Goal: Transaction & Acquisition: Register for event/course

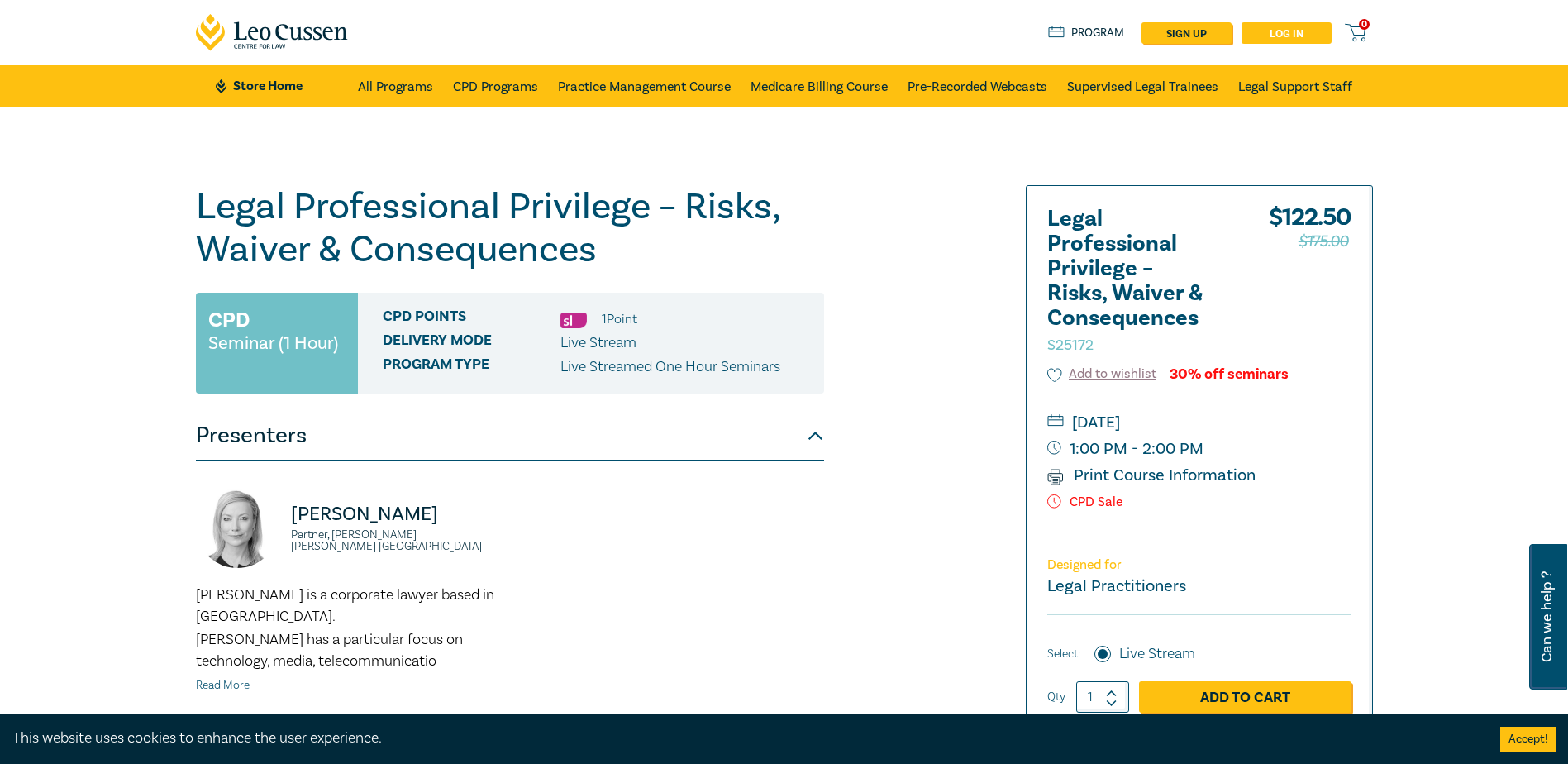
click at [1292, 32] on link "Log in" at bounding box center [1287, 33] width 90 height 22
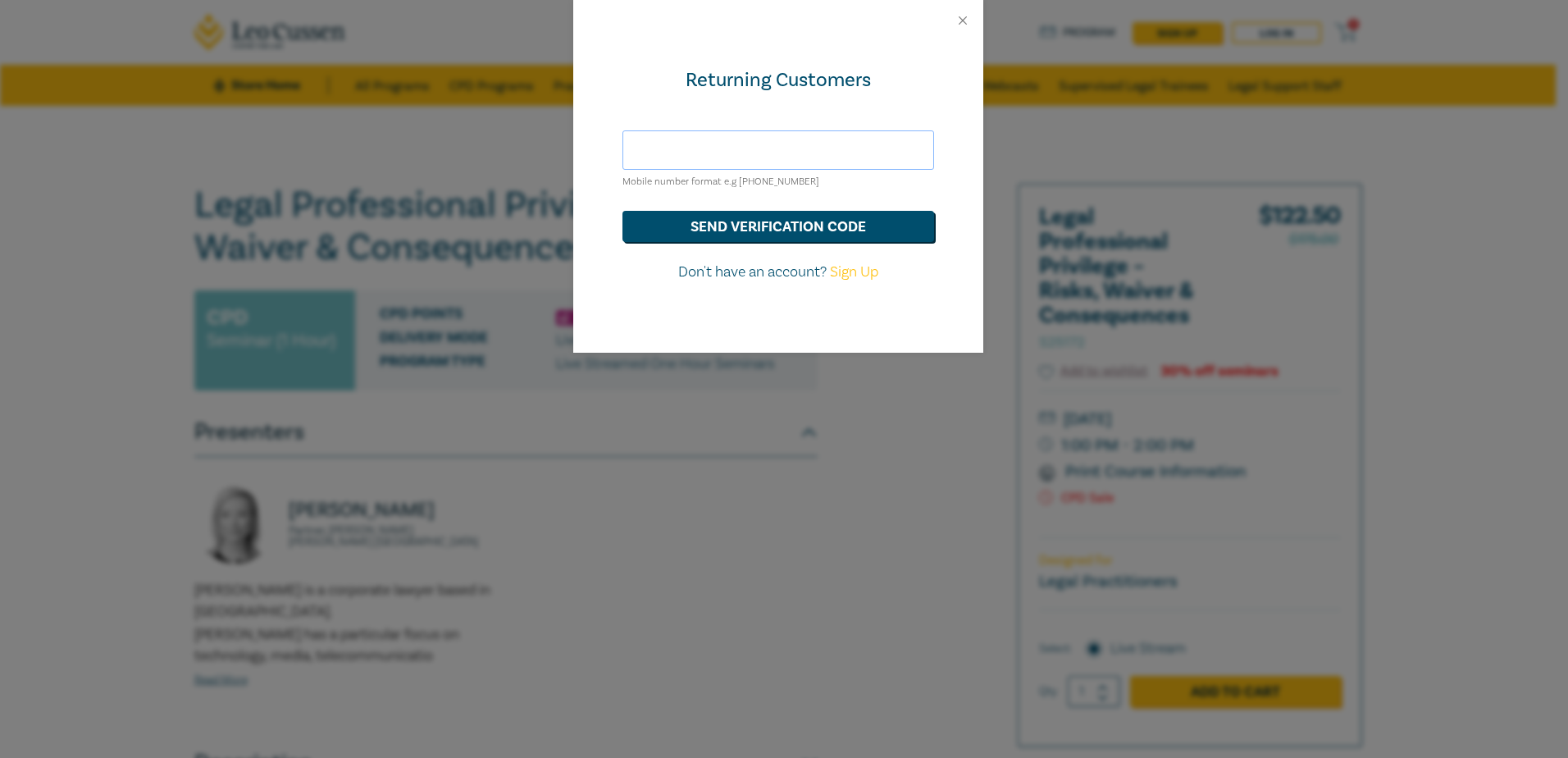
click at [704, 158] on input "text" at bounding box center [778, 150] width 311 height 39
type input "hds@hoyledasilva.com.au"
click at [769, 230] on button "send verification code" at bounding box center [778, 226] width 311 height 31
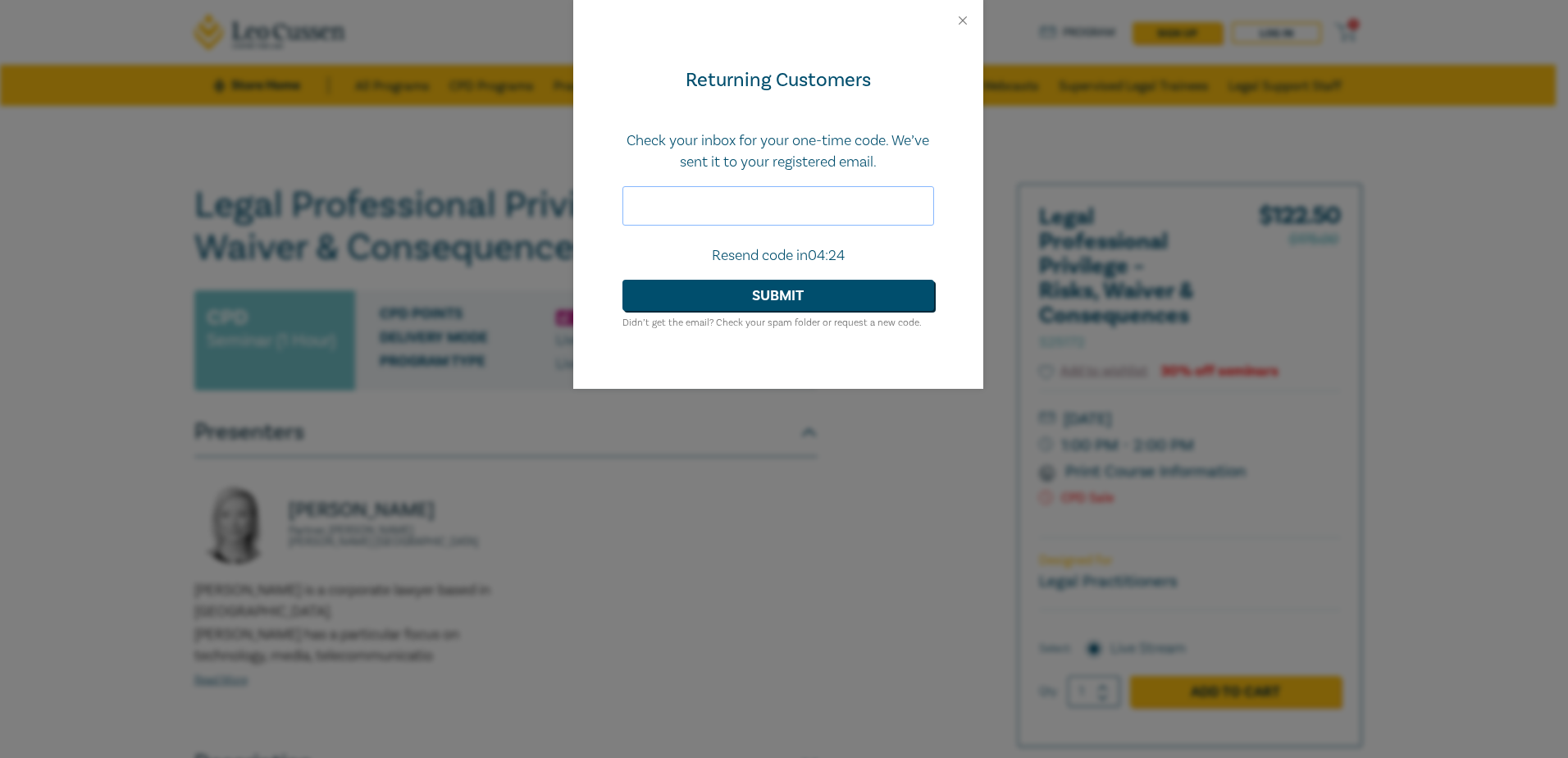
click at [742, 195] on input "text" at bounding box center [778, 206] width 311 height 39
click at [682, 208] on input "text" at bounding box center [778, 206] width 311 height 39
paste input "823403"
type input "823403"
click at [723, 289] on button "Submit" at bounding box center [778, 295] width 311 height 31
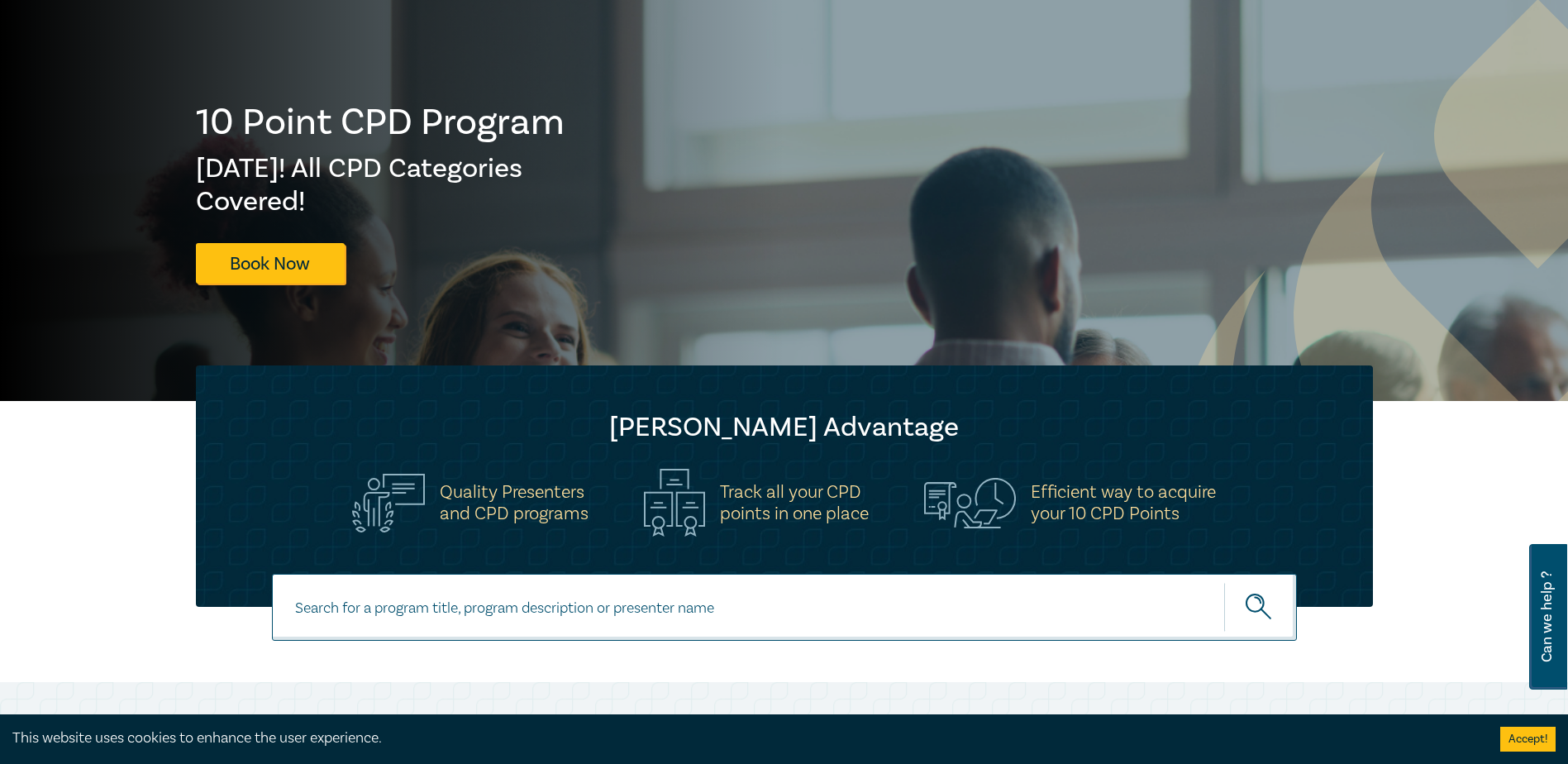
scroll to position [331, 0]
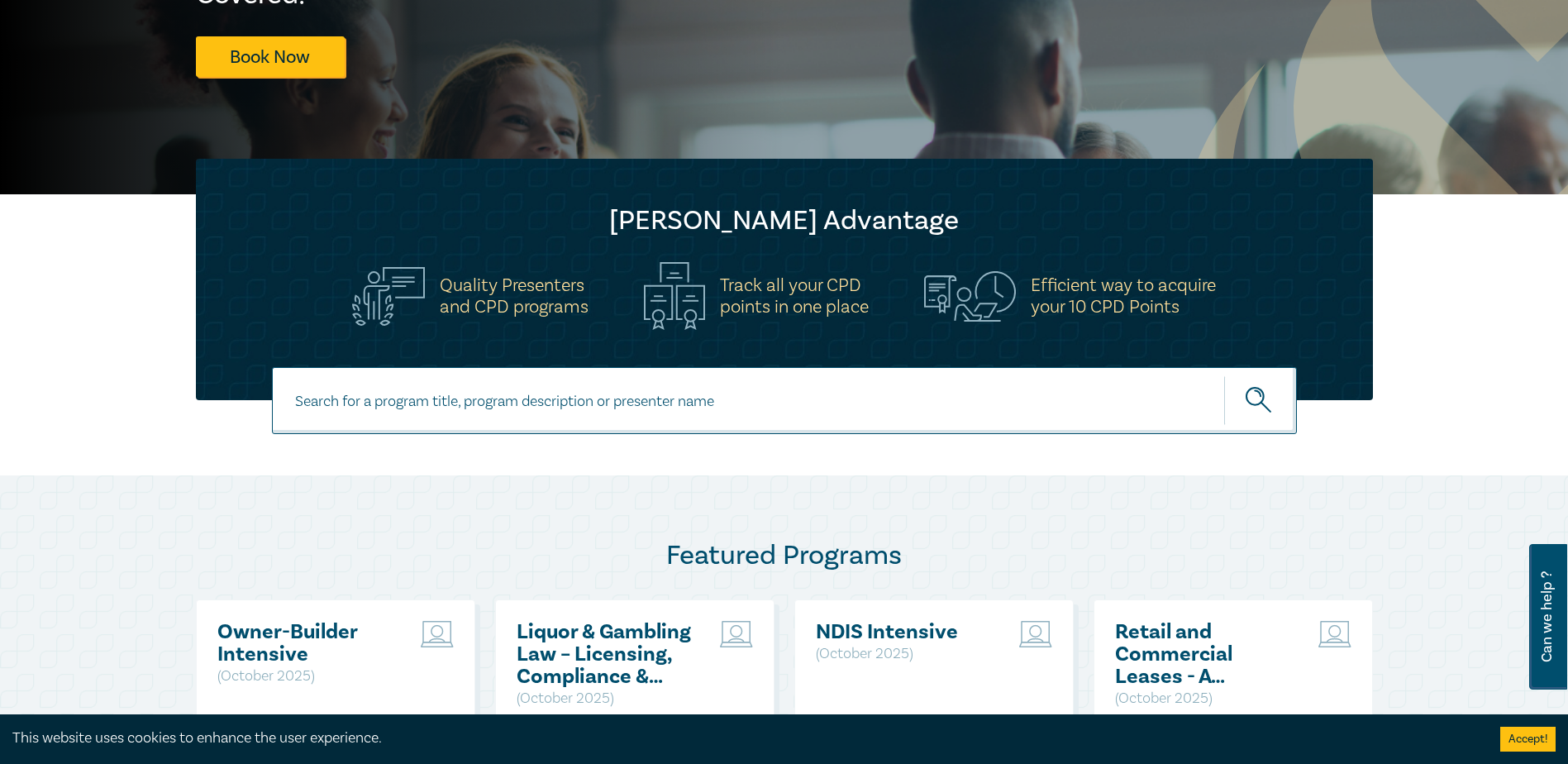
click at [331, 389] on input at bounding box center [784, 400] width 1025 height 67
paste input "Legal Professional Privilege - Protection, Pitfalls & Practical Strategies | We…"
type input "Legal Professional Privilege - Protection, Pitfalls & Practical Strategies | We…"
click at [1224, 375] on button "submit" at bounding box center [1261, 400] width 73 height 51
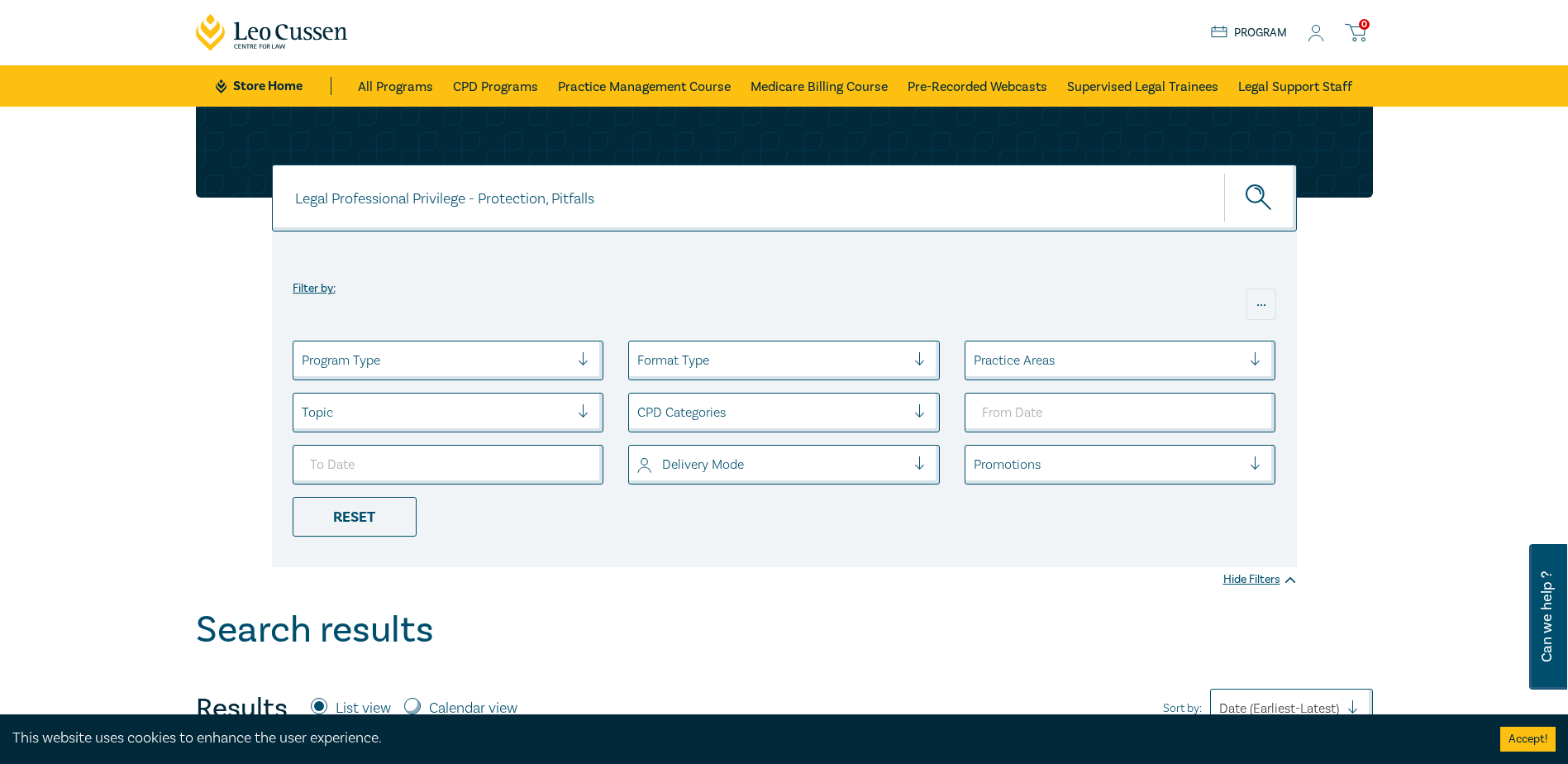
click at [485, 196] on input "Legal Professional Privilege - Protection, Pitfalls" at bounding box center [784, 198] width 1025 height 67
drag, startPoint x: 477, startPoint y: 199, endPoint x: 860, endPoint y: 204, distance: 383.0
click at [857, 204] on input "Legal Professional Privilege - Protection, Pitfalls" at bounding box center [784, 198] width 1025 height 67
type input "Legal Professional Privilege"
click at [1224, 173] on button "submit" at bounding box center [1261, 198] width 73 height 51
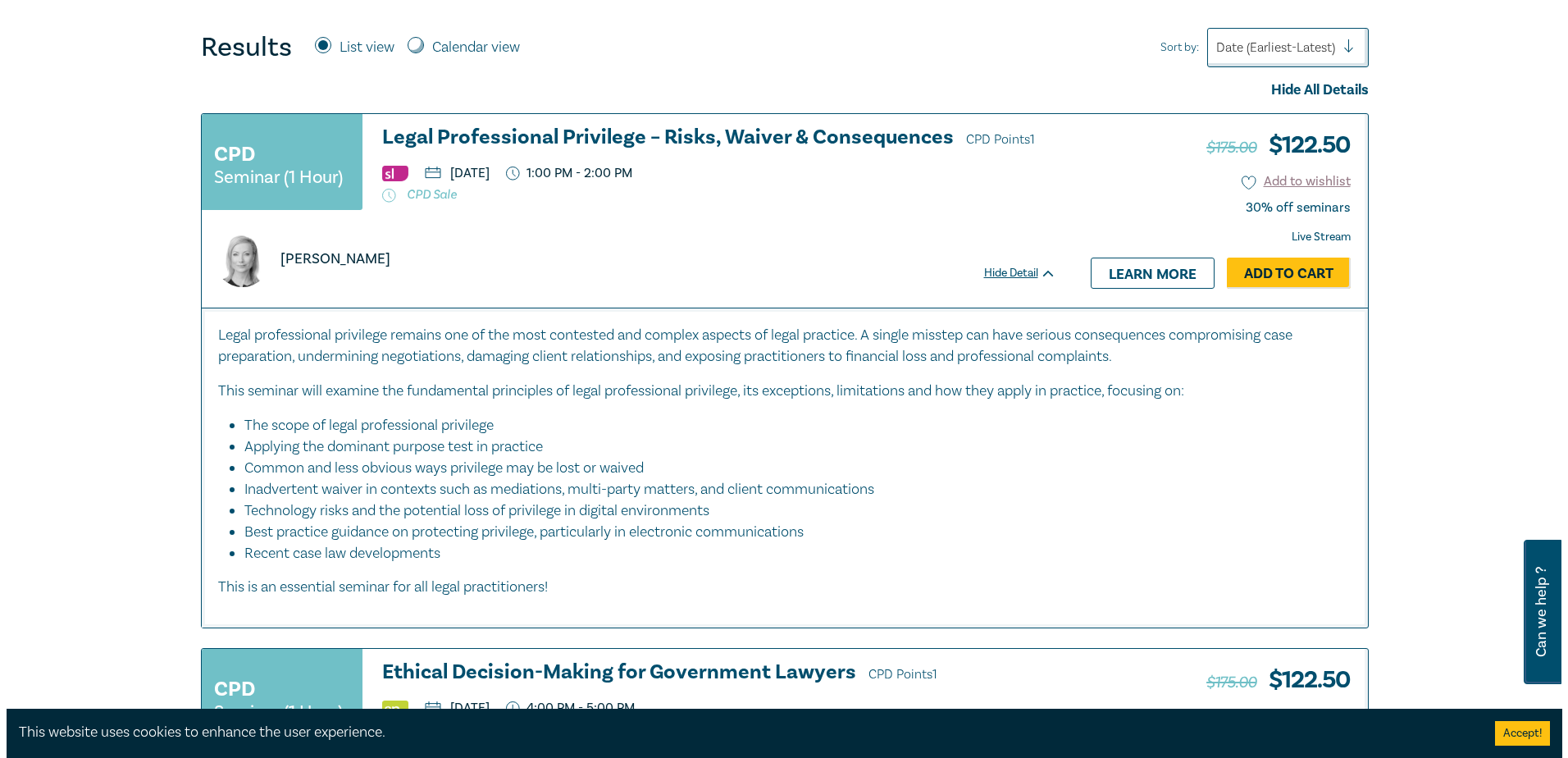
scroll to position [656, 0]
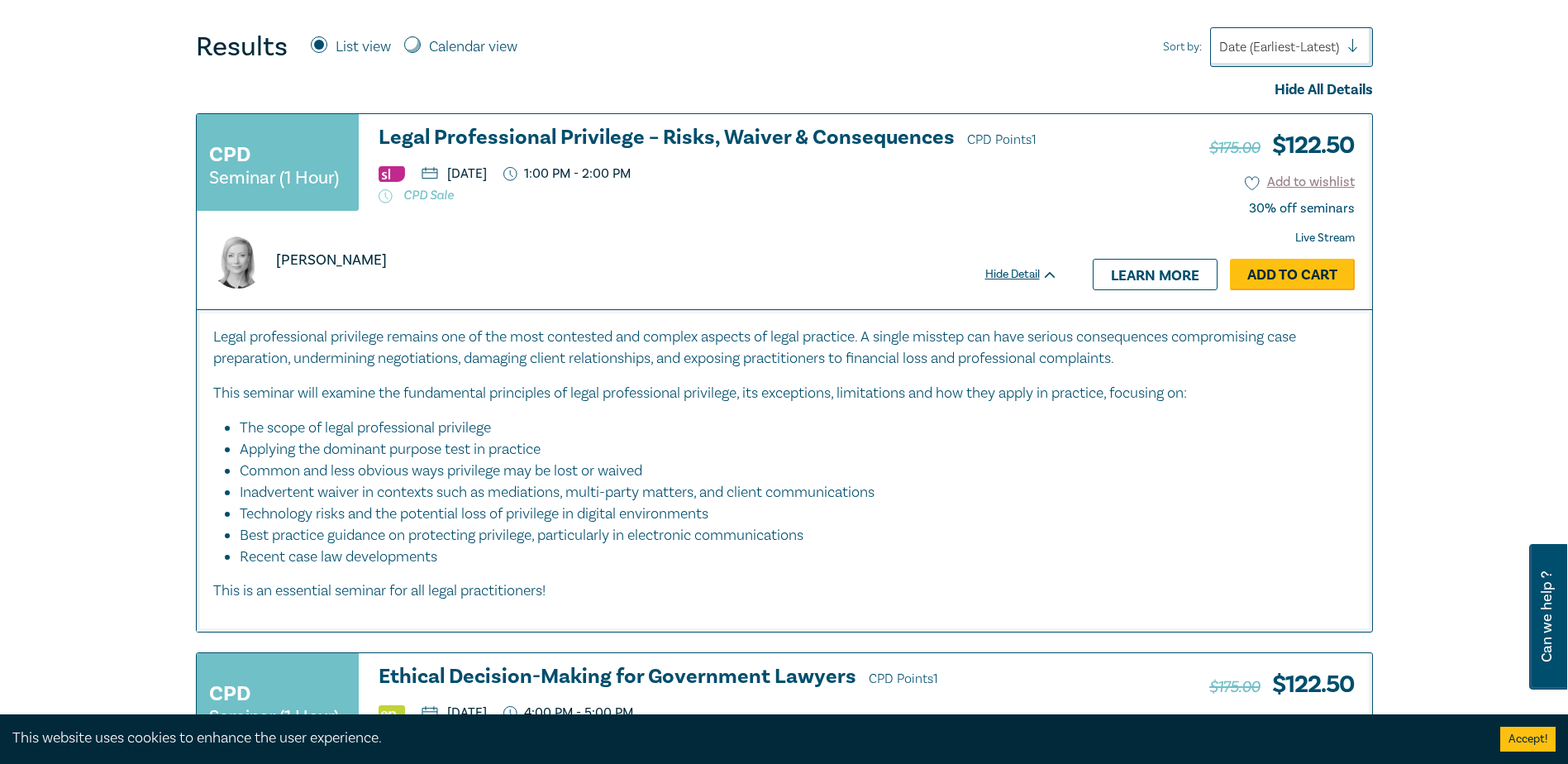
click at [1269, 276] on link "Add to Cart" at bounding box center [1292, 274] width 124 height 32
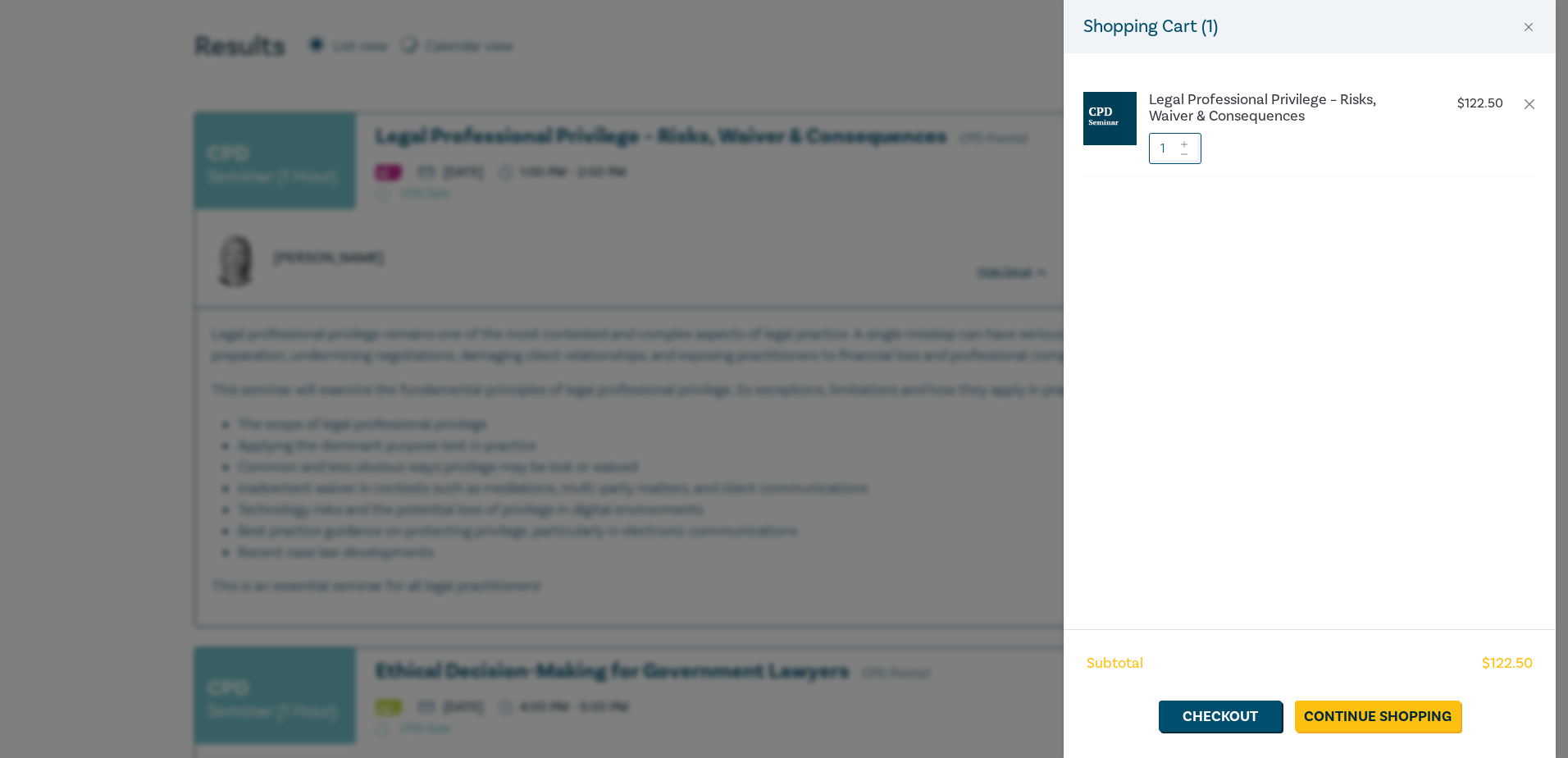
click at [1188, 141] on icon at bounding box center [1183, 144] width 12 height 6
click at [1186, 143] on icon at bounding box center [1183, 144] width 12 height 6
click at [1186, 142] on icon at bounding box center [1183, 144] width 12 height 6
click at [1206, 714] on link "Checkout" at bounding box center [1220, 716] width 123 height 31
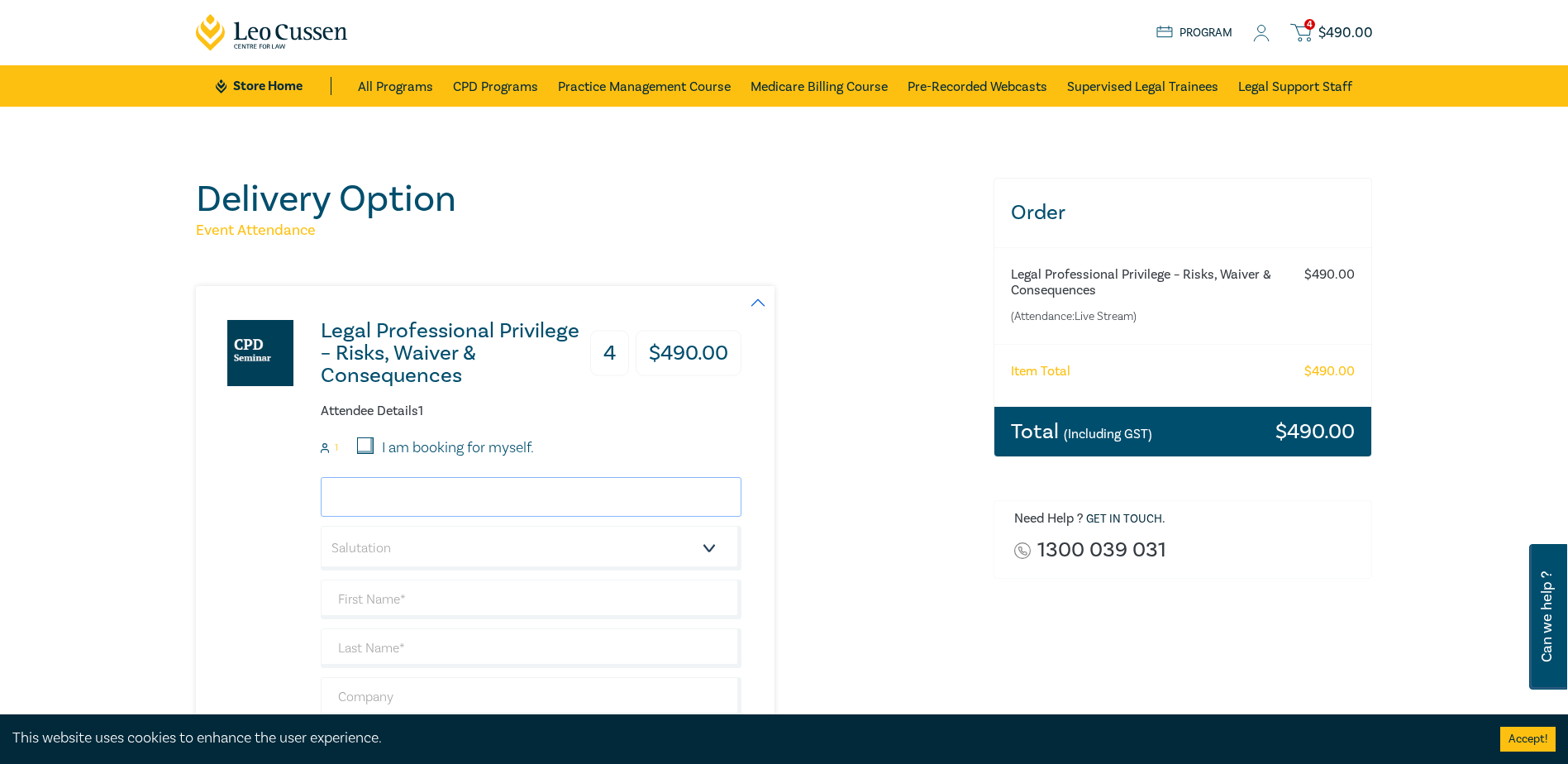
click at [384, 504] on input "email" at bounding box center [531, 497] width 421 height 40
type input "m"
type input "j"
type input "jade"
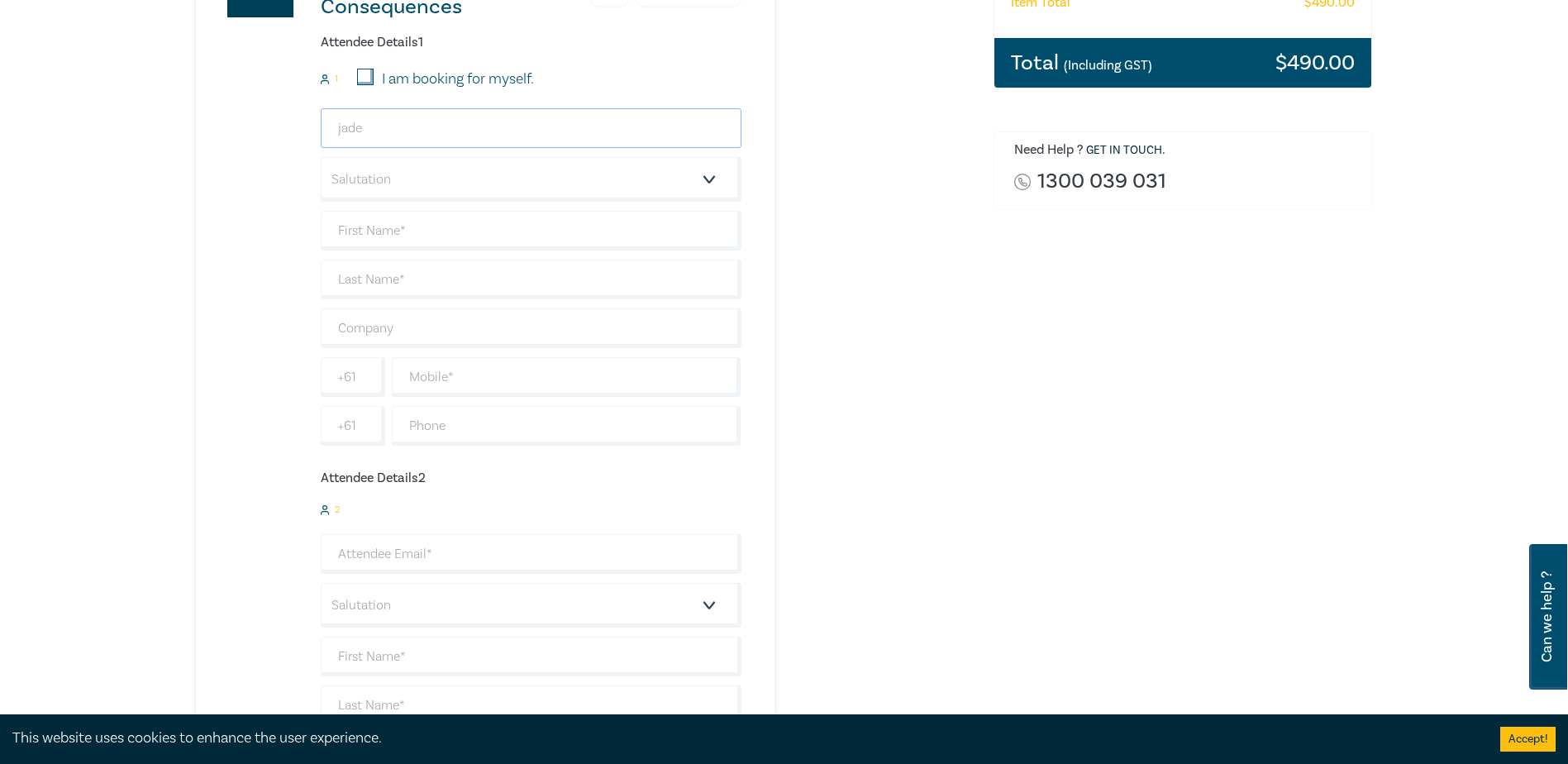
scroll to position [331, 0]
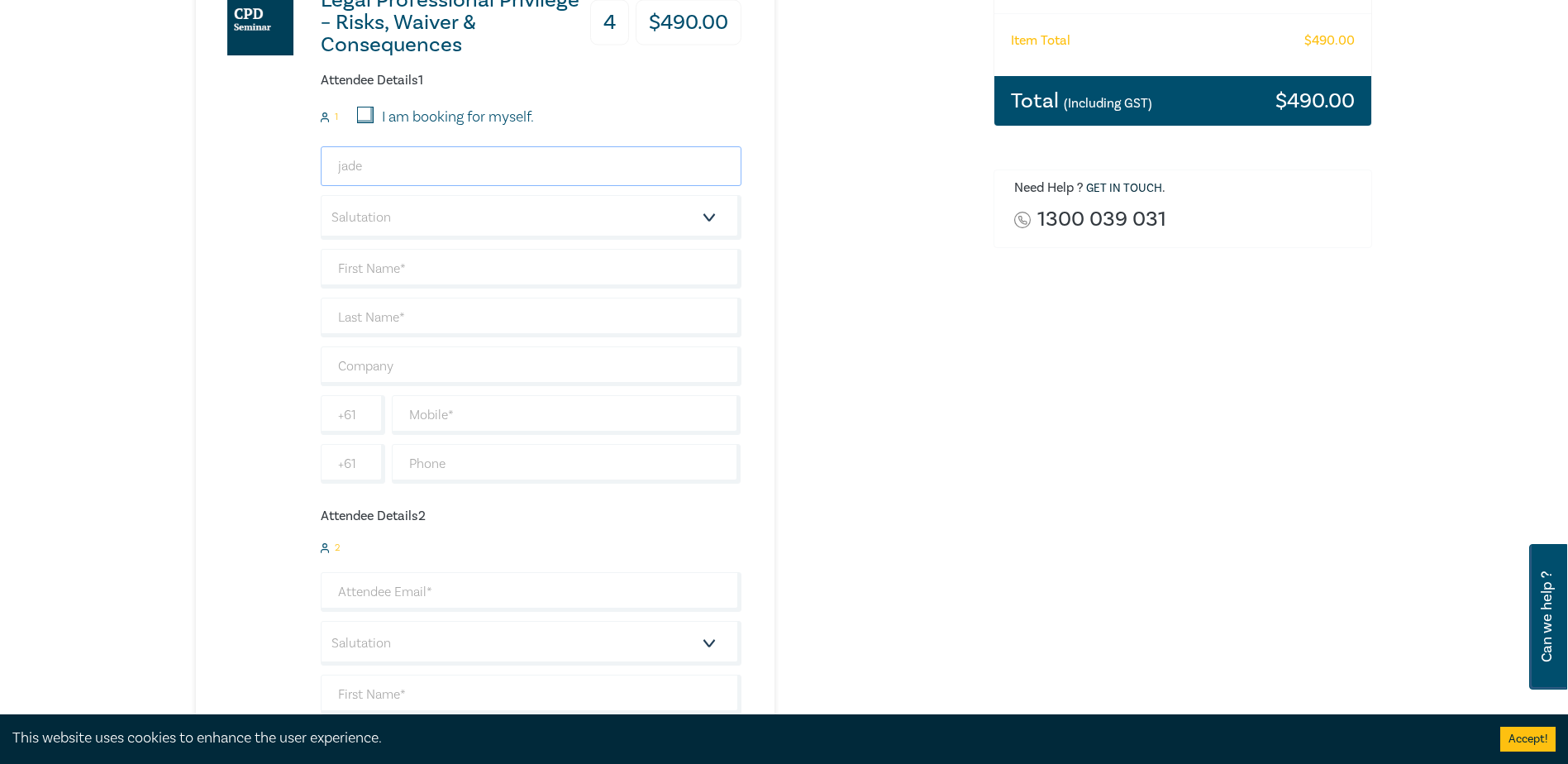
drag, startPoint x: 399, startPoint y: 160, endPoint x: 277, endPoint y: 169, distance: 122.3
click at [445, 253] on input "text" at bounding box center [531, 269] width 421 height 40
paste input "[PERSON_NAME]"
drag, startPoint x: 382, startPoint y: 272, endPoint x: 452, endPoint y: 273, distance: 70.0
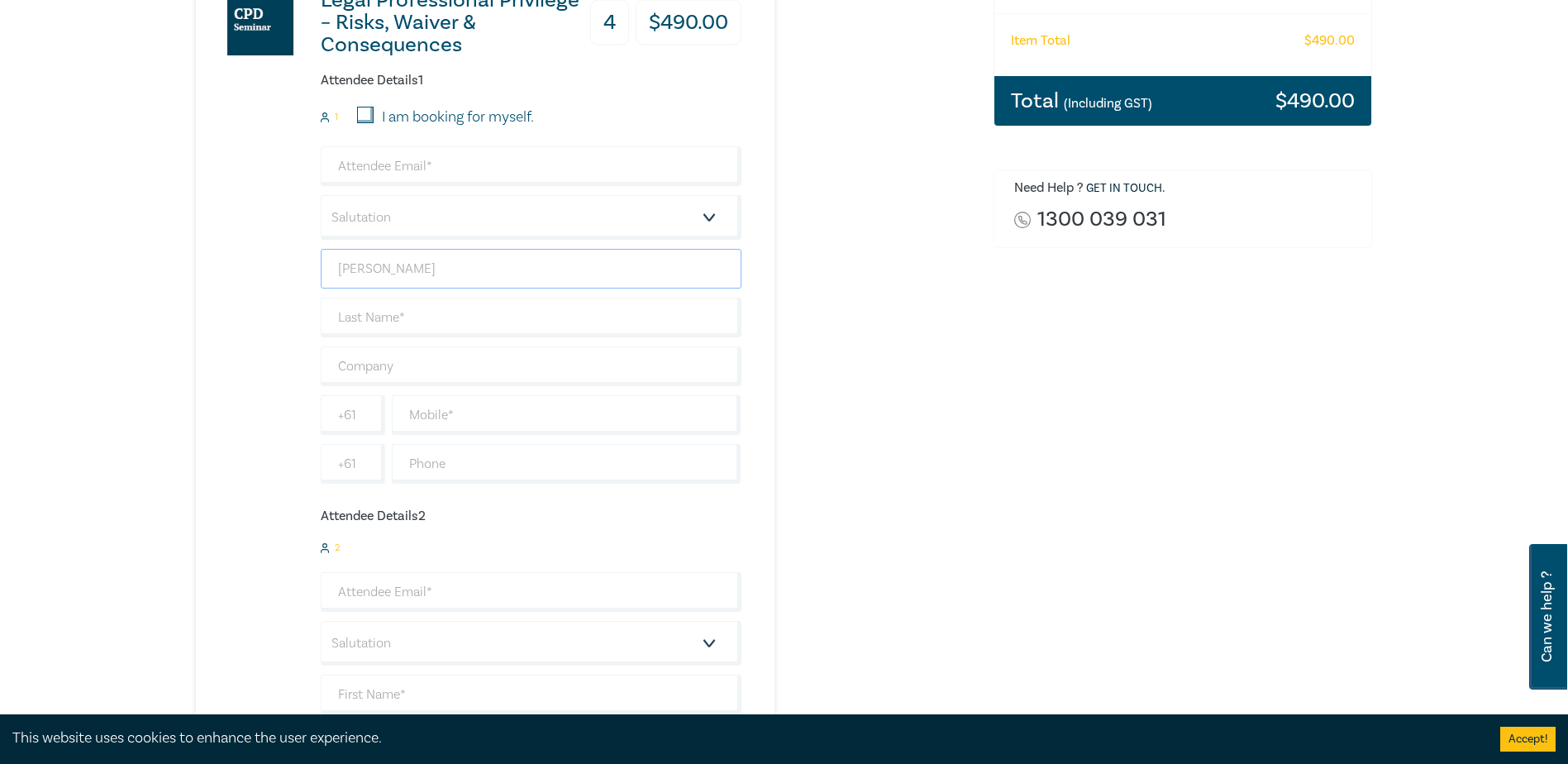
click at [452, 273] on input "[PERSON_NAME]" at bounding box center [531, 269] width 421 height 40
type input "Jessica"
click at [424, 307] on input "text" at bounding box center [531, 318] width 421 height 40
paste input "Ding"
type input "Ding"
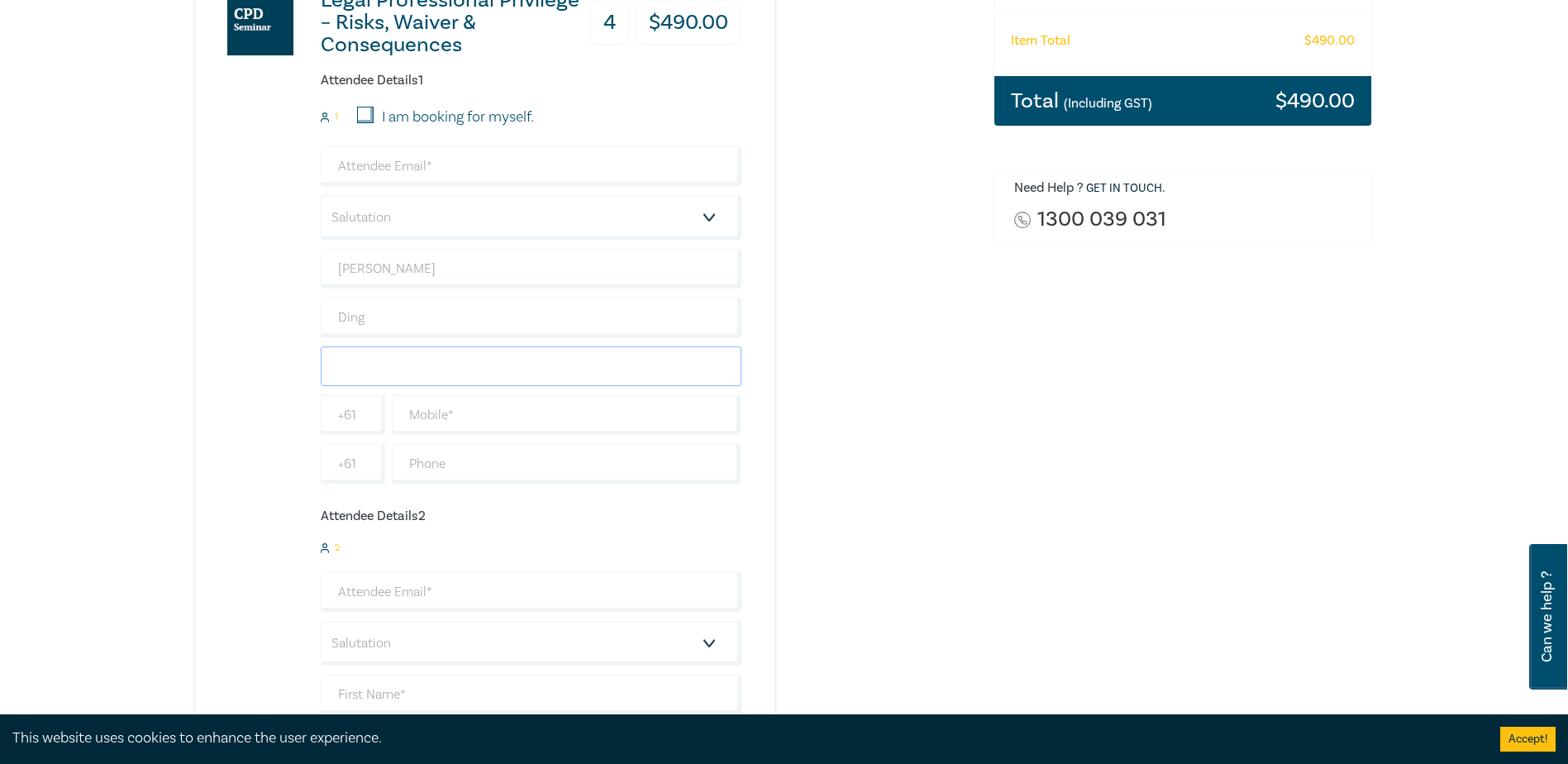
click at [392, 359] on input "text" at bounding box center [531, 366] width 421 height 40
type input "Hoyle Da Silva Lawyers"
click at [449, 412] on input "text" at bounding box center [567, 415] width 350 height 40
click at [458, 431] on input "text" at bounding box center [567, 415] width 350 height 40
paste input "(03) 9108 7292"
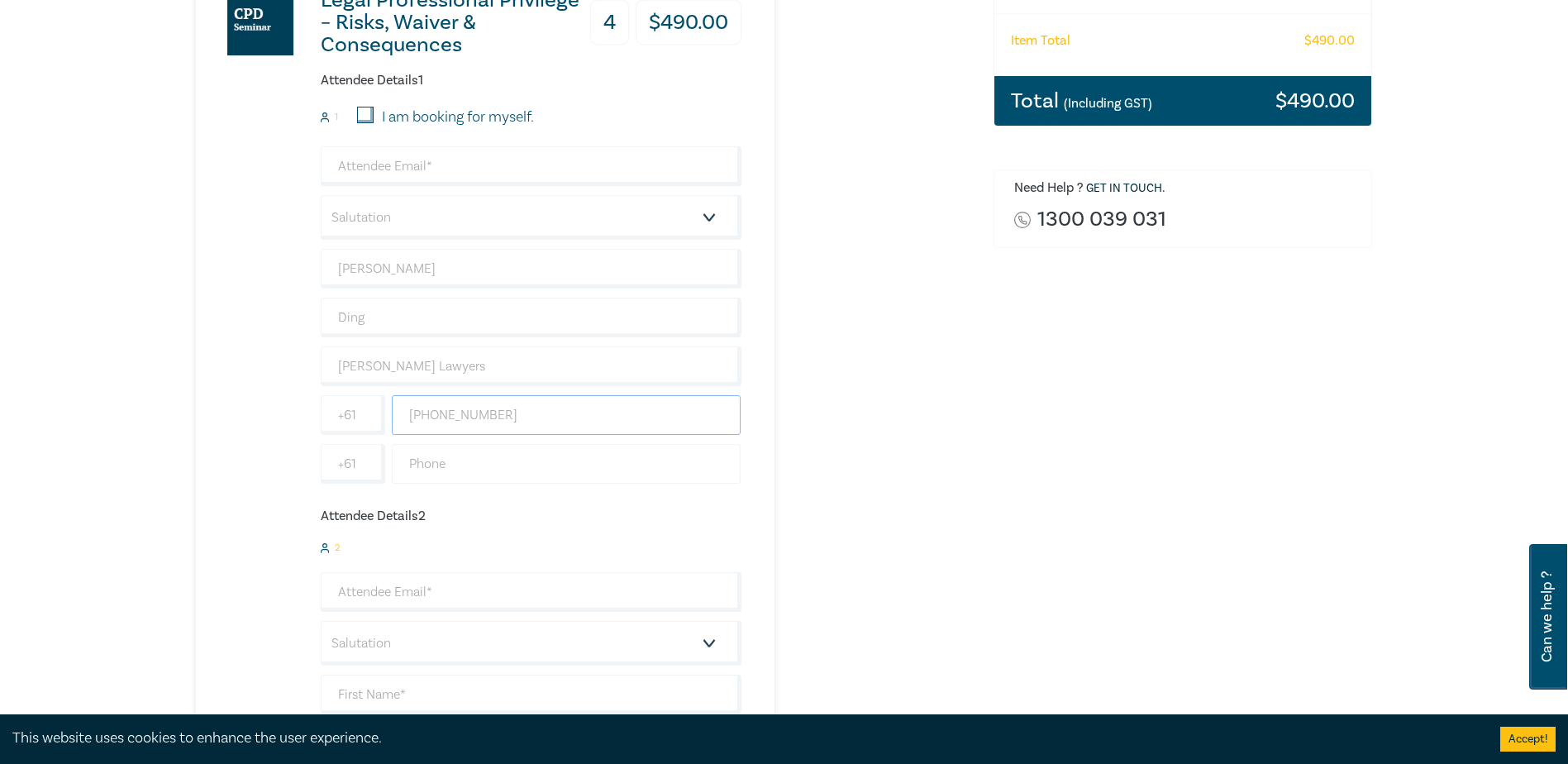
type input "(03) 9108 7292"
click at [466, 462] on input "text" at bounding box center [567, 464] width 350 height 40
paste input "(03) 9108 7292"
click at [433, 464] on input "(03) 9108 7292" at bounding box center [567, 464] width 350 height 40
click at [415, 464] on input "(03)9108 7292" at bounding box center [567, 464] width 350 height 40
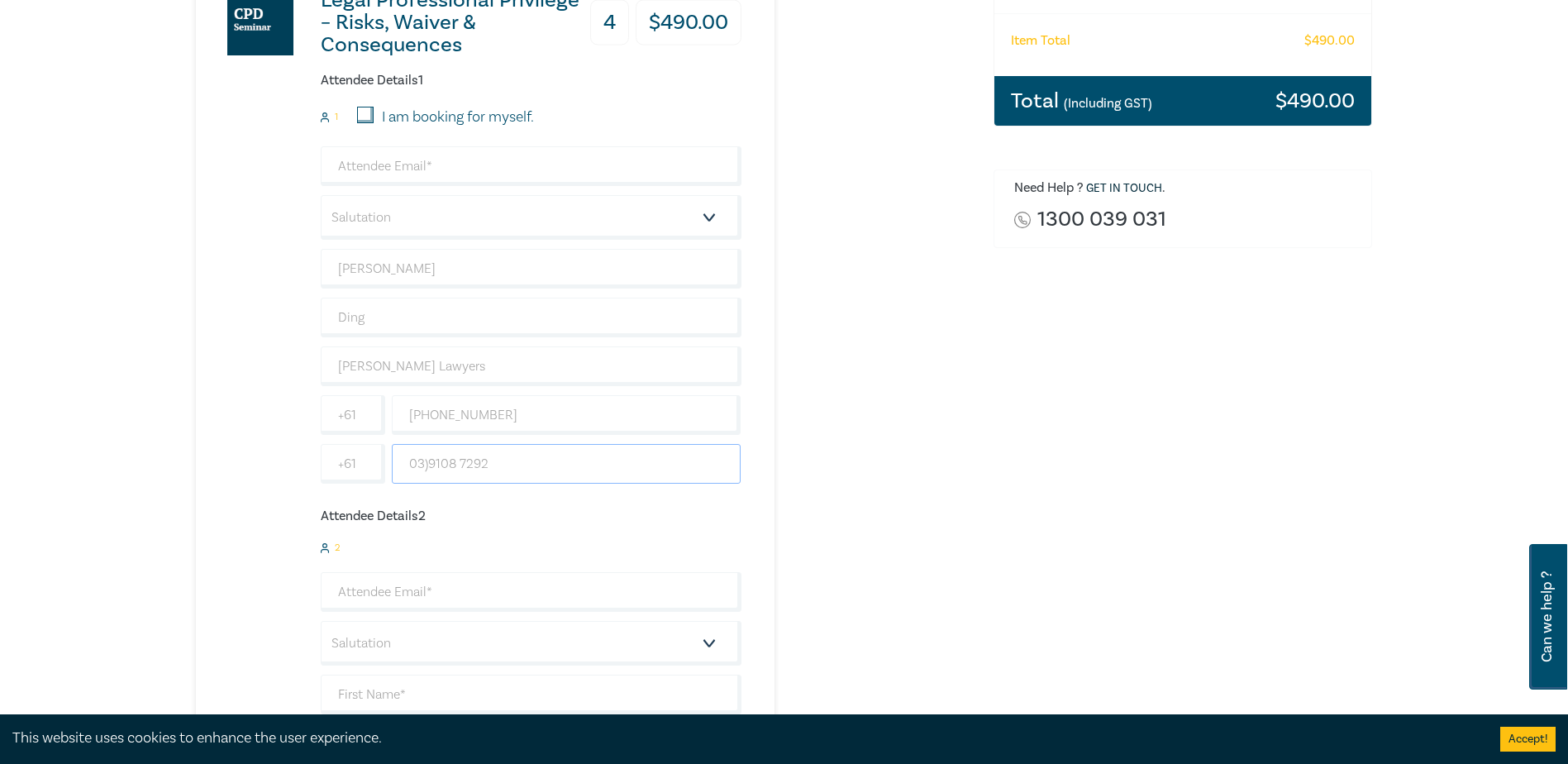
click at [430, 462] on input "03)9108 7292" at bounding box center [567, 464] width 350 height 40
type input "039108 7292"
click at [436, 414] on input "(03) 9108 7292" at bounding box center [567, 415] width 350 height 40
click at [412, 419] on input "(039108 7292" at bounding box center [567, 415] width 350 height 40
click at [459, 419] on input "039108 7292" at bounding box center [567, 415] width 350 height 40
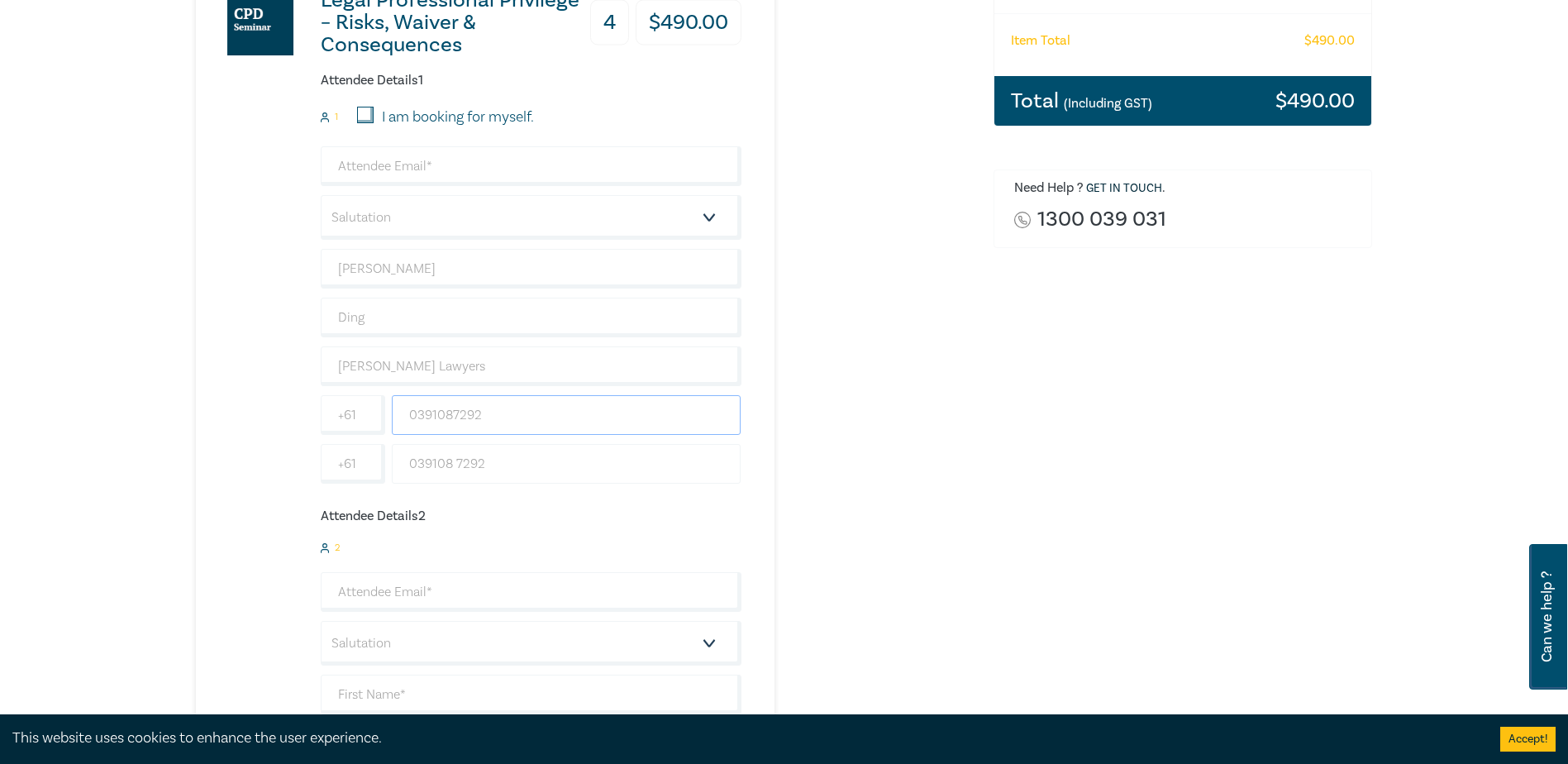
type input "0391087292"
click at [459, 467] on input "039108 7292" at bounding box center [567, 464] width 350 height 40
click at [454, 465] on input "039108" at bounding box center [567, 464] width 350 height 40
drag, startPoint x: 454, startPoint y: 415, endPoint x: 517, endPoint y: 400, distance: 64.8
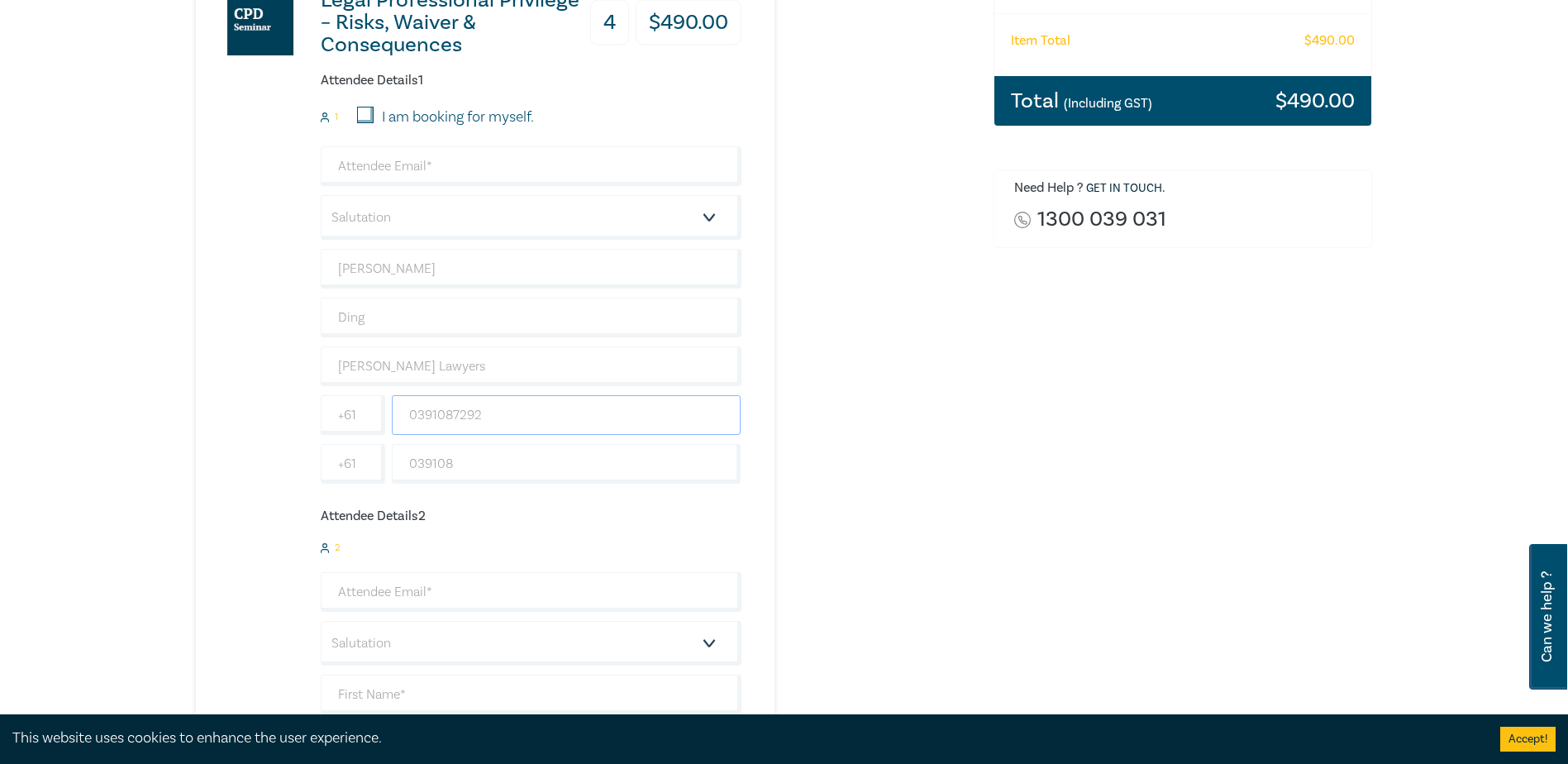
click at [517, 400] on input "0391087292" at bounding box center [567, 415] width 350 height 40
click at [454, 465] on input "039108" at bounding box center [567, 464] width 350 height 40
paste input "7292"
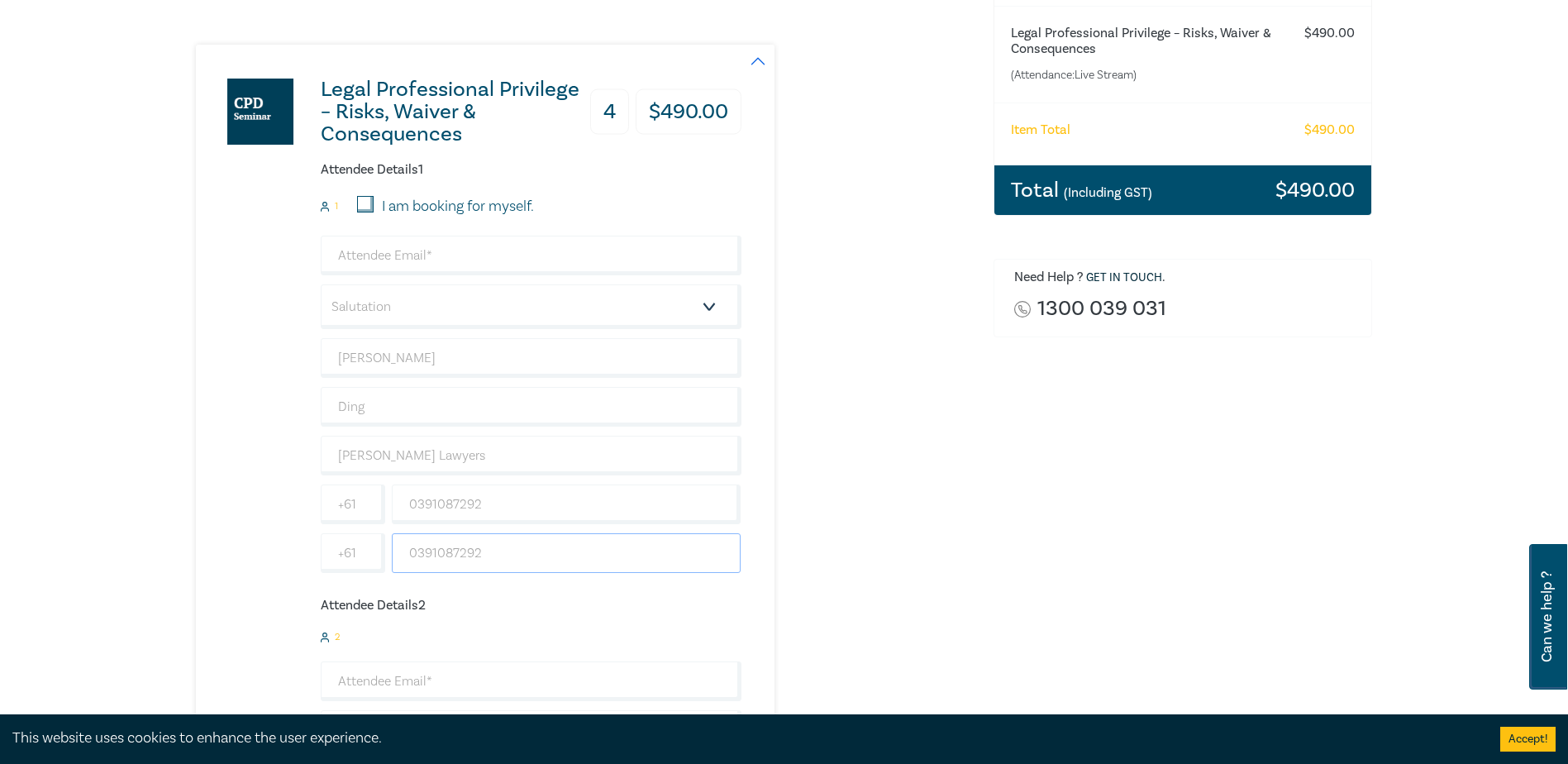
scroll to position [165, 0]
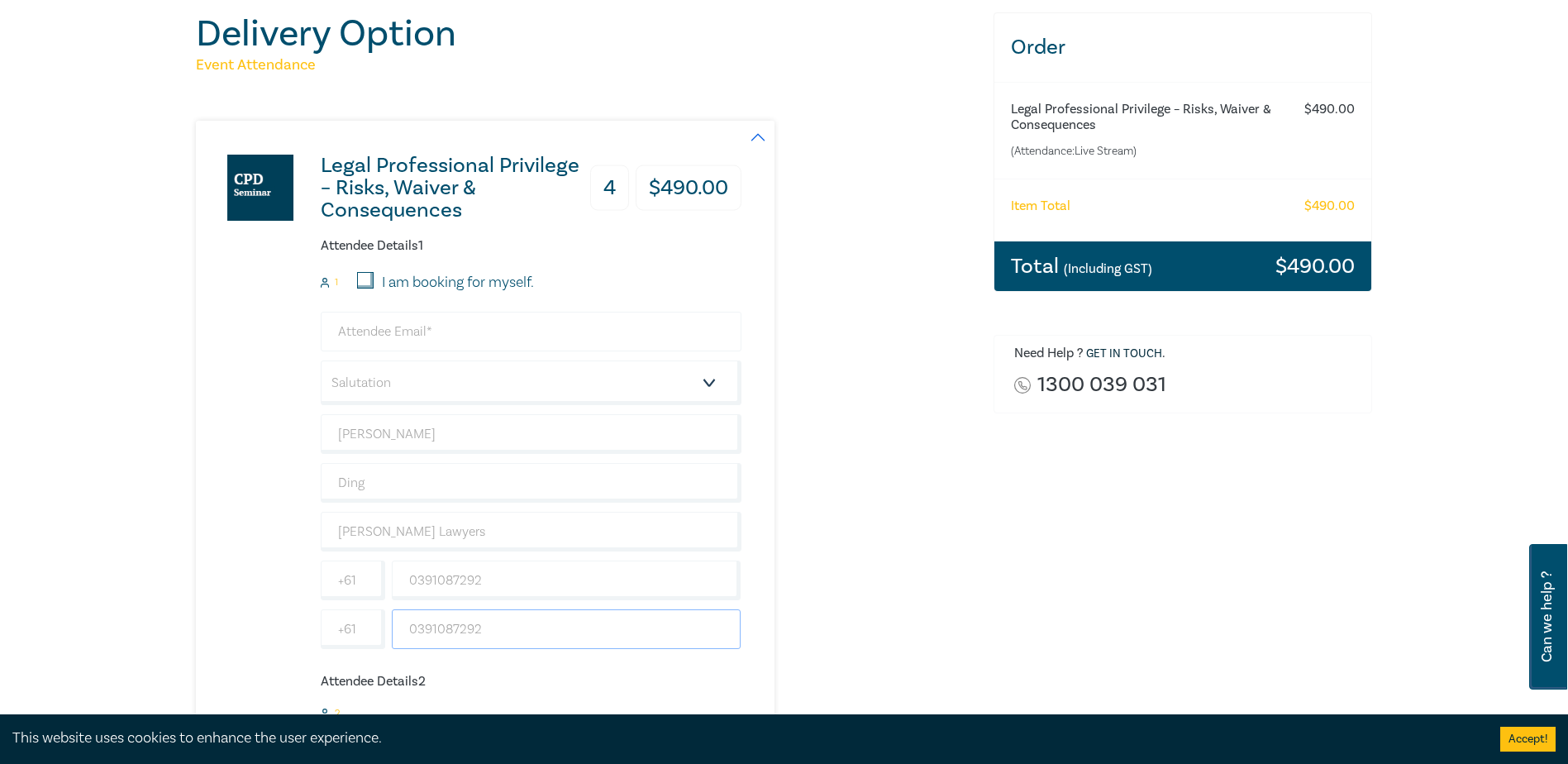
type input "0391087292"
click at [395, 340] on input "email" at bounding box center [531, 332] width 421 height 40
drag, startPoint x: 372, startPoint y: 326, endPoint x: 280, endPoint y: 324, distance: 92.0
click at [405, 318] on input "MI" at bounding box center [531, 332] width 421 height 40
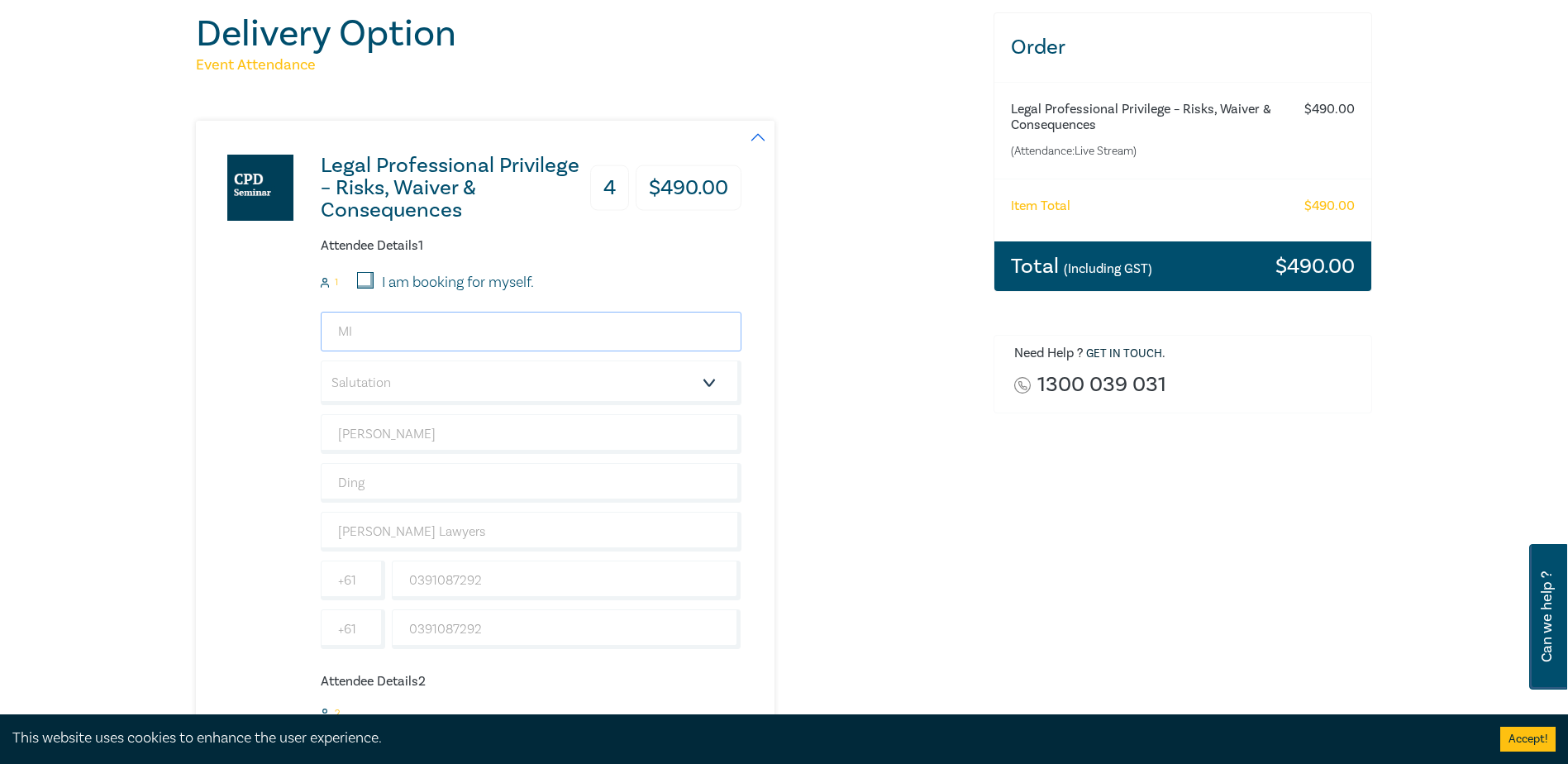
drag, startPoint x: 377, startPoint y: 328, endPoint x: 325, endPoint y: 327, distance: 52.0
click at [326, 327] on input "MI" at bounding box center [531, 332] width 421 height 40
paste input "jding@hoyledasilva.com.au"
type input "jding@hoyledasilva.com.au"
click at [387, 382] on select "Salutation Mr. Mrs. Ms. Miss Dr. Prof. Other" at bounding box center [531, 383] width 421 height 45
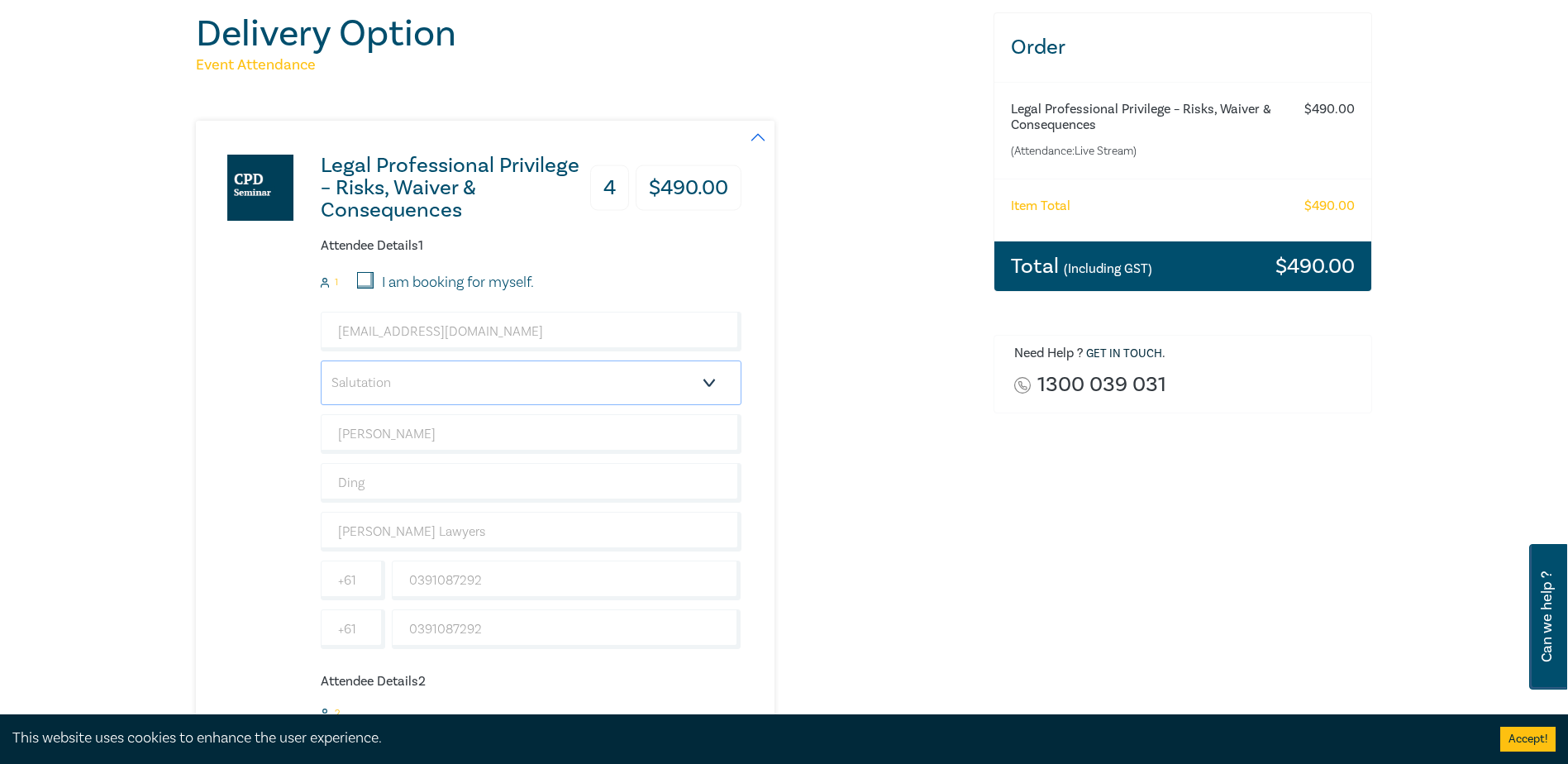
click at [387, 382] on select "Salutation Mr. Mrs. Ms. Miss Dr. Prof. Other" at bounding box center [531, 383] width 421 height 45
select select "Miss"
click at [321, 361] on select "Salutation Mr. Mrs. Ms. Miss Dr. Prof. Other" at bounding box center [531, 383] width 421 height 45
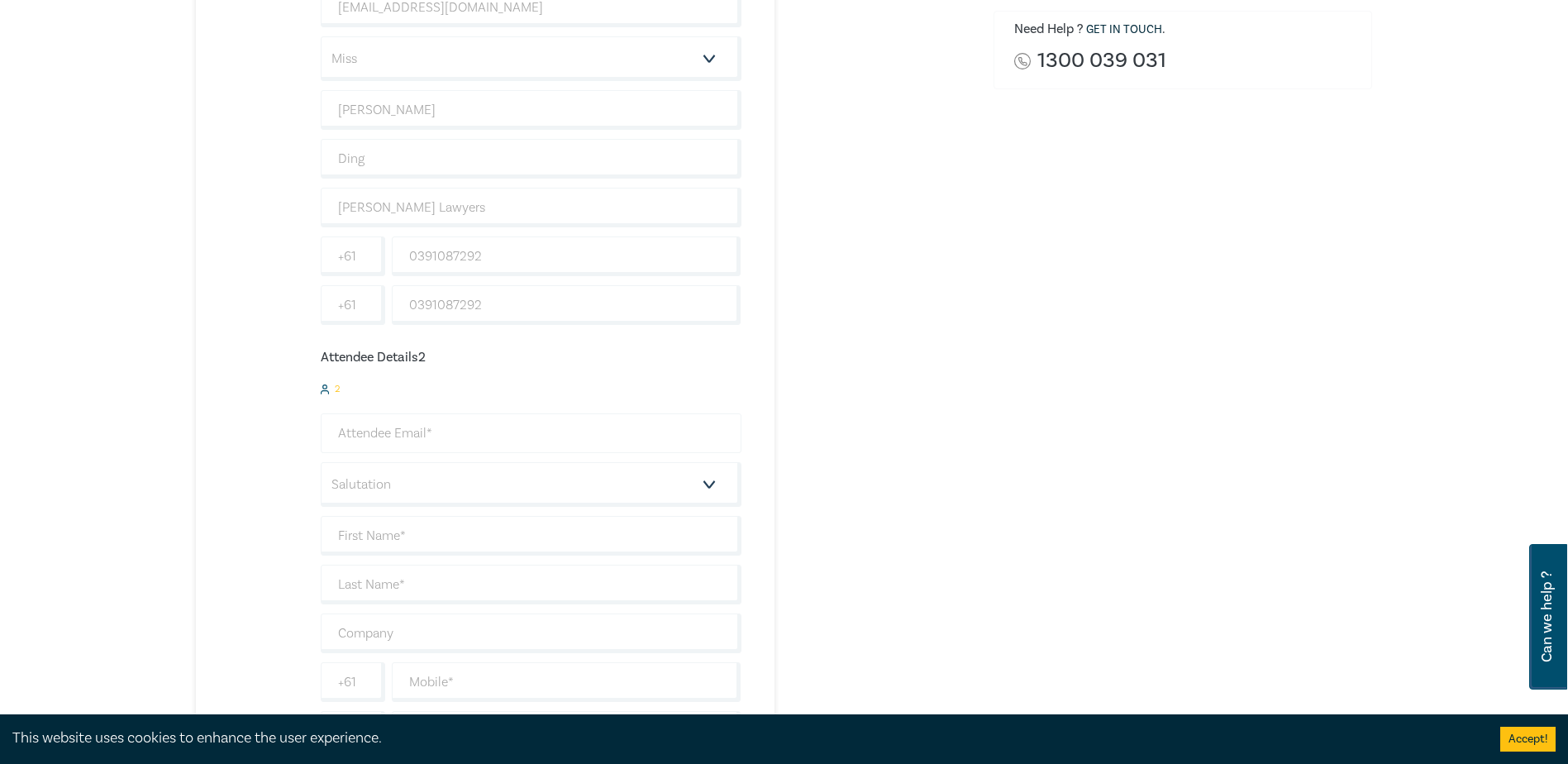
scroll to position [496, 0]
click at [368, 421] on input "email" at bounding box center [531, 427] width 421 height 40
type input "jyu@hoyledasilva.com.au"
type input "Jennilyn"
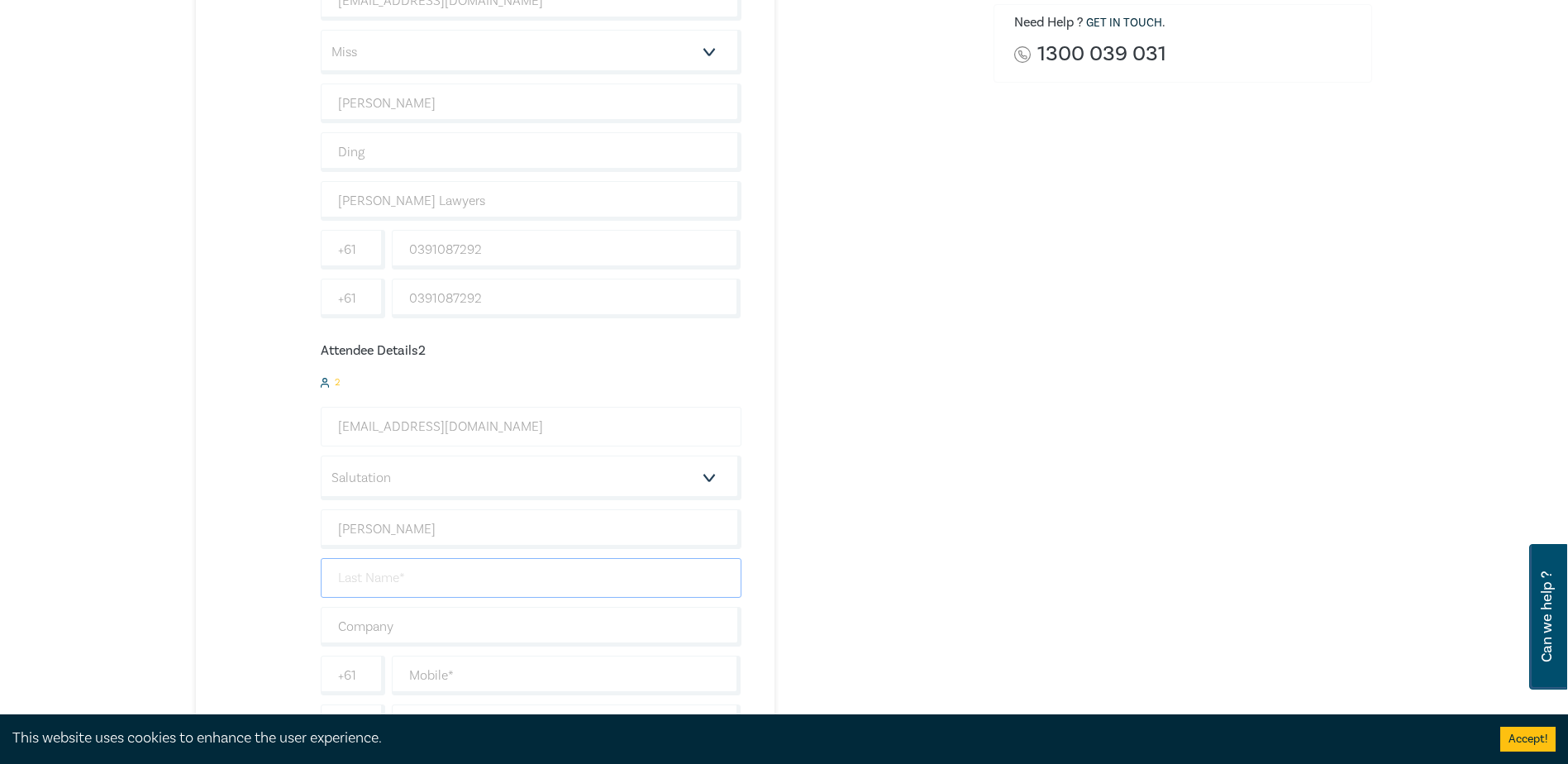
type input "Yu"
click at [411, 463] on select "Salutation Mr. Mrs. Ms. Miss Dr. Prof. Other" at bounding box center [531, 478] width 421 height 45
select select "Miss"
click at [321, 456] on select "Salutation Mr. Mrs. Ms. Miss Dr. Prof. Other" at bounding box center [531, 478] width 421 height 45
click at [388, 626] on input "text" at bounding box center [531, 627] width 421 height 40
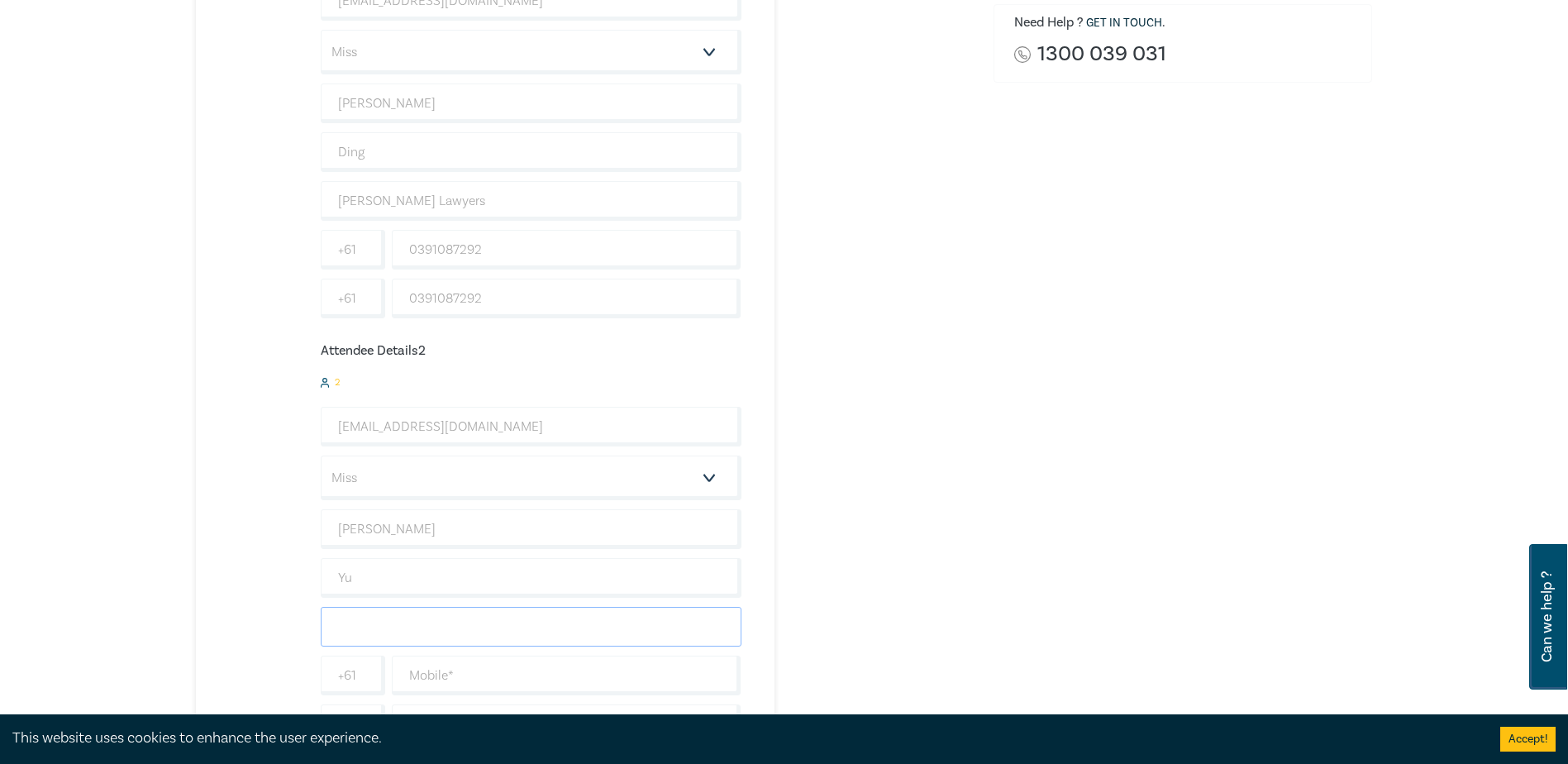
type input "Hoyle Da Silva Lawyers"
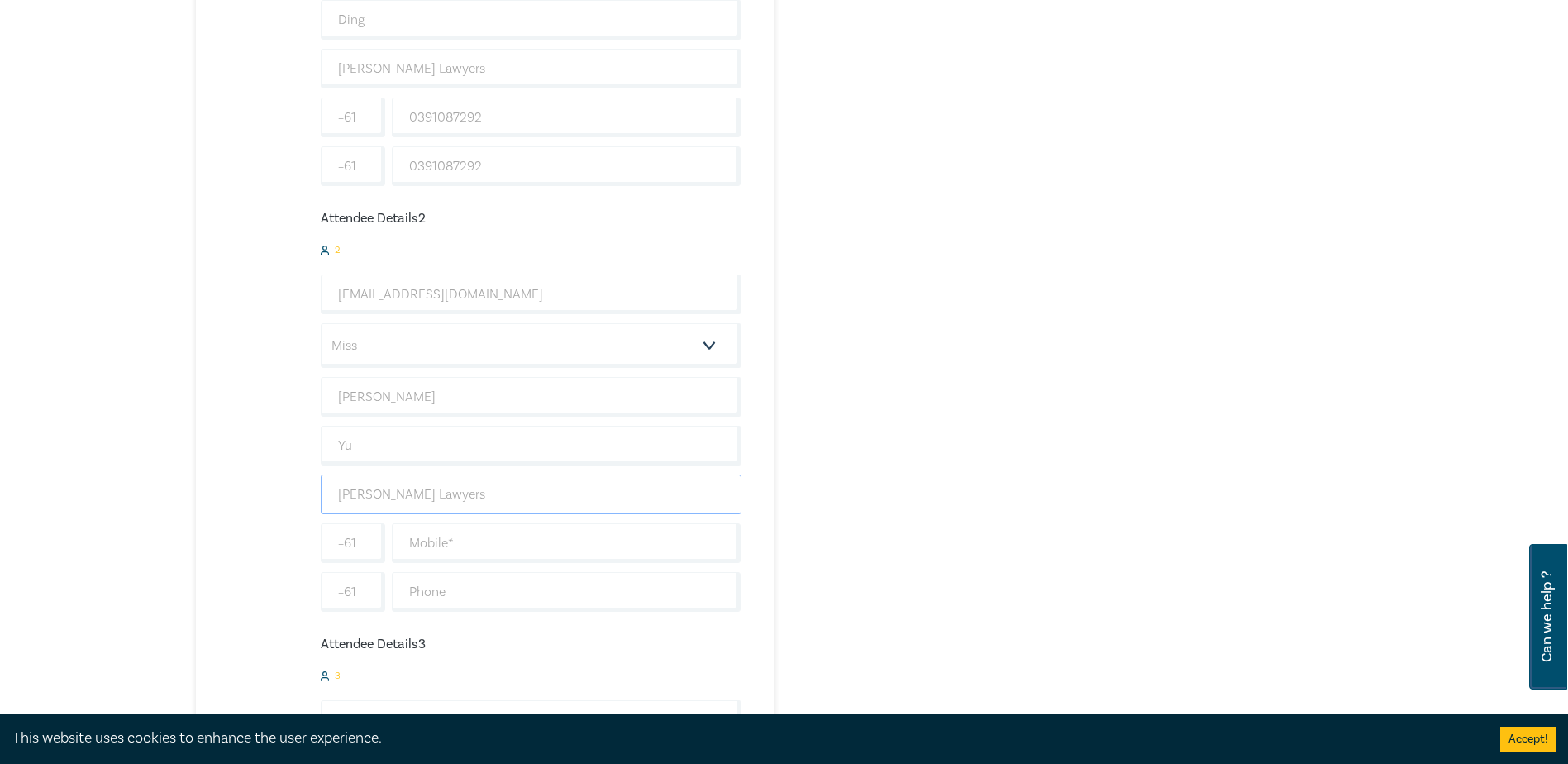
scroll to position [661, 0]
click at [466, 522] on input "text" at bounding box center [567, 511] width 350 height 40
click at [914, 553] on div "Legal Professional Privilege – Risks, Waiver & Consequences 4 $ 490.00 Attendee…" at bounding box center [584, 547] width 778 height 1844
drag, startPoint x: 484, startPoint y: 511, endPoint x: 216, endPoint y: 545, distance: 270.1
click at [218, 545] on div "Legal Professional Privilege – Risks, Waiver & Consequences 4 $ 490.00 Attendee…" at bounding box center [468, 547] width 546 height 1844
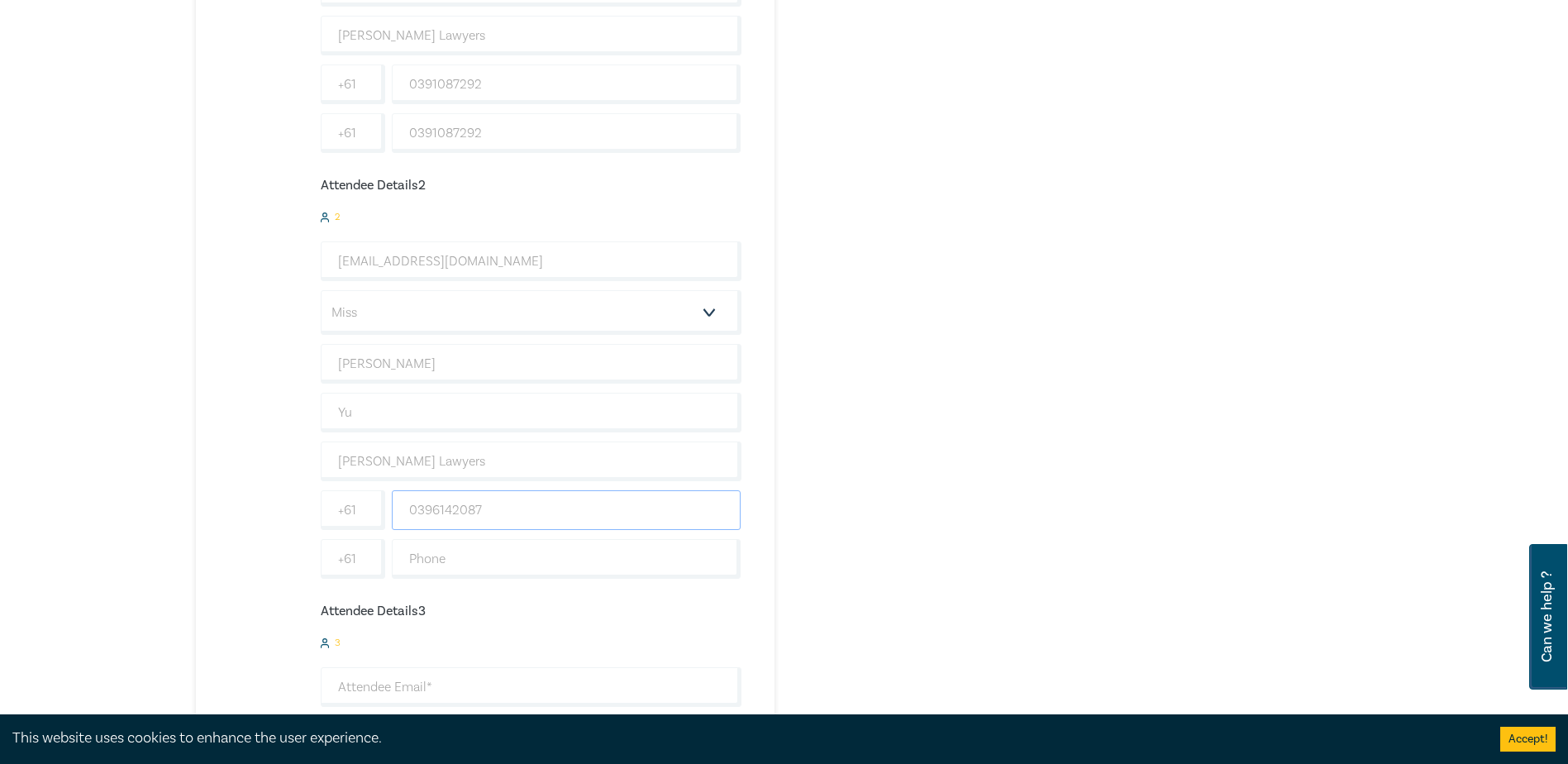
click at [508, 503] on input "0396142087" at bounding box center [567, 511] width 350 height 40
click at [513, 509] on input "0396142087" at bounding box center [567, 511] width 350 height 40
type input "0"
drag, startPoint x: 514, startPoint y: 510, endPoint x: 260, endPoint y: 519, distance: 254.2
click at [260, 519] on div "Legal Professional Privilege – Risks, Waiver & Consequences 4 $ 490.00 Attendee…" at bounding box center [468, 547] width 546 height 1844
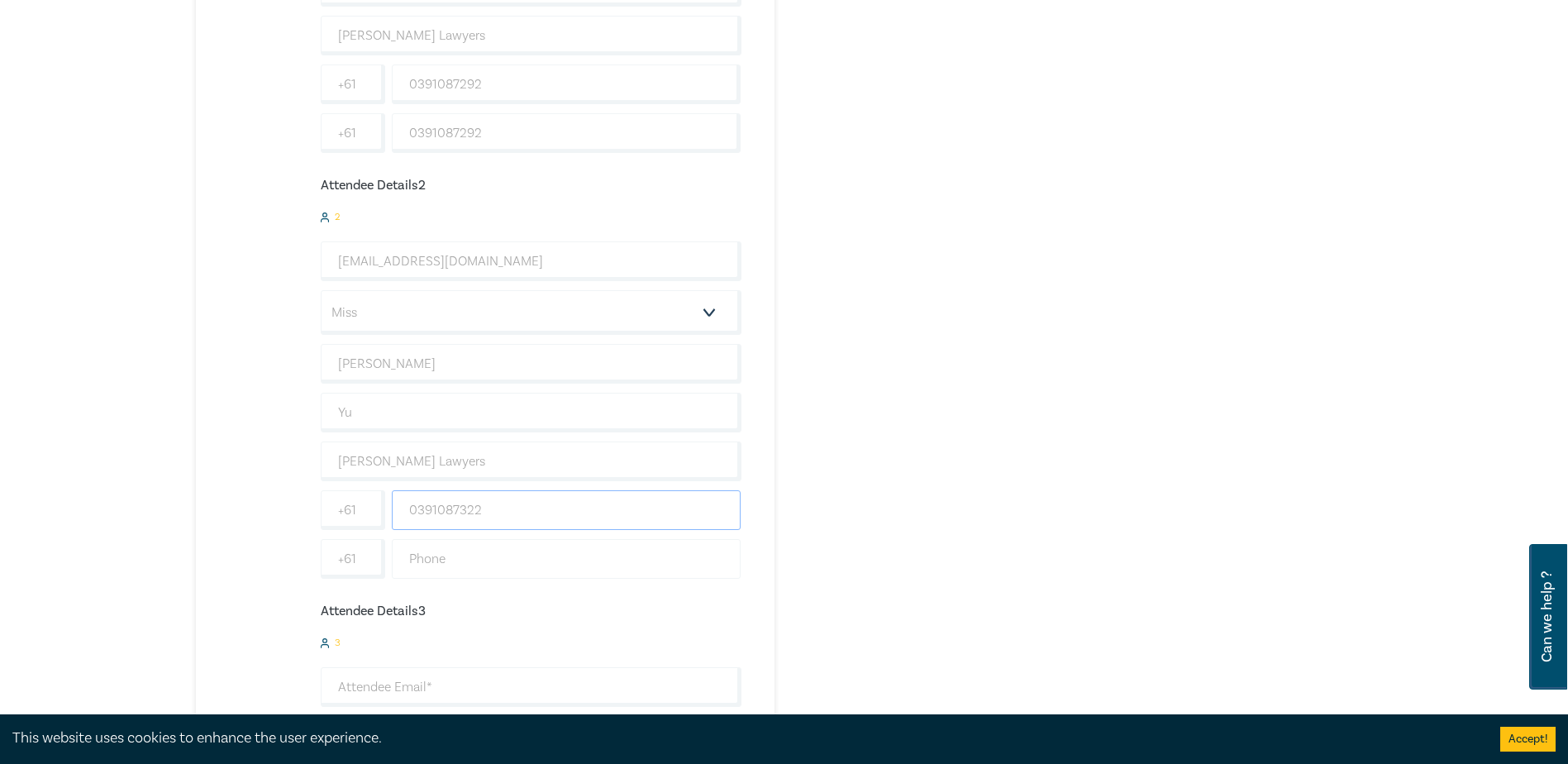
type input "0391087322"
click at [443, 571] on input "text" at bounding box center [567, 559] width 350 height 40
paste input "0391087322"
type input "0391087322"
click at [1068, 566] on div "Order Legal Professional Privilege – Risks, Waiver & Consequences (Attendance: …" at bounding box center [1183, 555] width 399 height 2077
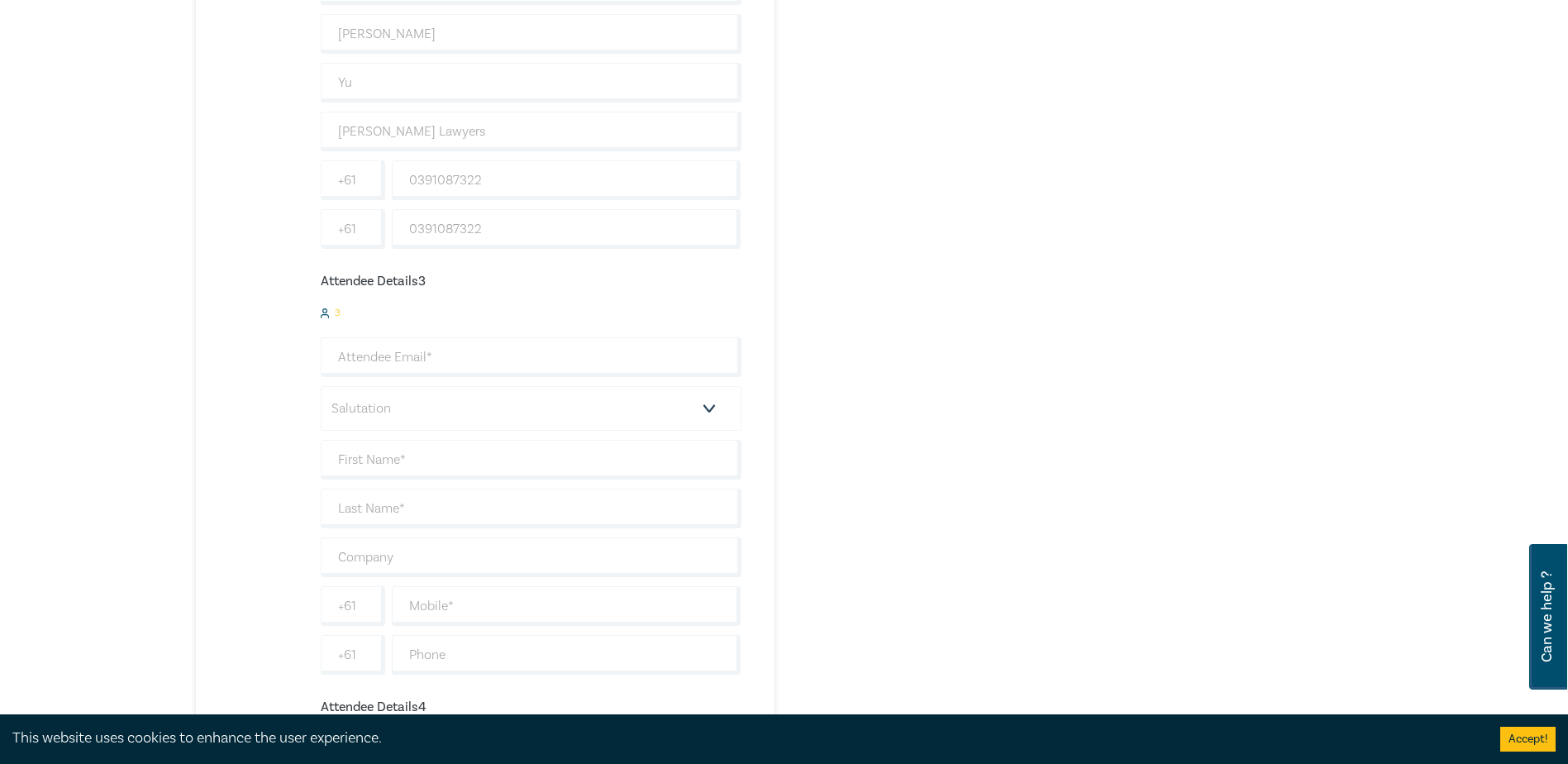
scroll to position [992, 0]
click at [419, 368] on input "email" at bounding box center [531, 356] width 421 height 40
type input "TR"
drag, startPoint x: 418, startPoint y: 367, endPoint x: 351, endPoint y: 354, distance: 68.2
click at [351, 354] on input "TR" at bounding box center [531, 356] width 421 height 40
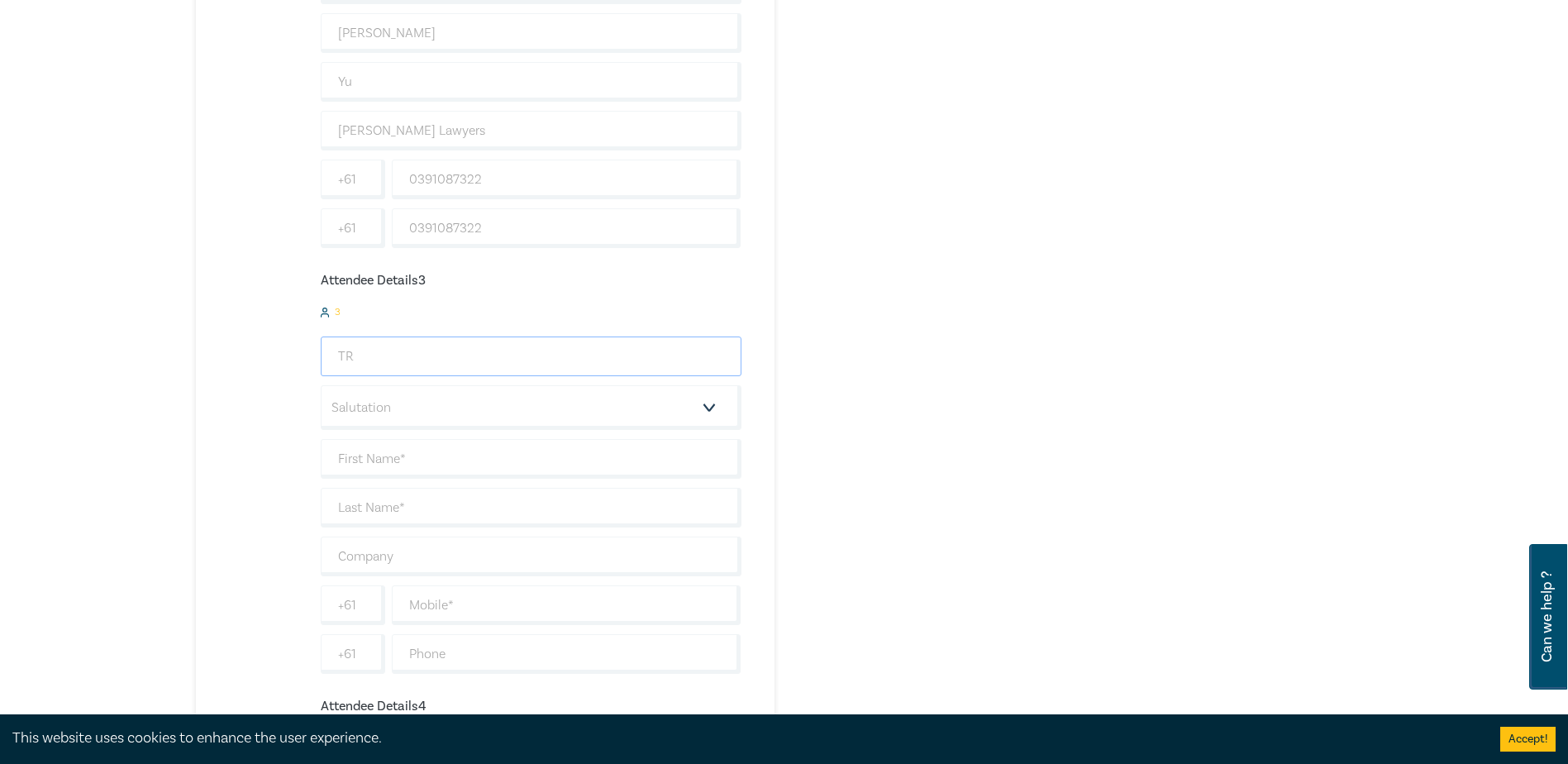
drag, startPoint x: 396, startPoint y: 355, endPoint x: 261, endPoint y: 350, distance: 135.1
click at [263, 350] on div "Legal Professional Privilege – Risks, Waiver & Consequences 4 $ 490.00 Attendee…" at bounding box center [468, 216] width 546 height 1844
type input "T"
type input "tr"
drag, startPoint x: 461, startPoint y: 332, endPoint x: 413, endPoint y: 347, distance: 50.3
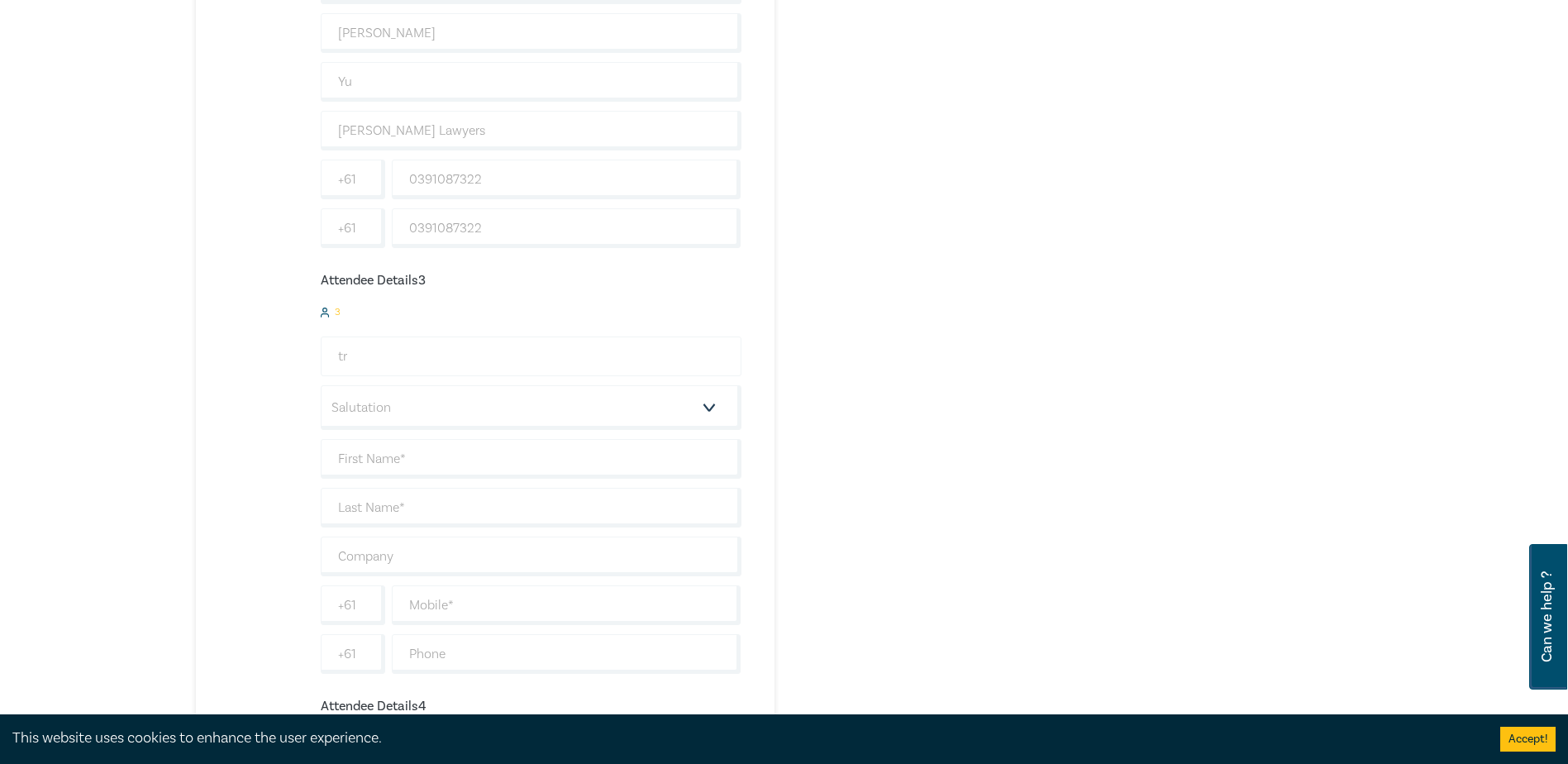
click at [418, 347] on form "3 I am booking for myself. tr Salutation Mr. Mrs. Ms. Miss Dr. Prof. Other +61 …" at bounding box center [531, 490] width 421 height 367
drag, startPoint x: 375, startPoint y: 359, endPoint x: 283, endPoint y: 364, distance: 92.1
click at [285, 364] on div "Legal Professional Privilege – Risks, Waiver & Consequences 4 $ 490.00 Attendee…" at bounding box center [468, 216] width 546 height 1844
click at [369, 391] on select "Salutation Mr. Mrs. Ms. Miss Dr. Prof. Other" at bounding box center [531, 408] width 421 height 45
select select "Miss"
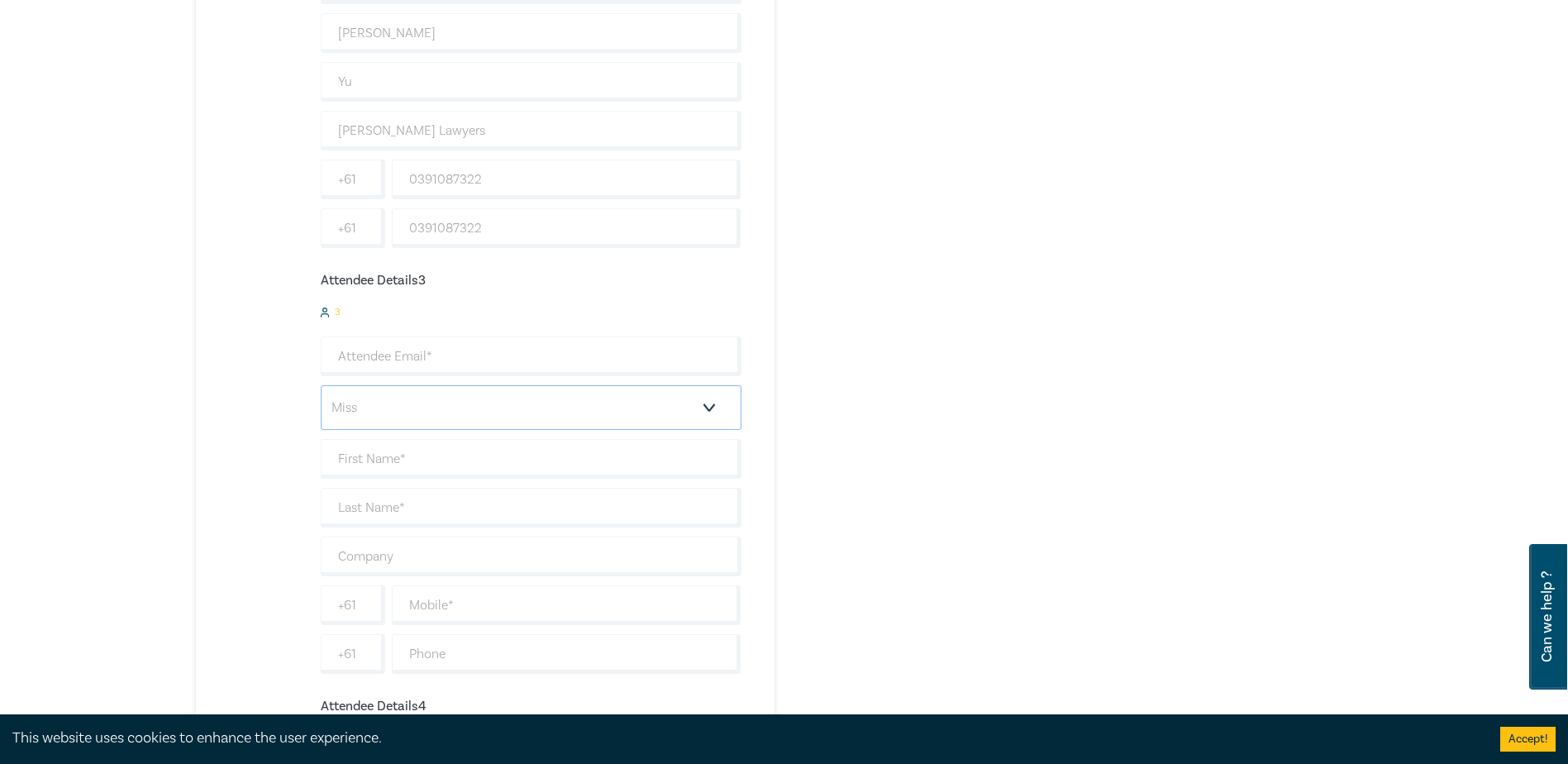
click at [321, 385] on select "Salutation Mr. Mrs. Ms. Miss Dr. Prof. Other" at bounding box center [531, 408] width 421 height 45
click at [370, 446] on input "text" at bounding box center [531, 459] width 421 height 40
type input "ta"
click at [413, 357] on input "email" at bounding box center [531, 356] width 421 height 40
paste input "TRussell@hoyledasilva.com.au"
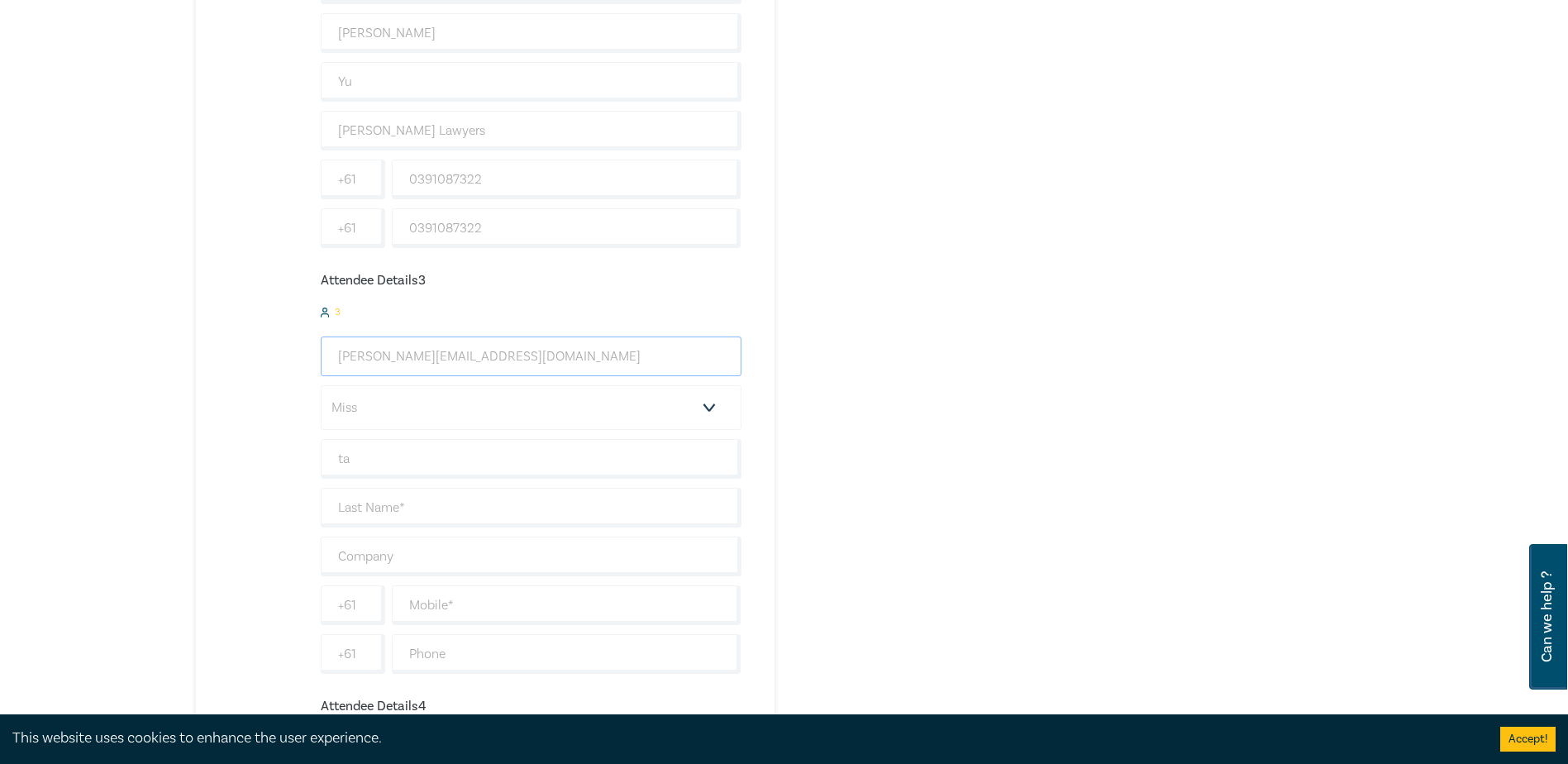
type input "TRussell@hoyledasilva.com.au"
click at [387, 410] on select "Salutation Mr. Mrs. Ms. Miss Dr. Prof. Other" at bounding box center [531, 408] width 421 height 45
click at [204, 371] on div "Legal Professional Privilege – Risks, Waiver & Consequences 4 $ 490.00 Attendee…" at bounding box center [468, 216] width 546 height 1844
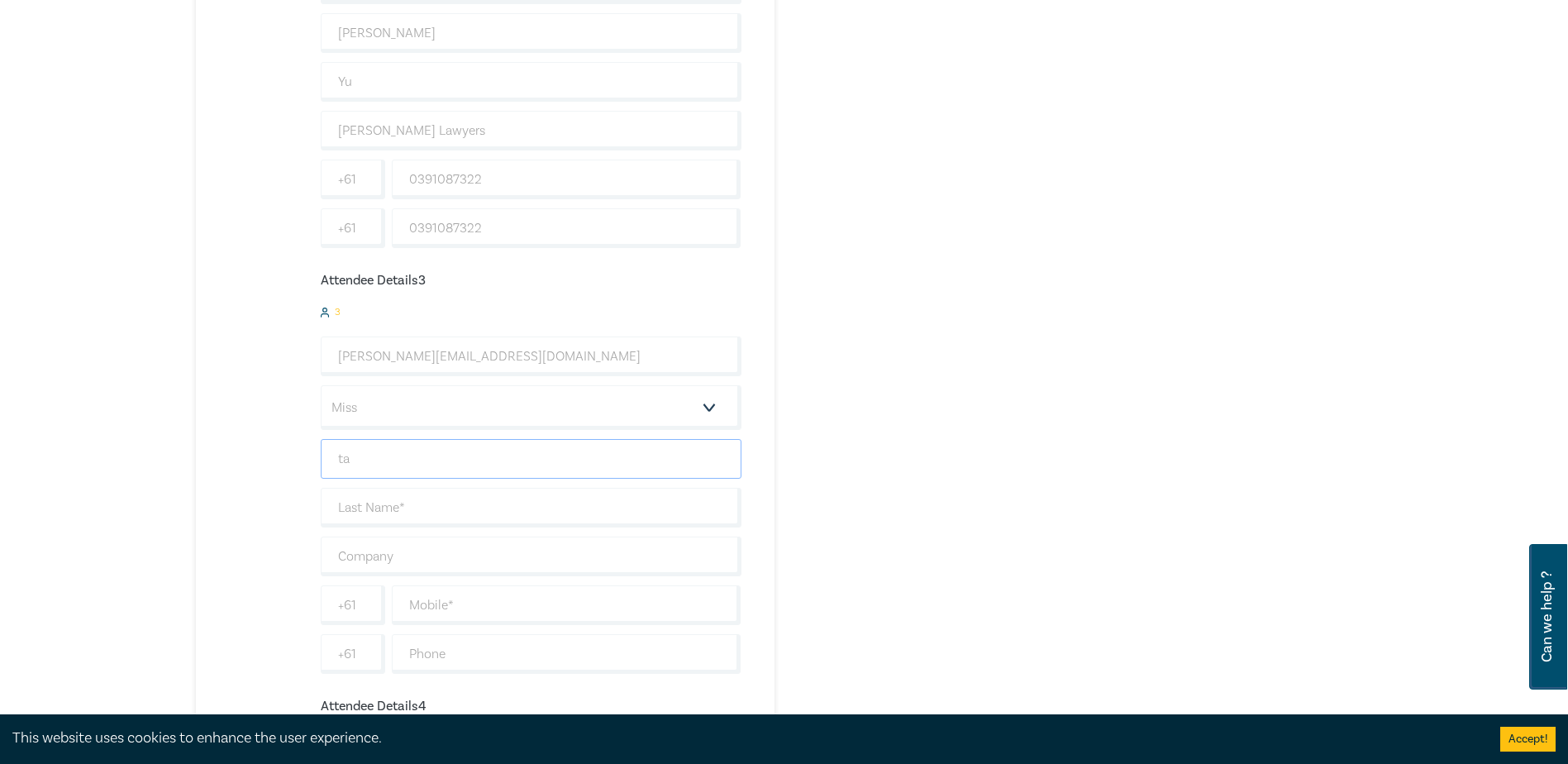
click at [396, 443] on input "ta" at bounding box center [531, 459] width 421 height 40
drag, startPoint x: 385, startPoint y: 459, endPoint x: 273, endPoint y: 472, distance: 112.8
click at [280, 472] on div "Legal Professional Privilege – Risks, Waiver & Consequences 4 $ 490.00 Attendee…" at bounding box center [468, 216] width 546 height 1844
type input "Tayla"
type input "r"
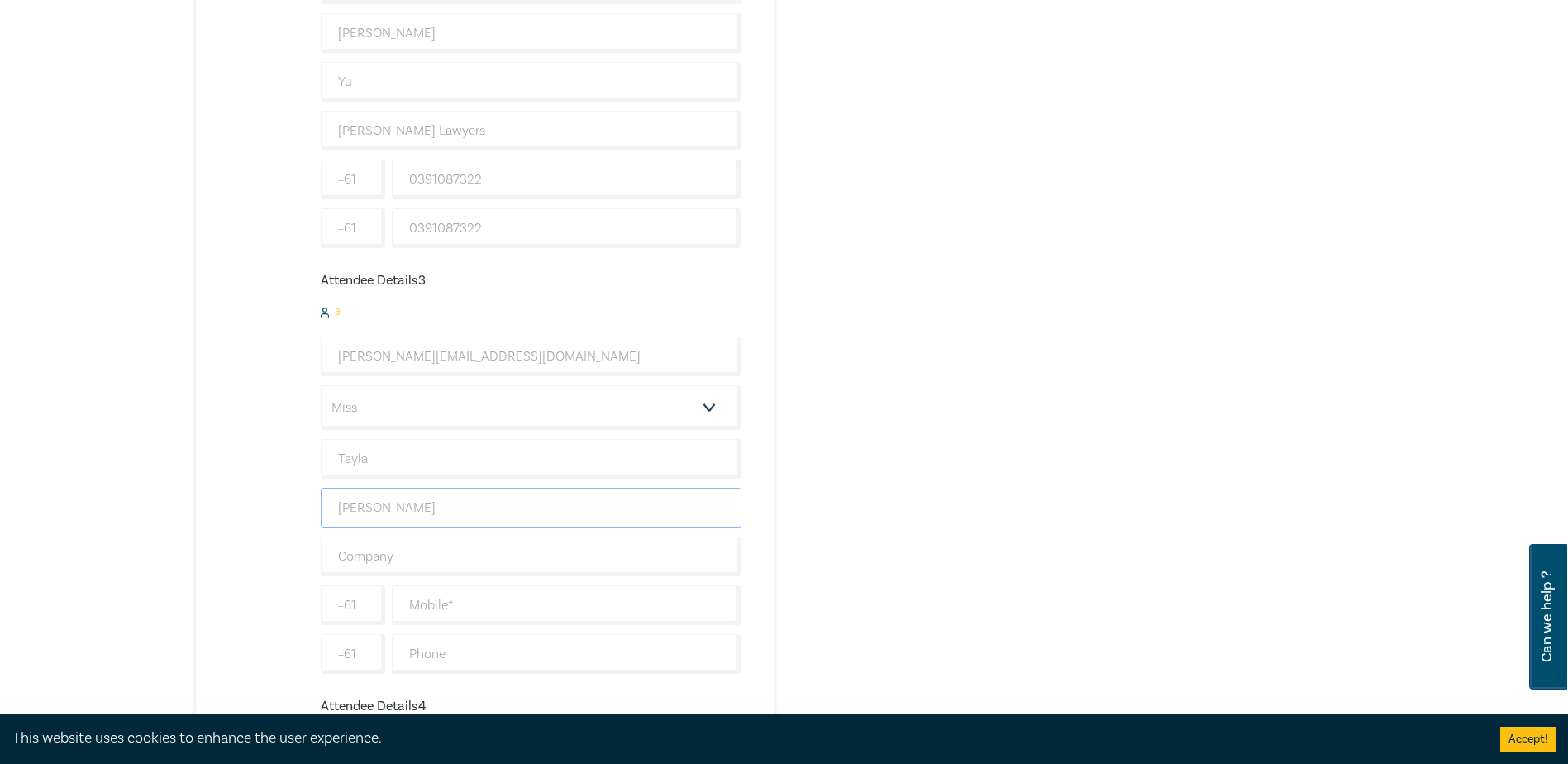
type input "Russell"
type input "Hoyle Da Silva Lawyers"
click at [495, 608] on input "text" at bounding box center [567, 605] width 350 height 40
drag, startPoint x: 494, startPoint y: 608, endPoint x: 328, endPoint y: 620, distance: 166.4
click at [328, 620] on div "+61 0391087328" at bounding box center [531, 605] width 427 height 40
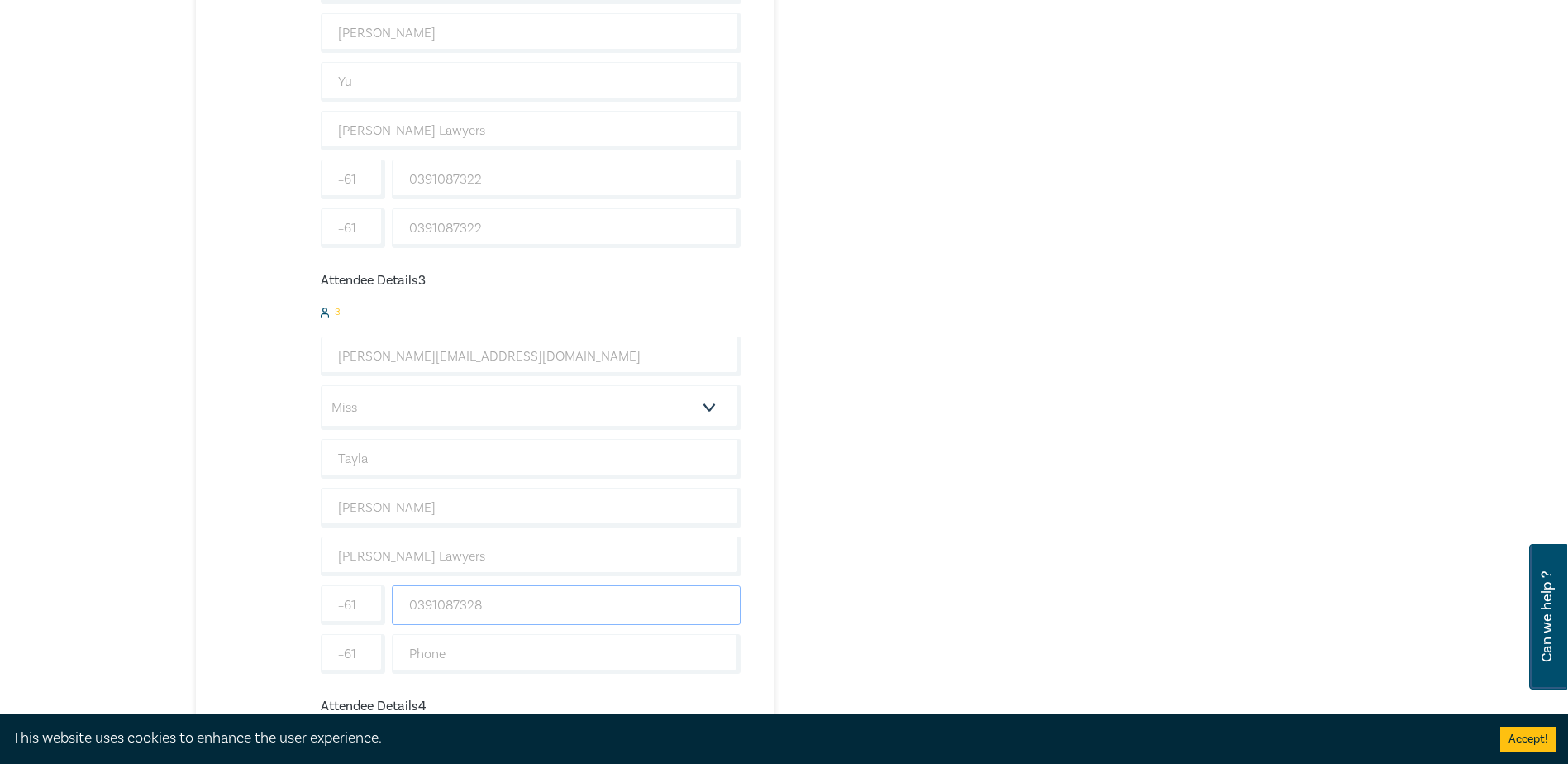
click at [511, 605] on input "0391087328" at bounding box center [567, 605] width 350 height 40
drag, startPoint x: 510, startPoint y: 605, endPoint x: 370, endPoint y: 605, distance: 140.0
click at [370, 605] on div "+61 0391087328" at bounding box center [531, 605] width 427 height 40
type input "0391087328"
click at [465, 662] on input "text" at bounding box center [567, 654] width 350 height 40
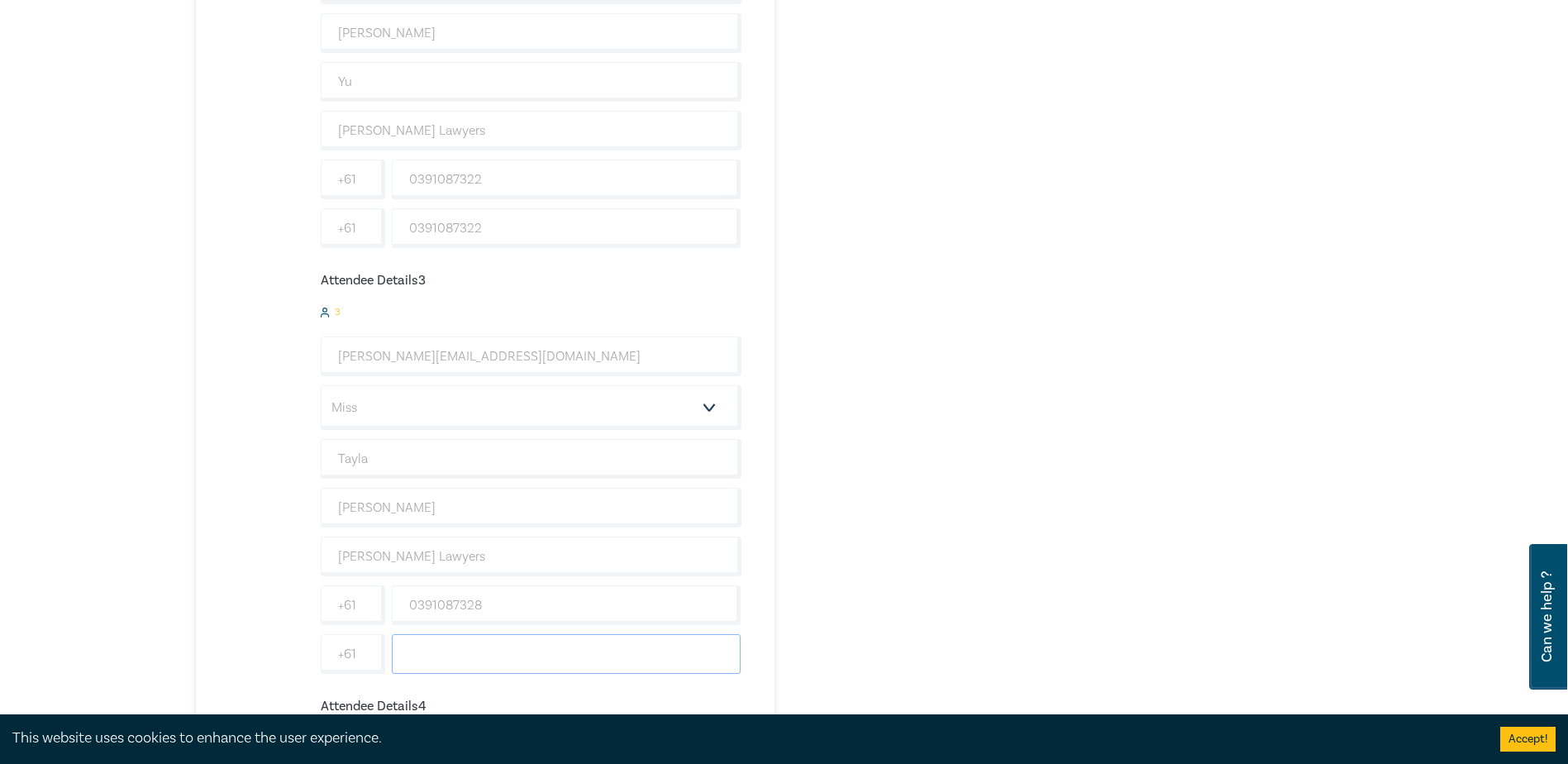
paste input "0391087328"
type input "0391087328"
click at [1051, 541] on div "Order Legal Professional Privilege – Risks, Waiver & Consequences (Attendance: …" at bounding box center [1183, 224] width 399 height 2077
click at [424, 521] on input "email" at bounding box center [531, 534] width 421 height 40
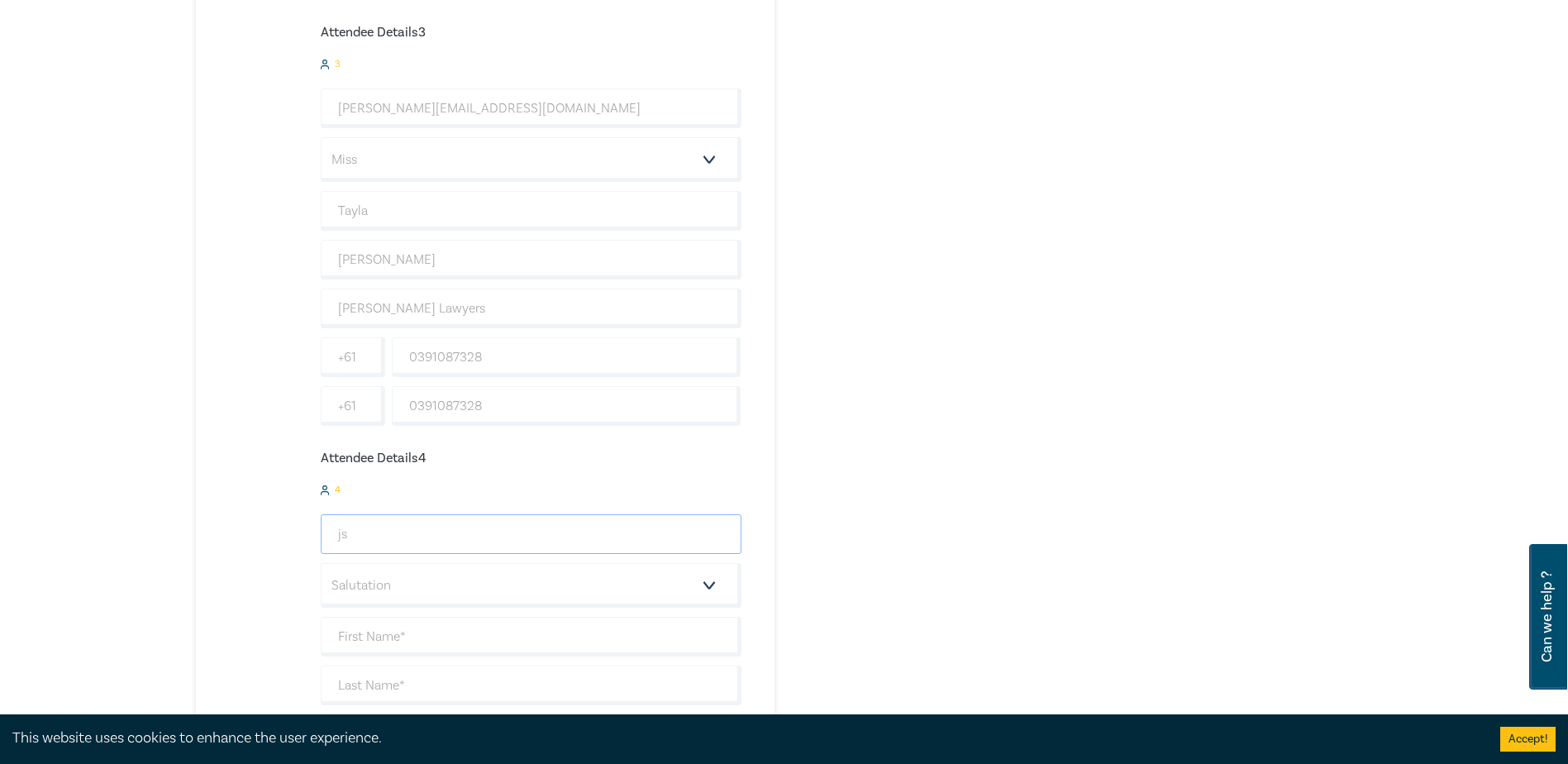
type input "jshields@hoyledasilva.com.au"
type input "Jade"
type input "Shields"
type input "Hoyle Da Silva Lawyers"
click at [415, 581] on select "Salutation Mr. Mrs. Ms. Miss Dr. Prof. Other" at bounding box center [531, 585] width 421 height 45
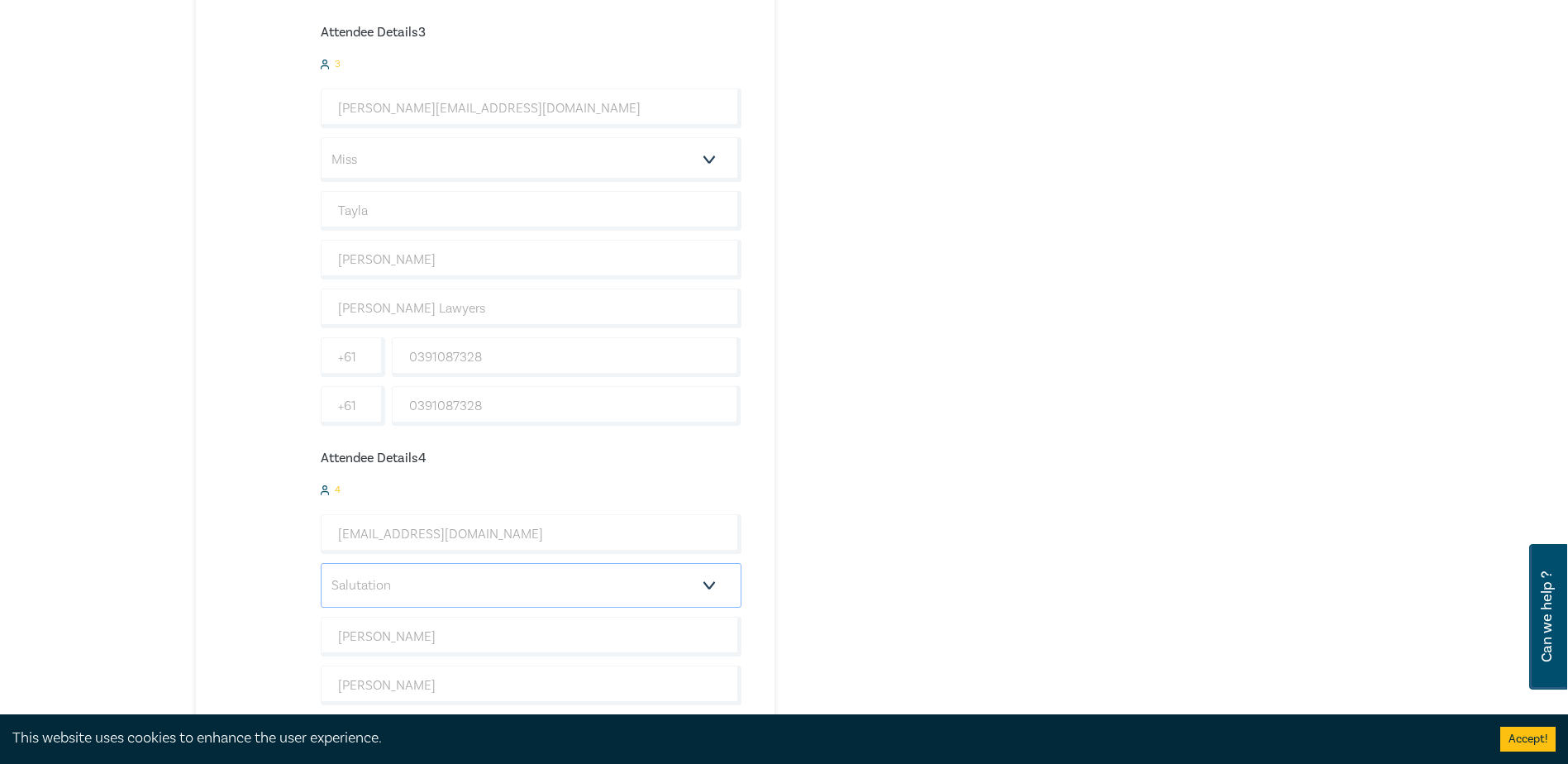
select select "Miss"
click at [321, 563] on select "Salutation Mr. Mrs. Ms. Miss Dr. Prof. Other" at bounding box center [531, 585] width 421 height 45
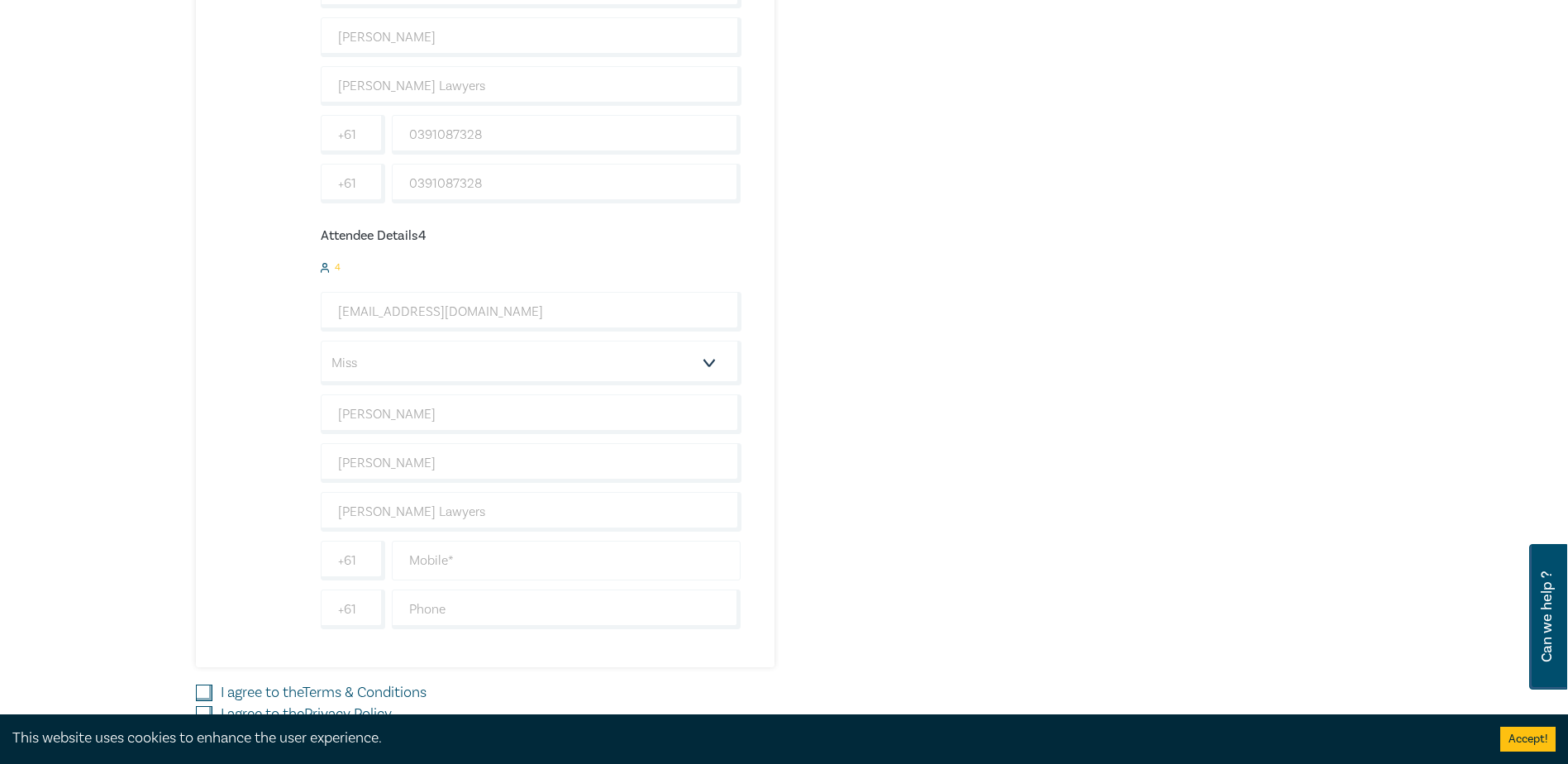
scroll to position [1488, 0]
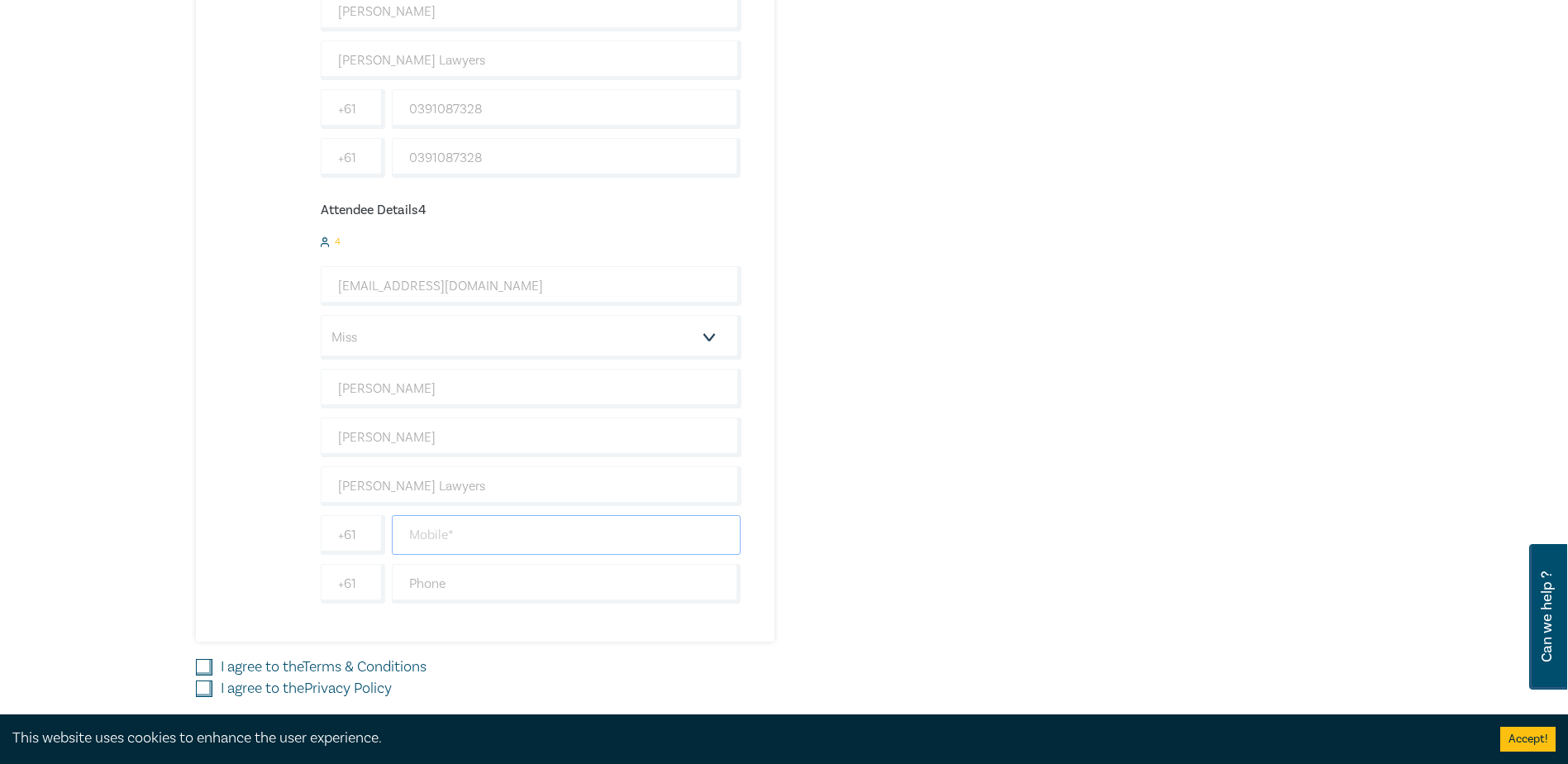
click at [514, 538] on input "text" at bounding box center [567, 535] width 350 height 40
type input "0383734083"
drag, startPoint x: 512, startPoint y: 537, endPoint x: 385, endPoint y: 538, distance: 127.0
click at [385, 538] on div "+61 0383734083" at bounding box center [531, 535] width 427 height 40
click at [390, 591] on div at bounding box center [566, 584] width 356 height 40
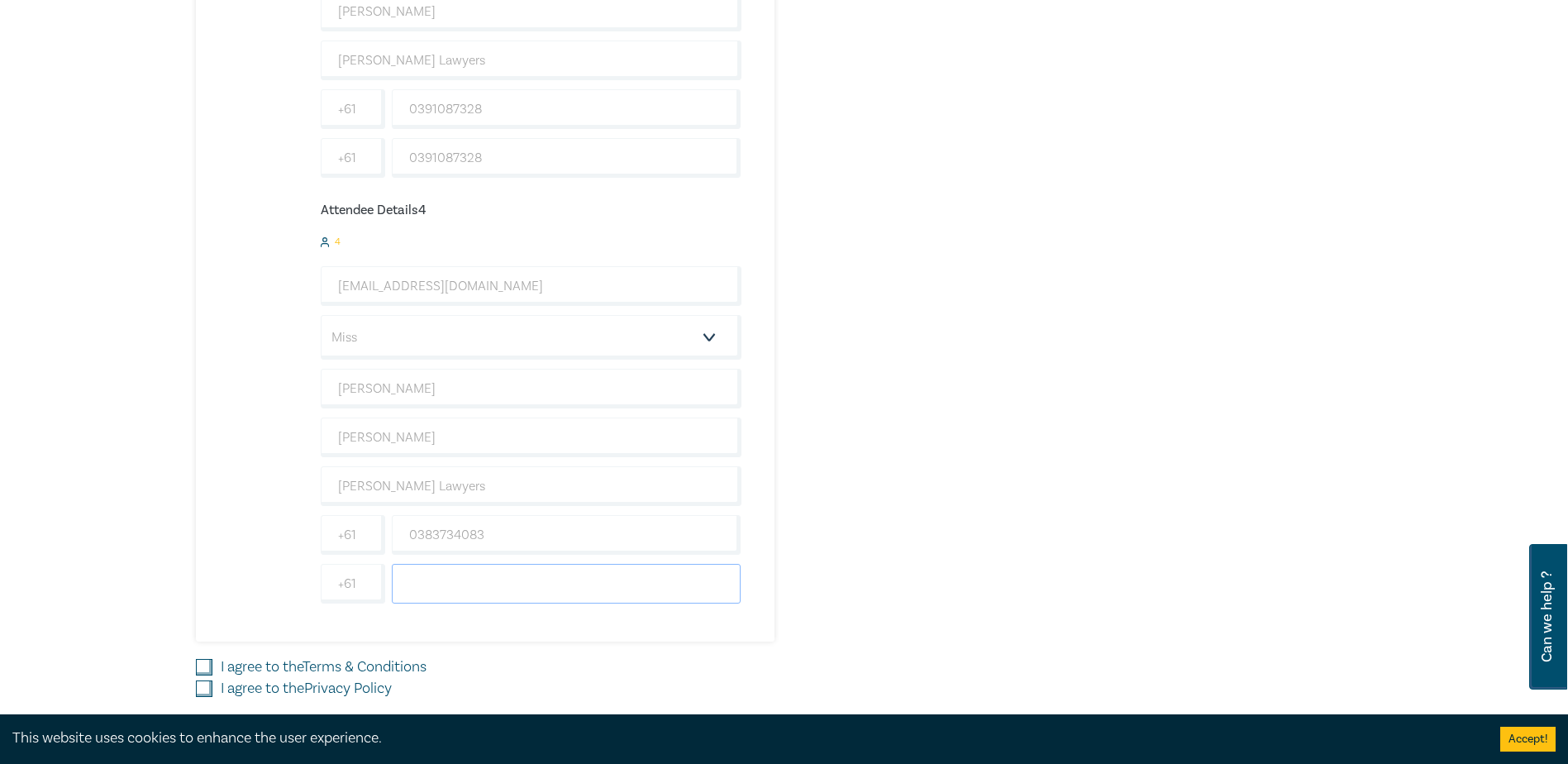
click at [409, 579] on input "text" at bounding box center [567, 584] width 350 height 40
paste input "0383734083"
type input "0383734083"
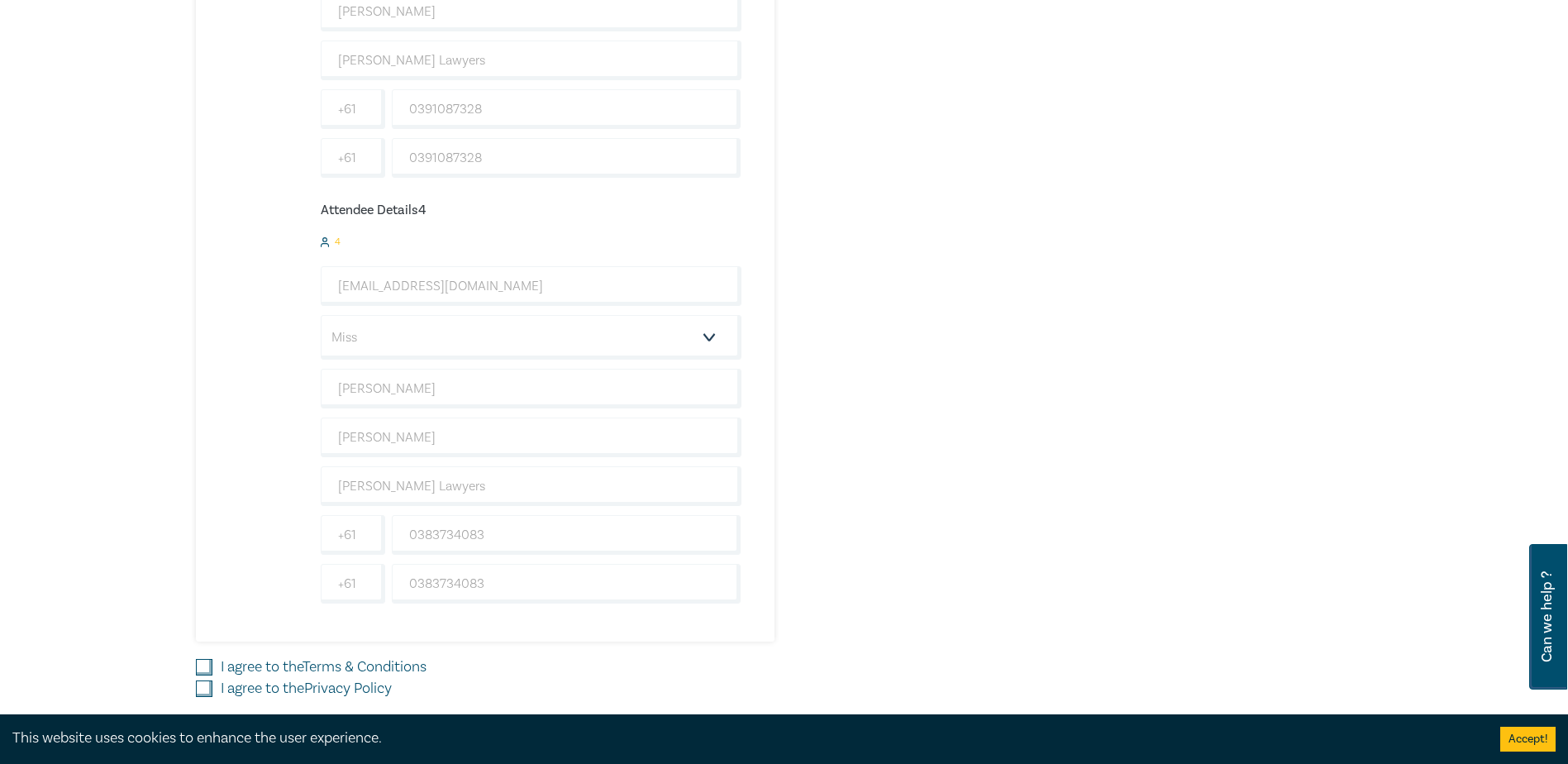
click at [206, 699] on div "I agree to the Privacy Policy" at bounding box center [584, 689] width 778 height 22
click at [201, 662] on input "I agree to the Terms & Conditions" at bounding box center [204, 667] width 16 height 16
checkbox input "true"
click at [204, 681] on input "I agree to the Privacy Policy" at bounding box center [204, 688] width 16 height 16
checkbox input "true"
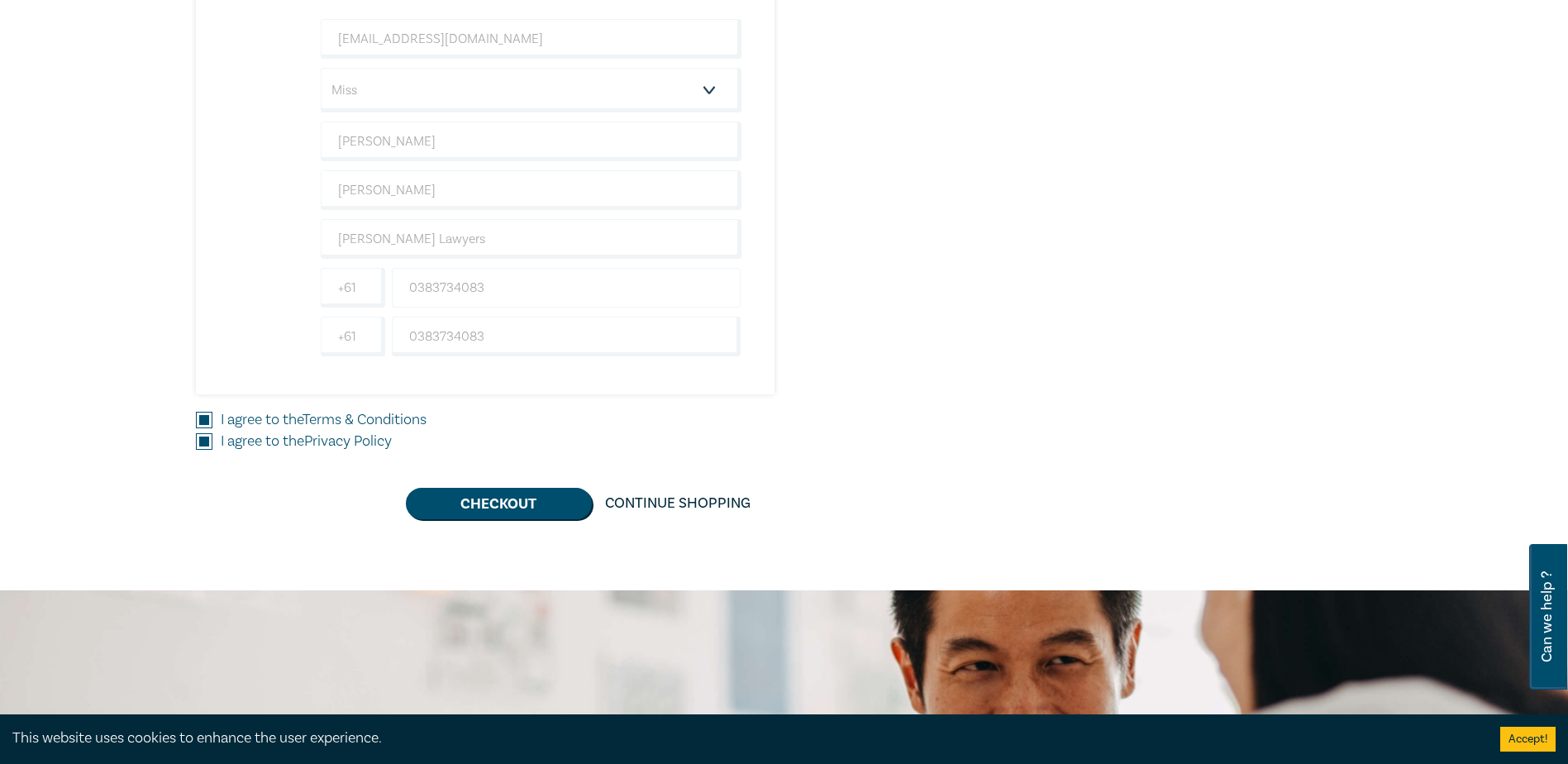
scroll to position [1736, 0]
click at [500, 512] on button "Checkout" at bounding box center [499, 502] width 186 height 32
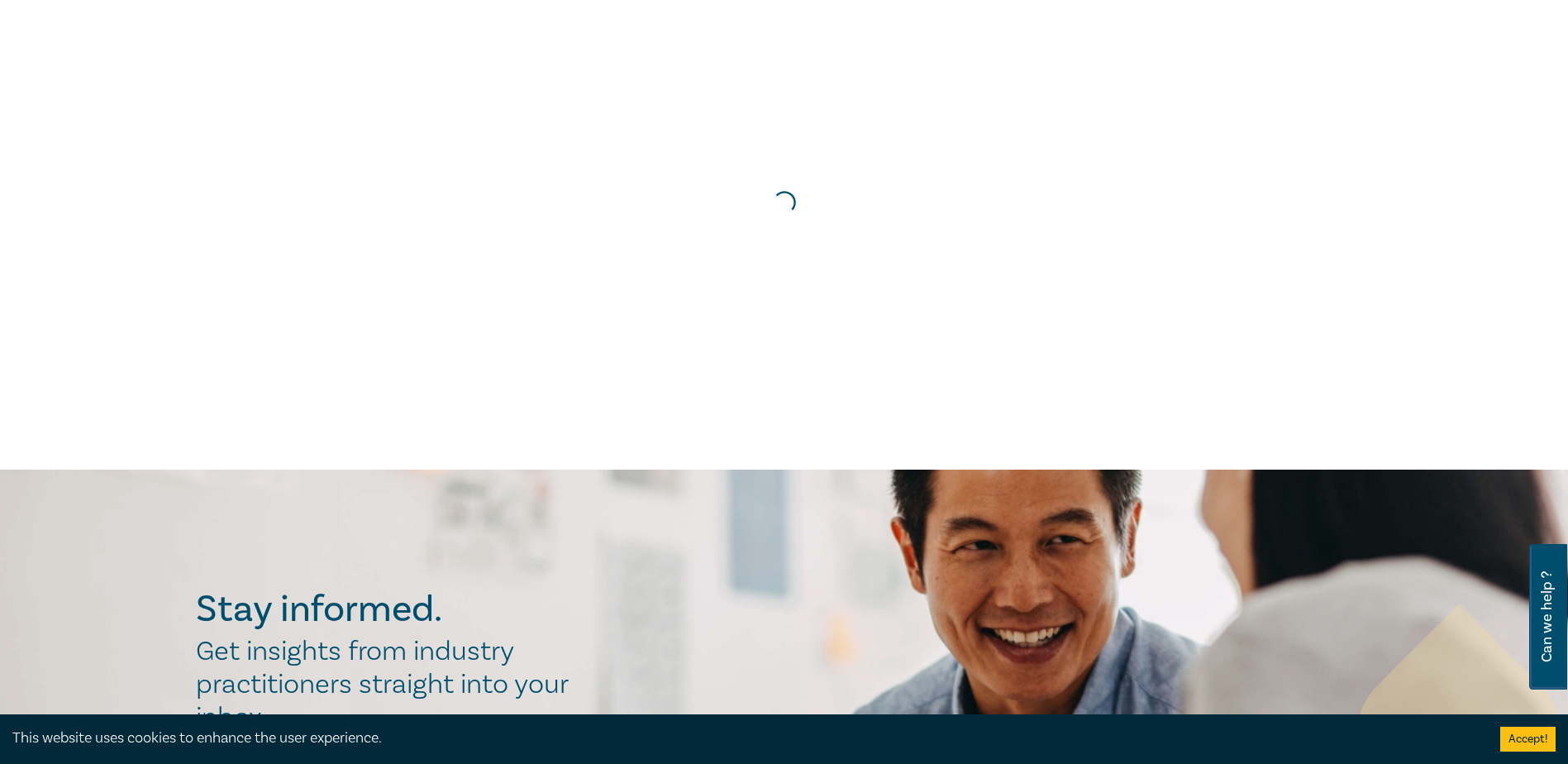
scroll to position [0, 0]
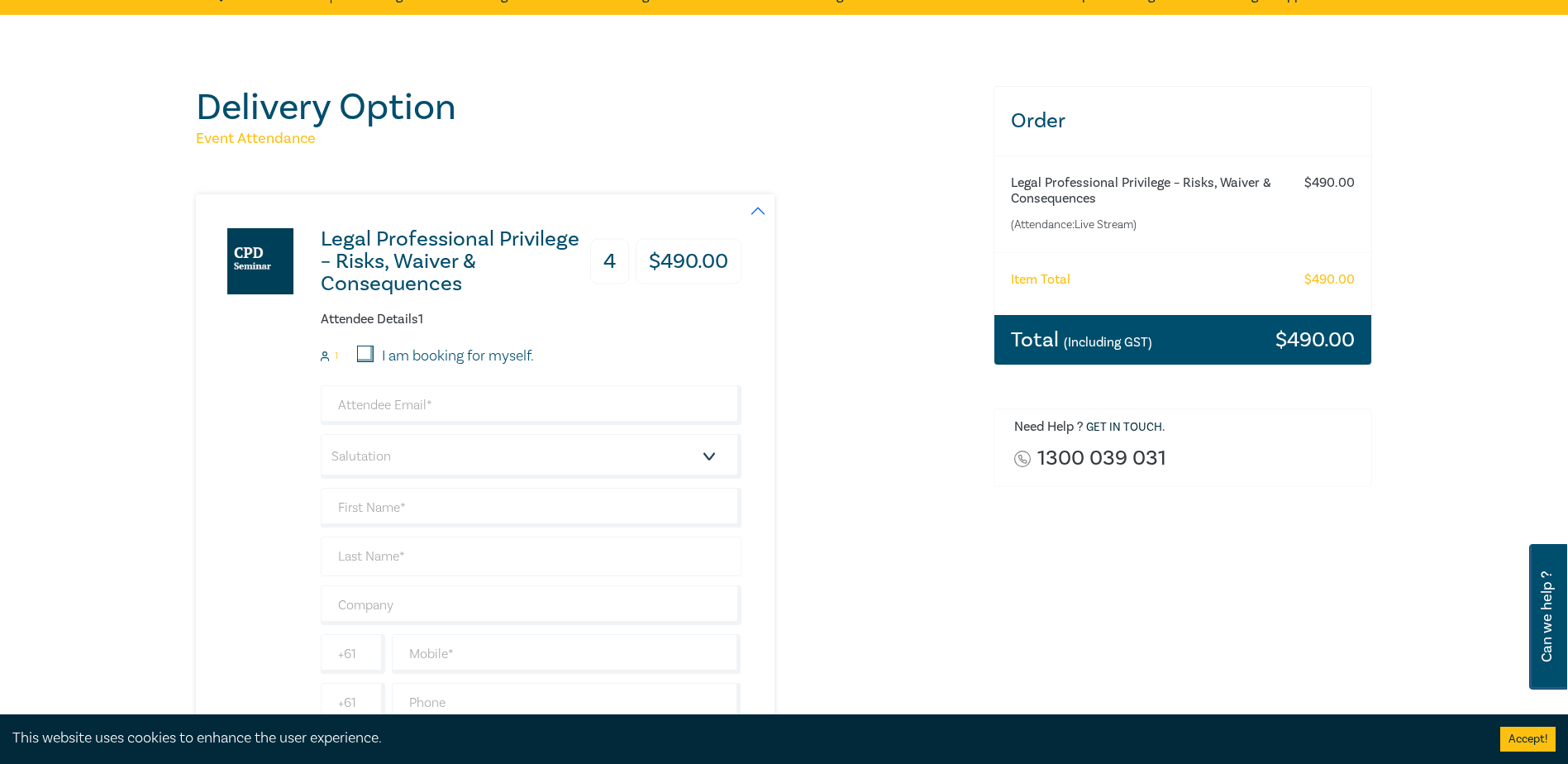
scroll to position [83, 0]
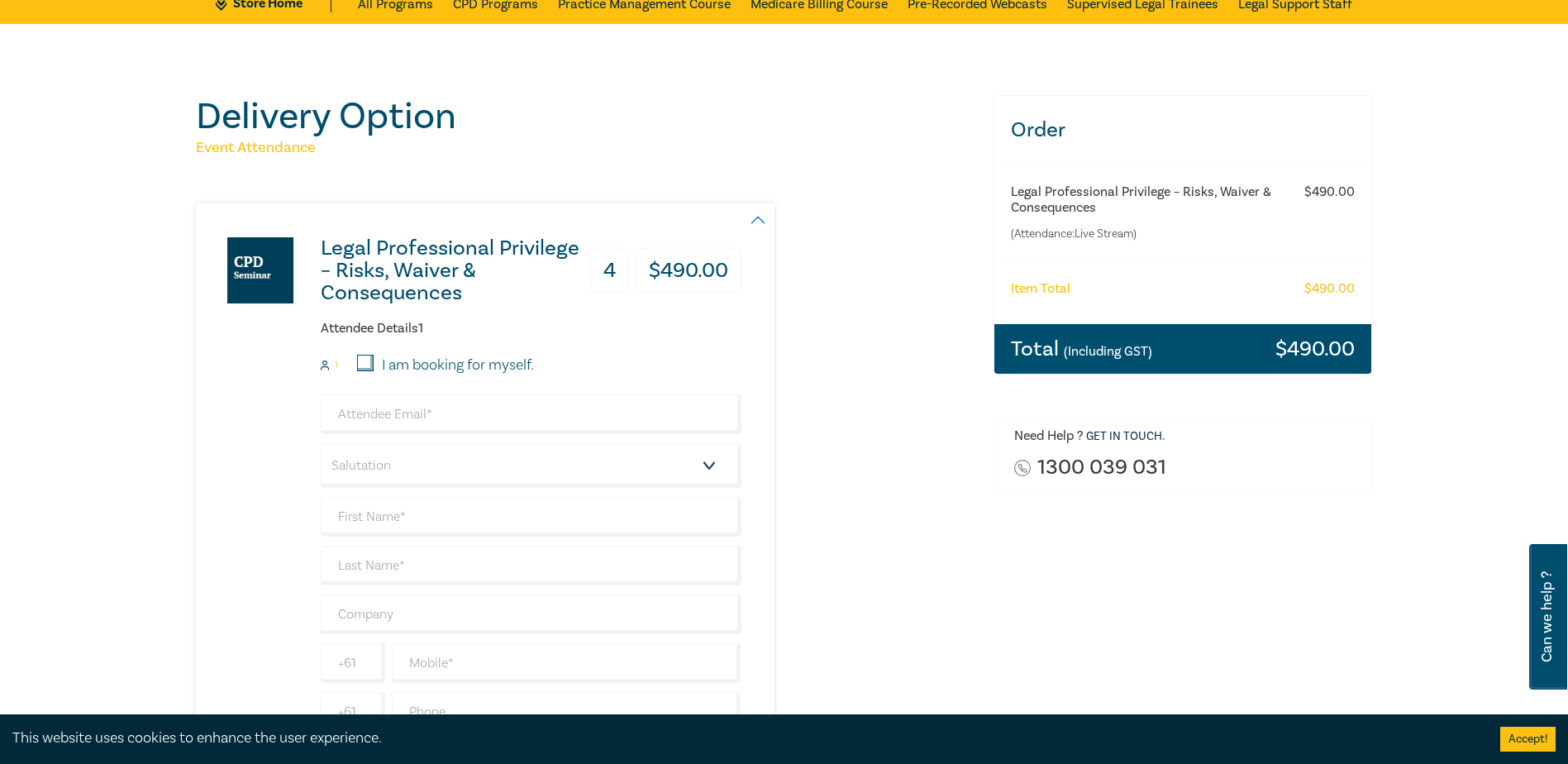
click at [1041, 196] on h6 "Legal Professional Privilege – Risks, Waiver & Consequences" at bounding box center [1150, 199] width 279 height 32
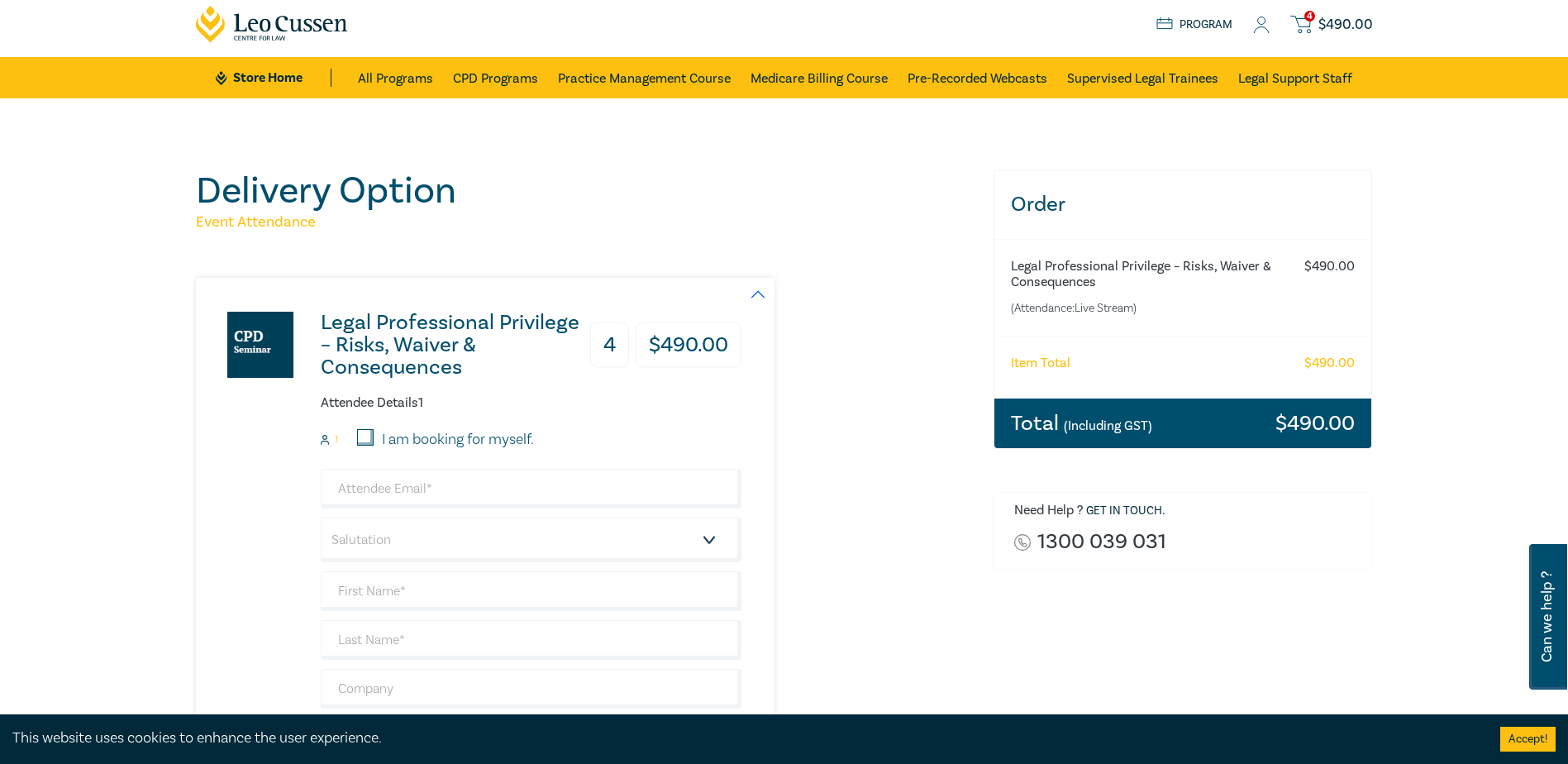
scroll to position [0, 0]
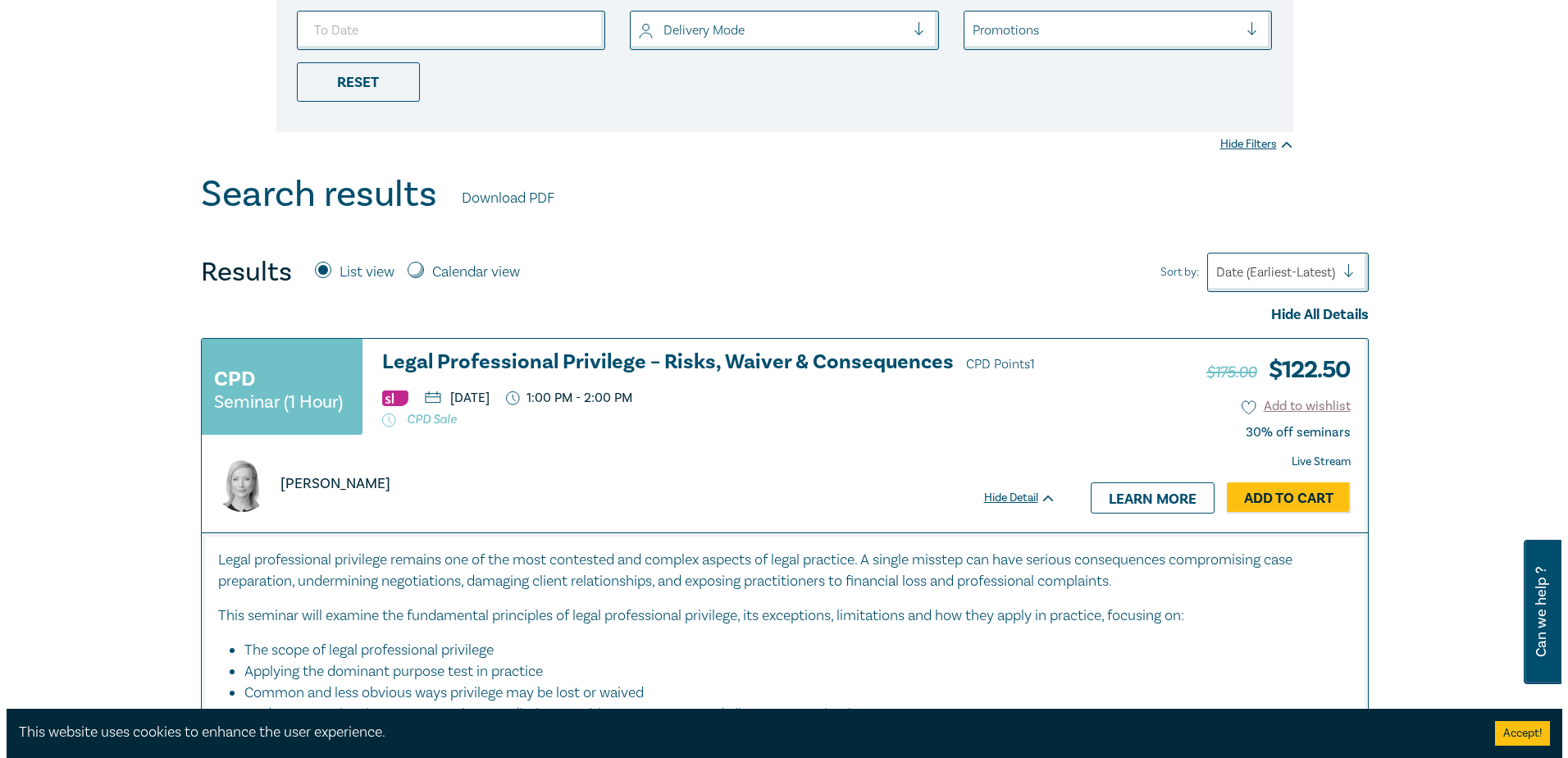
scroll to position [575, 0]
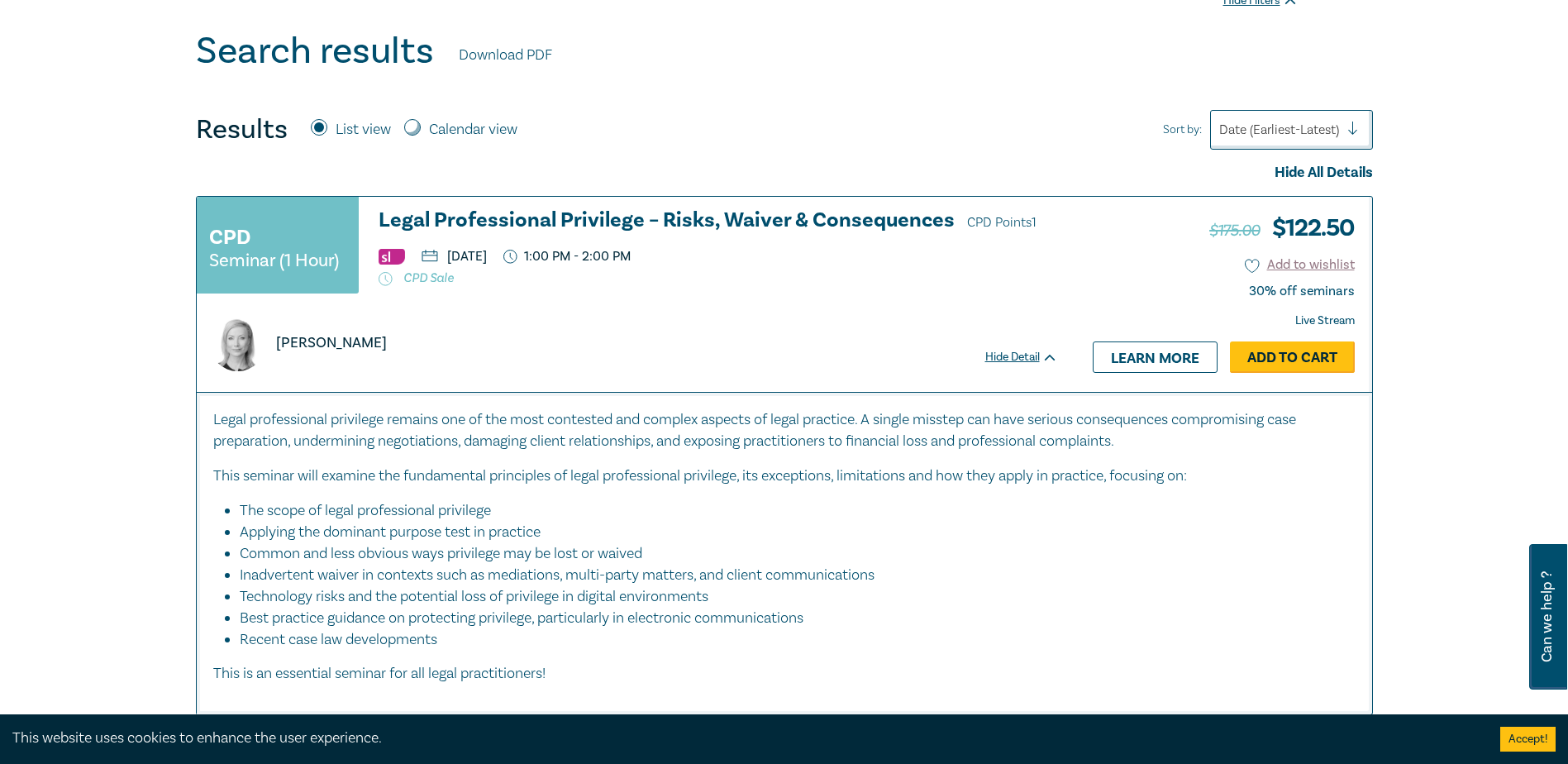
click at [1285, 363] on link "Add to Cart" at bounding box center [1292, 357] width 124 height 32
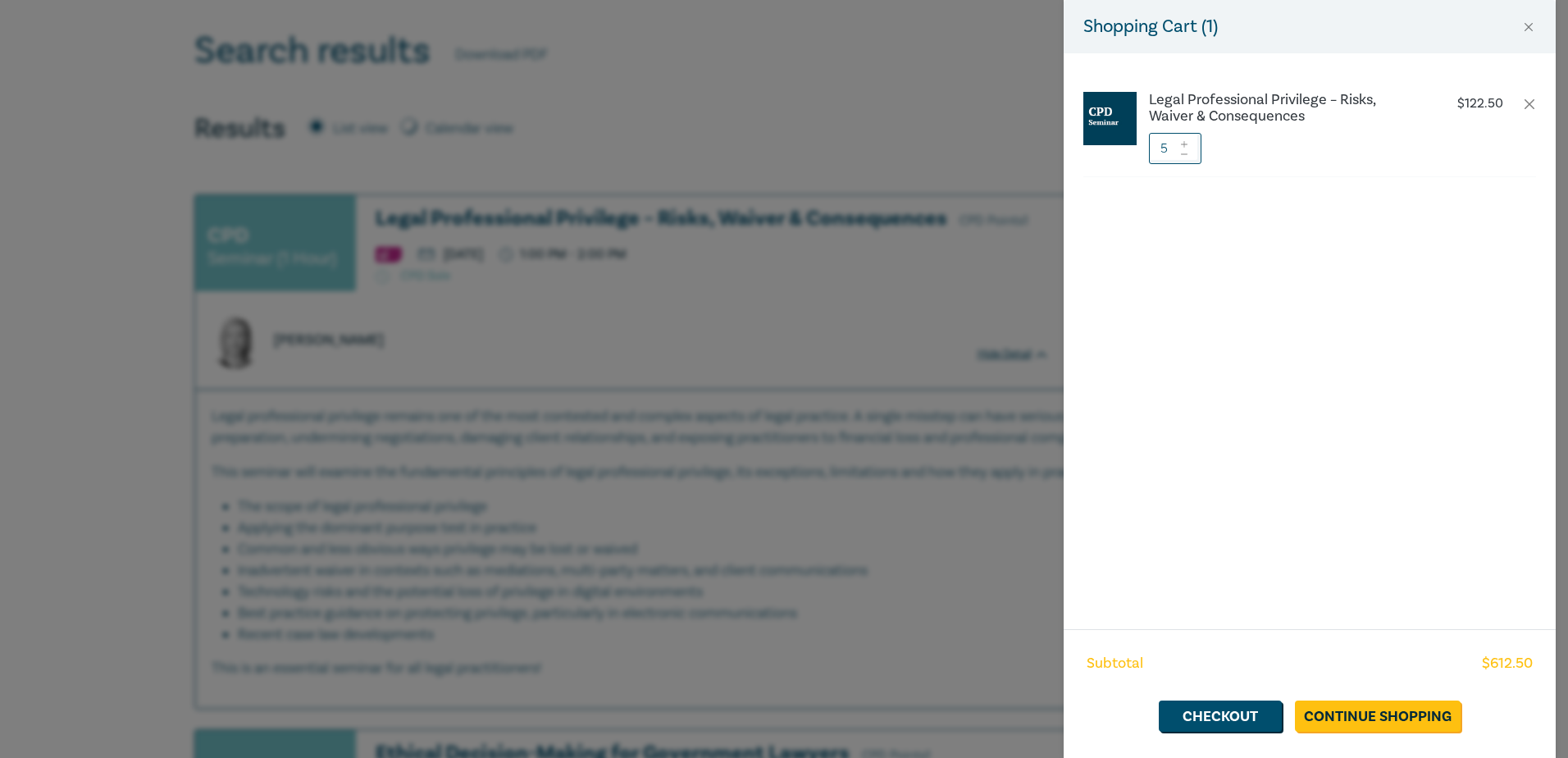
click at [1184, 142] on icon at bounding box center [1183, 144] width 6 height 6
click at [1185, 146] on icon at bounding box center [1183, 144] width 12 height 6
click at [1186, 146] on div "Legal Professional Privilege – Risks, Waiver & Consequences $ 122.50 6" at bounding box center [1309, 342] width 492 height 576
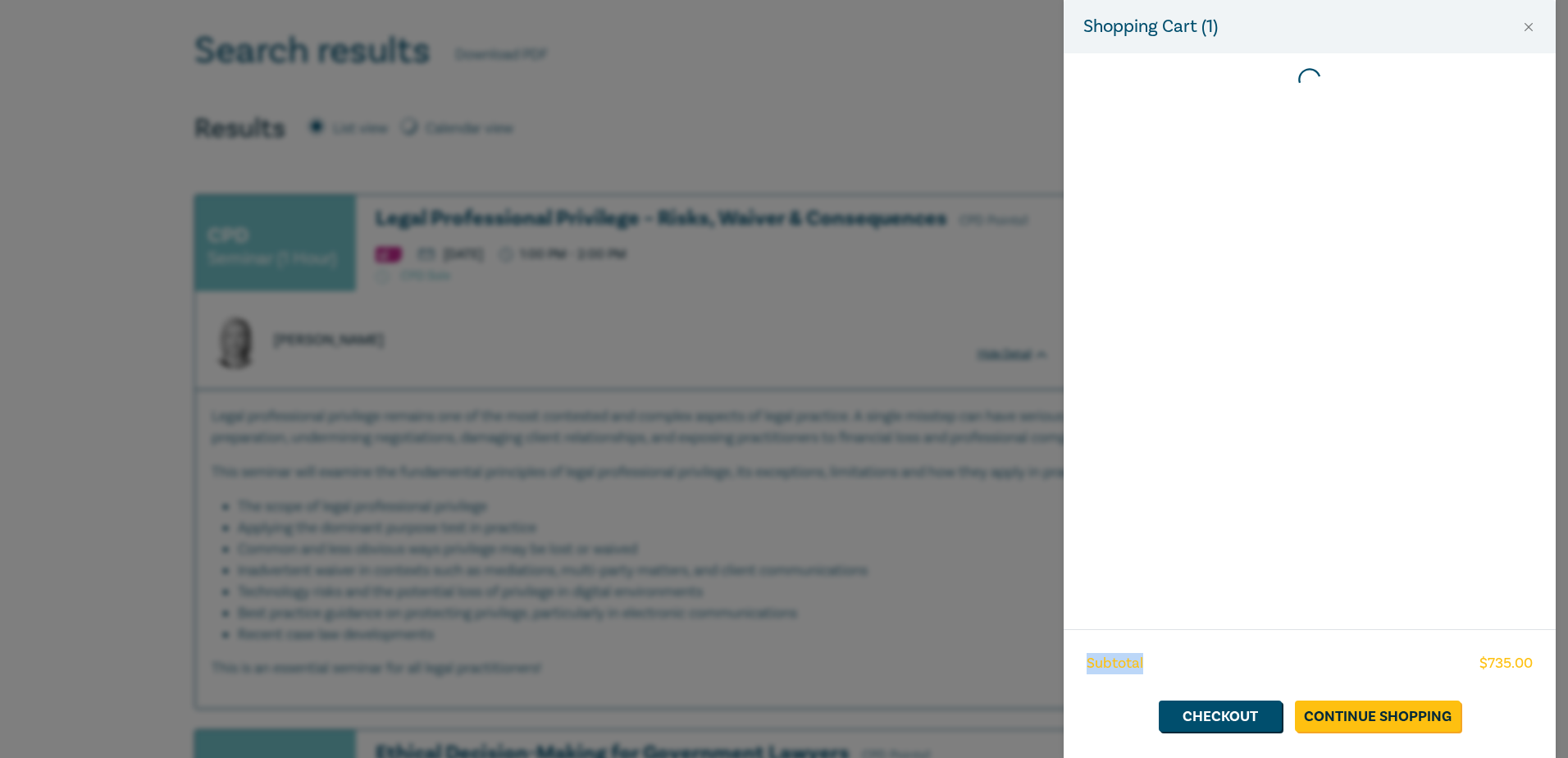
click at [1186, 151] on div at bounding box center [1309, 342] width 492 height 576
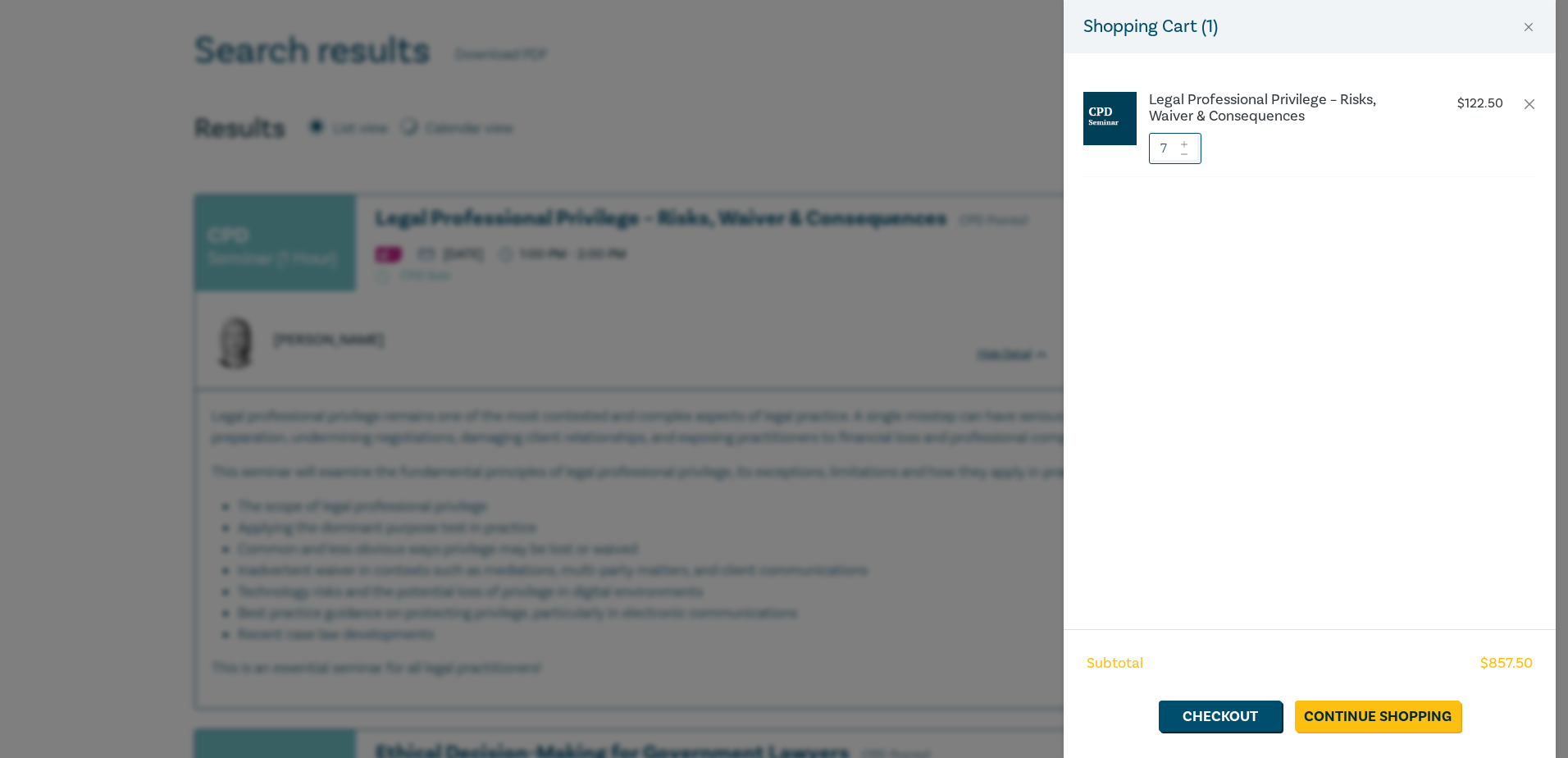
click at [1187, 154] on icon at bounding box center [1183, 154] width 12 height 6
click at [1186, 158] on div at bounding box center [1183, 149] width 12 height 31
click at [1182, 154] on icon at bounding box center [1183, 153] width 6 height 1
click at [1182, 154] on div "Legal Professional Privilege – Risks, Waiver & Consequences $ 122.50 6" at bounding box center [1309, 342] width 492 height 576
click at [1182, 157] on icon at bounding box center [1183, 154] width 12 height 6
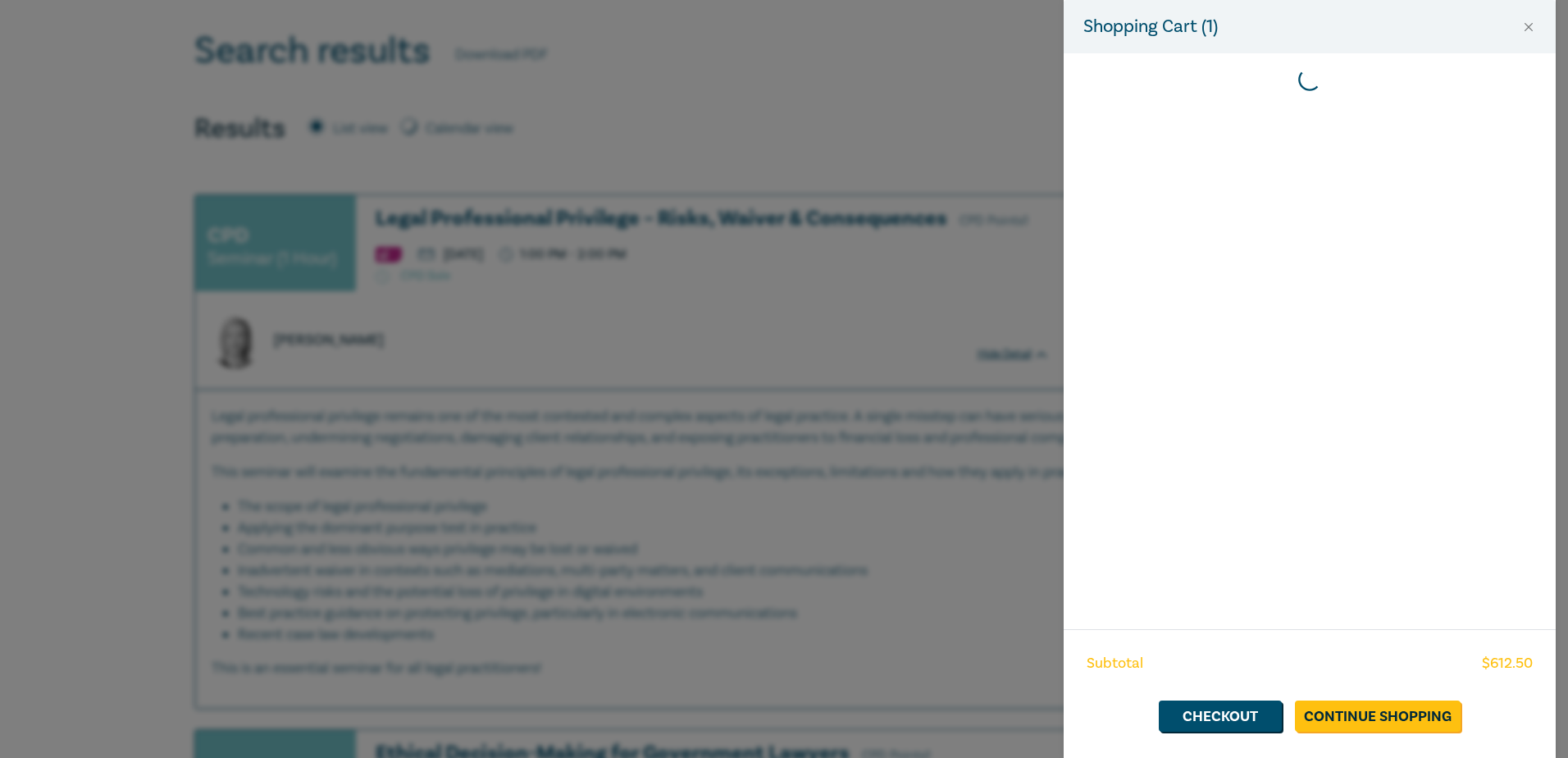
click at [1183, 154] on div at bounding box center [1309, 342] width 492 height 576
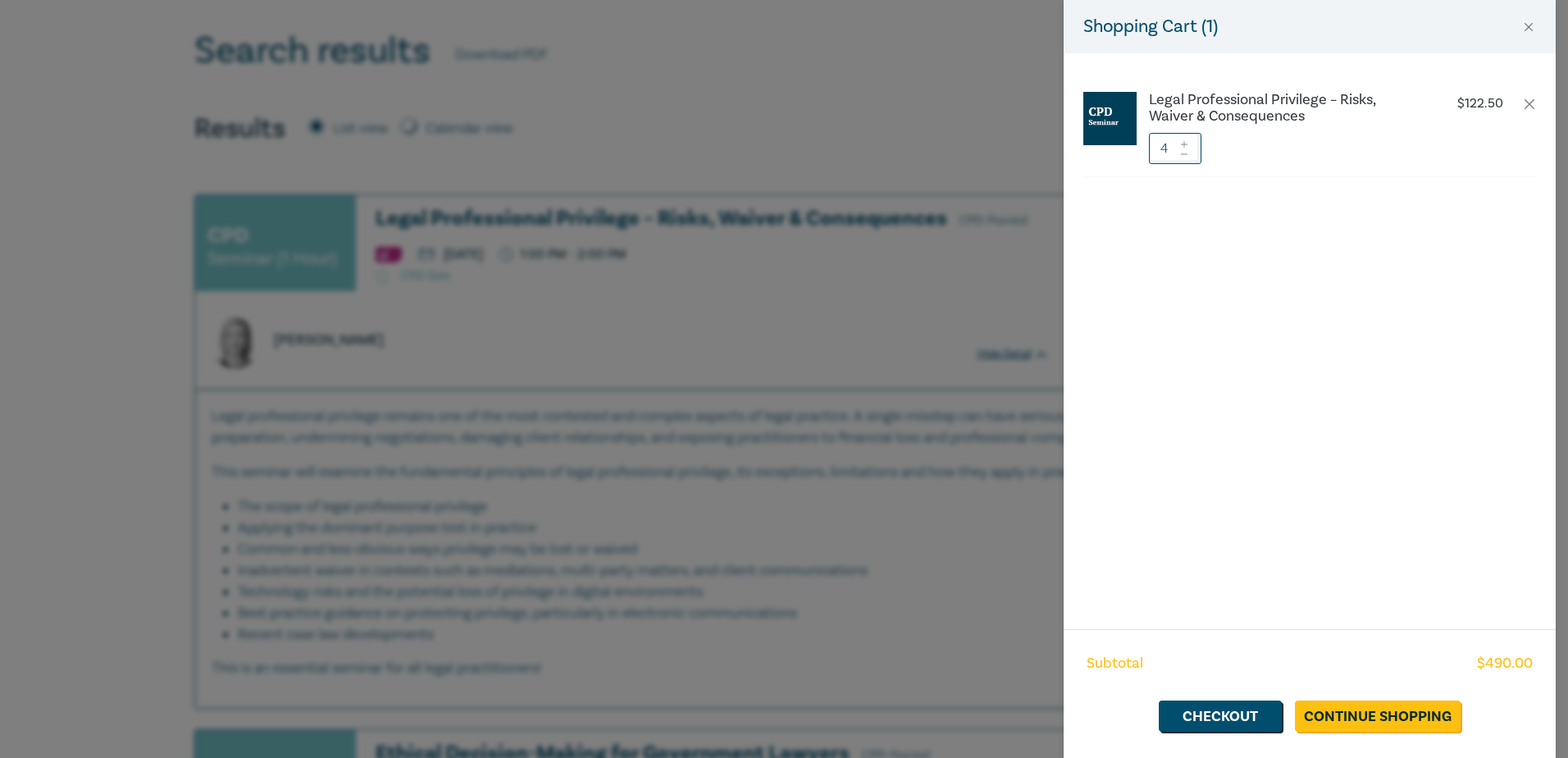
click at [1187, 218] on div "Legal Professional Privilege – Risks, Waiver & Consequences $ 122.50 4" at bounding box center [1309, 342] width 492 height 576
click at [1376, 572] on div "Legal Professional Privilege – Risks, Waiver & Consequences $ 122.50 4" at bounding box center [1309, 342] width 492 height 576
click at [1213, 716] on link "Checkout" at bounding box center [1220, 716] width 123 height 31
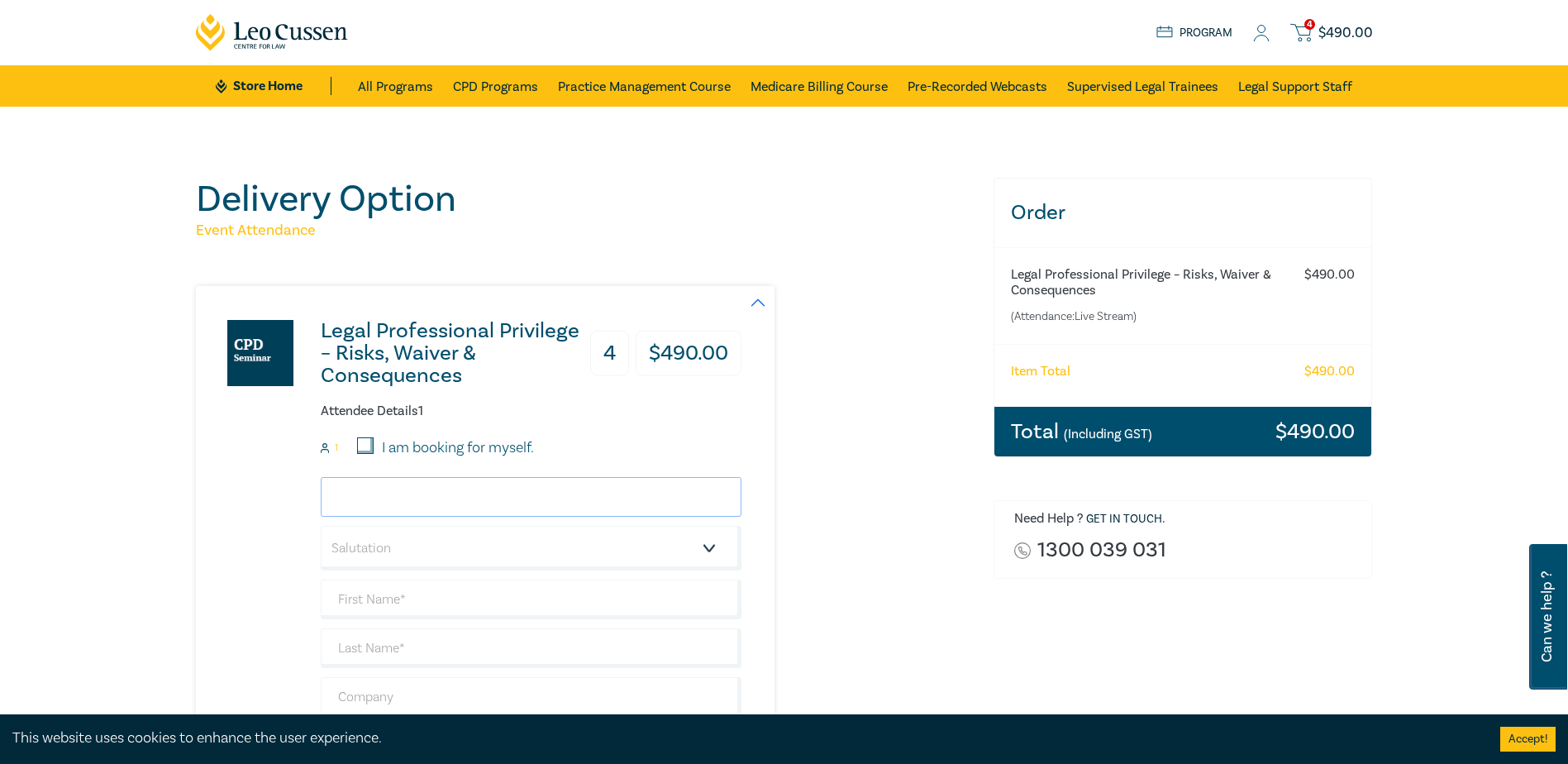
click at [397, 485] on input "email" at bounding box center [531, 497] width 421 height 40
type input "[EMAIL_ADDRESS][DOMAIN_NAME]"
type input "Jessica"
type input "Ding"
type input "Hoyle Da Silva Lawyers"
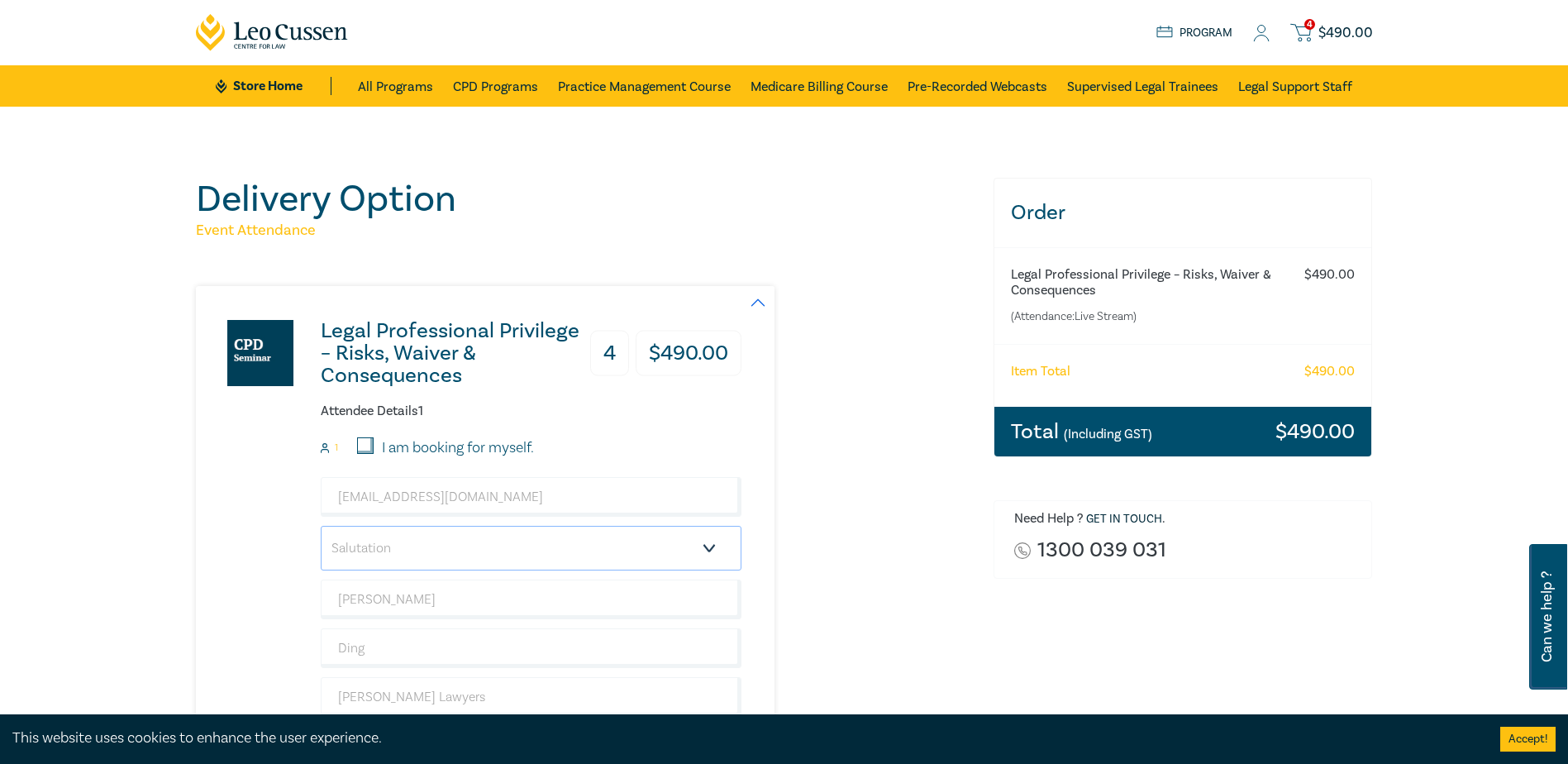
click at [376, 538] on select "Salutation Mr. Mrs. Ms. Miss Dr. Prof. Other" at bounding box center [531, 548] width 421 height 45
click at [376, 536] on select "Salutation Mr. Mrs. Ms. Miss Dr. Prof. Other" at bounding box center [531, 548] width 421 height 45
select select "Miss"
click at [321, 526] on select "Salutation Mr. Mrs. Ms. Miss Dr. Prof. Other" at bounding box center [531, 548] width 421 height 45
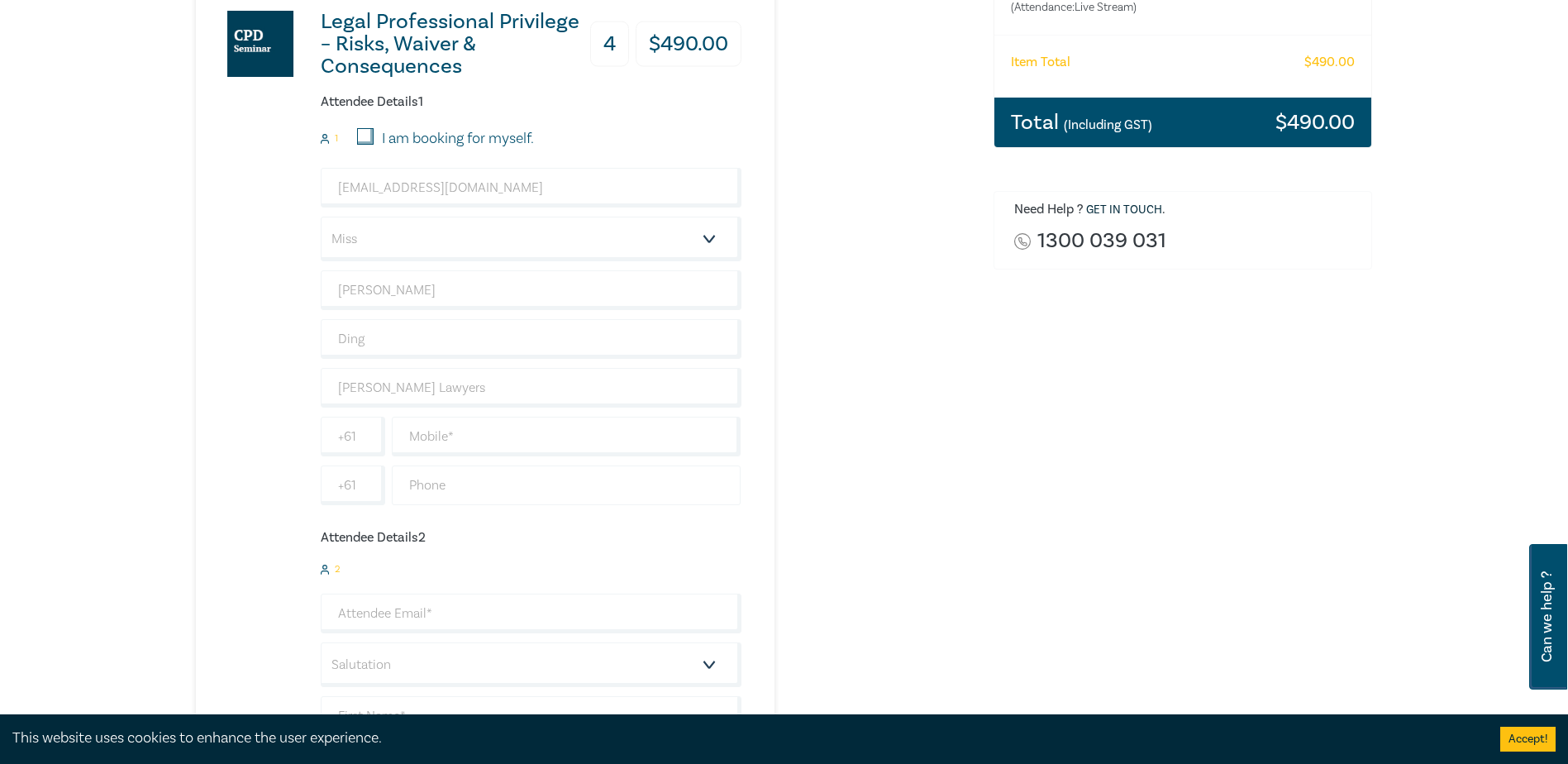
scroll to position [413, 0]
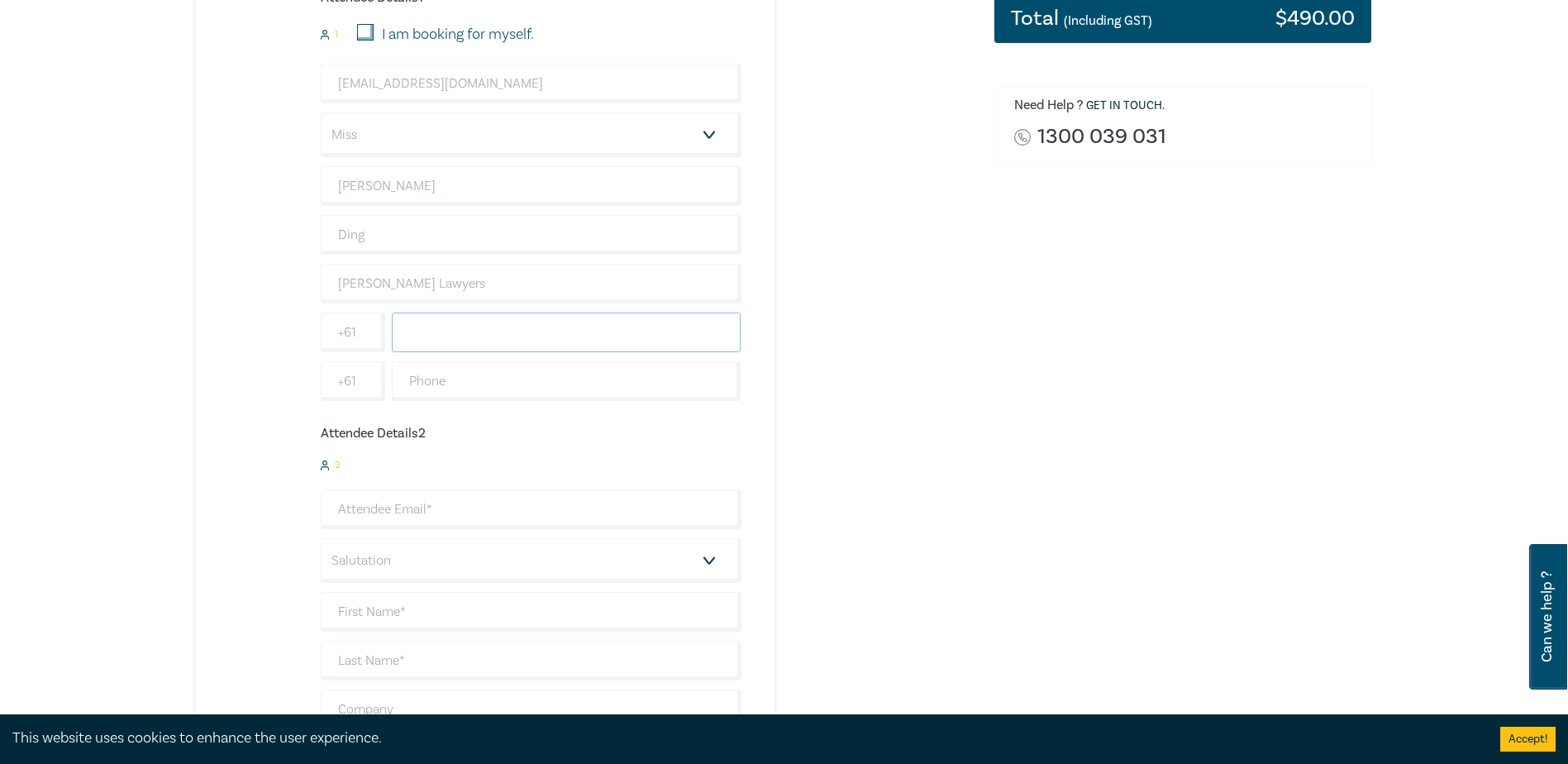
click at [466, 333] on input "text" at bounding box center [567, 333] width 350 height 40
click at [464, 327] on input "text" at bounding box center [567, 333] width 350 height 40
drag, startPoint x: 500, startPoint y: 333, endPoint x: 332, endPoint y: 333, distance: 168.0
click at [332, 333] on div "+61 0391087292" at bounding box center [531, 333] width 427 height 40
type input "0391087292"
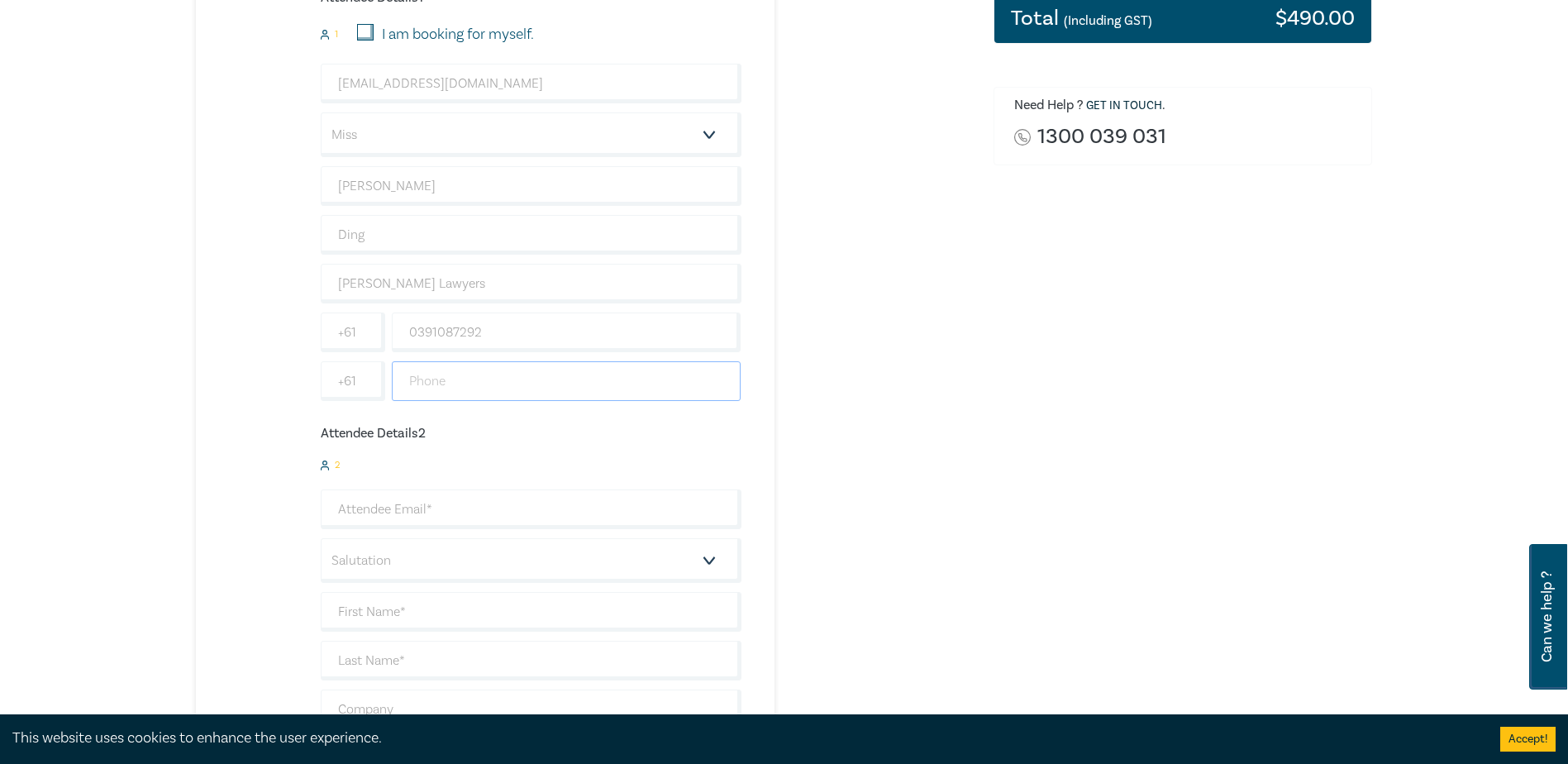
paste input "0391087292"
drag, startPoint x: 496, startPoint y: 380, endPoint x: 462, endPoint y: 462, distance: 88.8
click at [496, 379] on input "0391087292" at bounding box center [567, 382] width 350 height 40
type input "0391087292"
click at [404, 508] on input "email" at bounding box center [531, 510] width 421 height 40
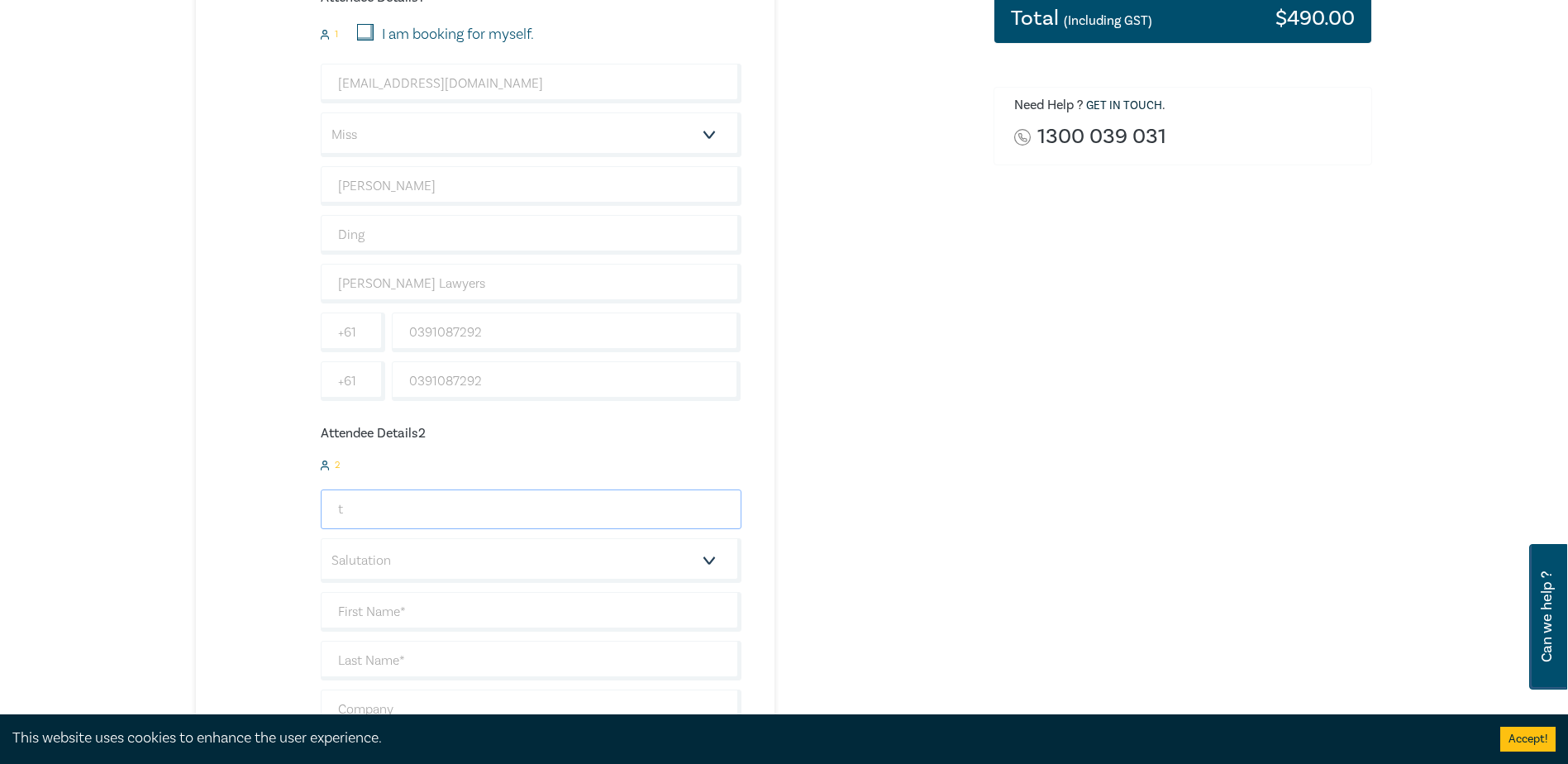
type input "tr"
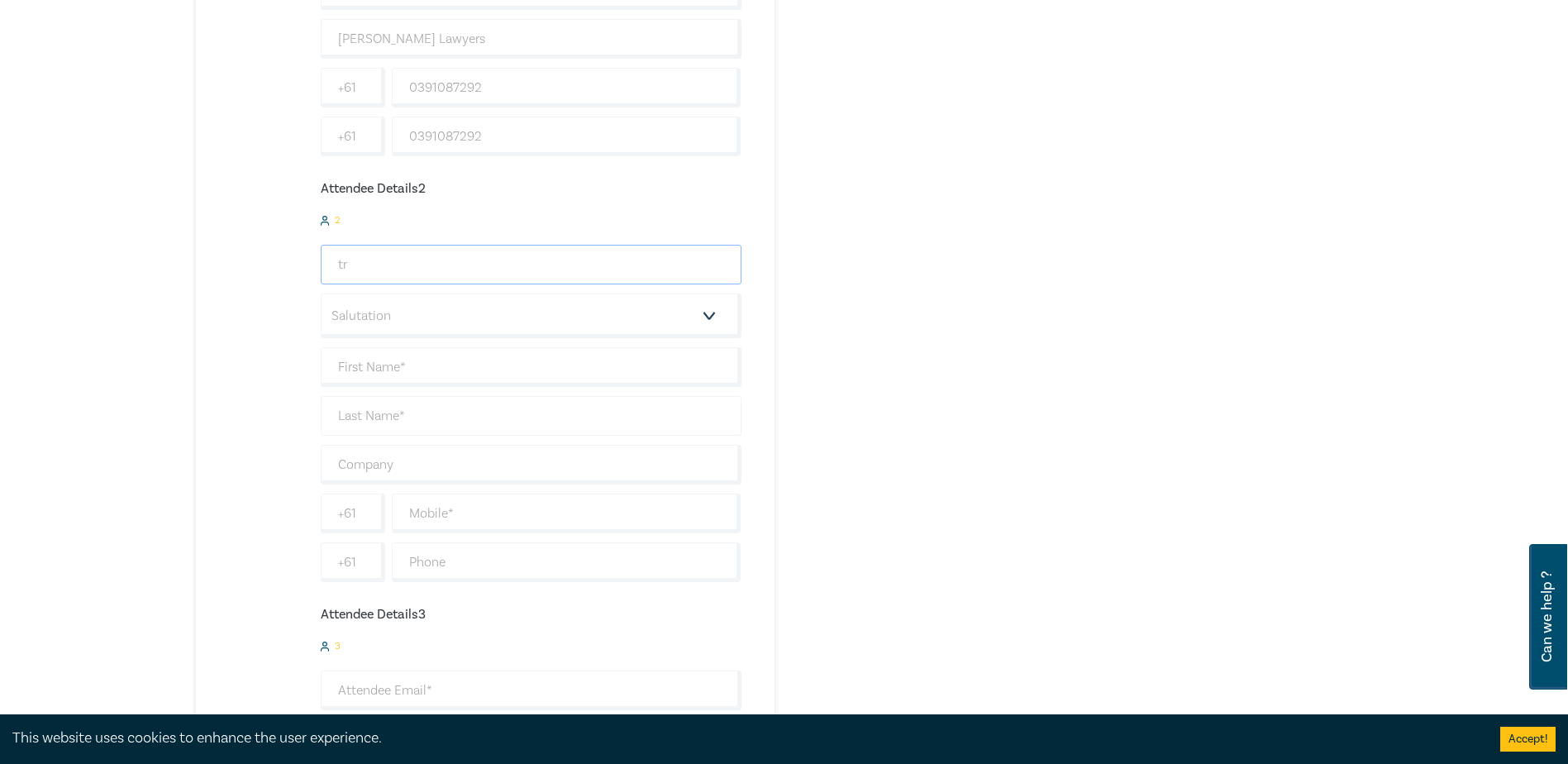
scroll to position [661, 0]
drag, startPoint x: 382, startPoint y: 272, endPoint x: 313, endPoint y: 263, distance: 69.6
click at [313, 263] on div "Legal Professional Privilege – Risks, Waiver & Consequences 4 $ 490.00 Attendee…" at bounding box center [468, 547] width 546 height 1844
type input "jyu@hoyledasilva.com.au"
type input "Jennilyn"
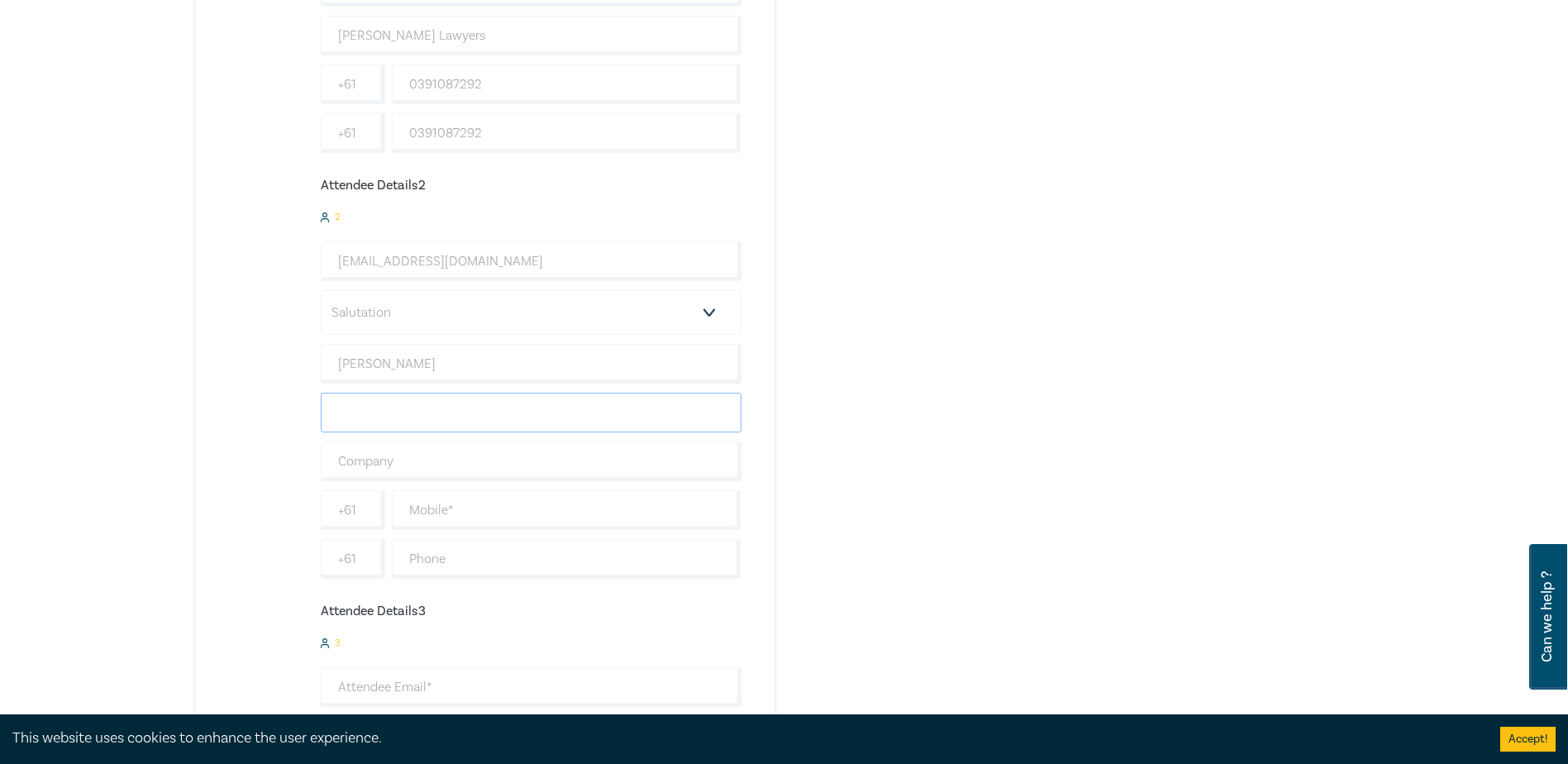
type input "Yu"
type input "Hoyle Da Silva Lawyers"
click at [382, 306] on select "Salutation Mr. Mrs. Ms. Miss Dr. Prof. Other" at bounding box center [531, 313] width 421 height 45
select select "Miss"
click at [321, 290] on select "Salutation Mr. Mrs. Ms. Miss Dr. Prof. Other" at bounding box center [531, 313] width 421 height 45
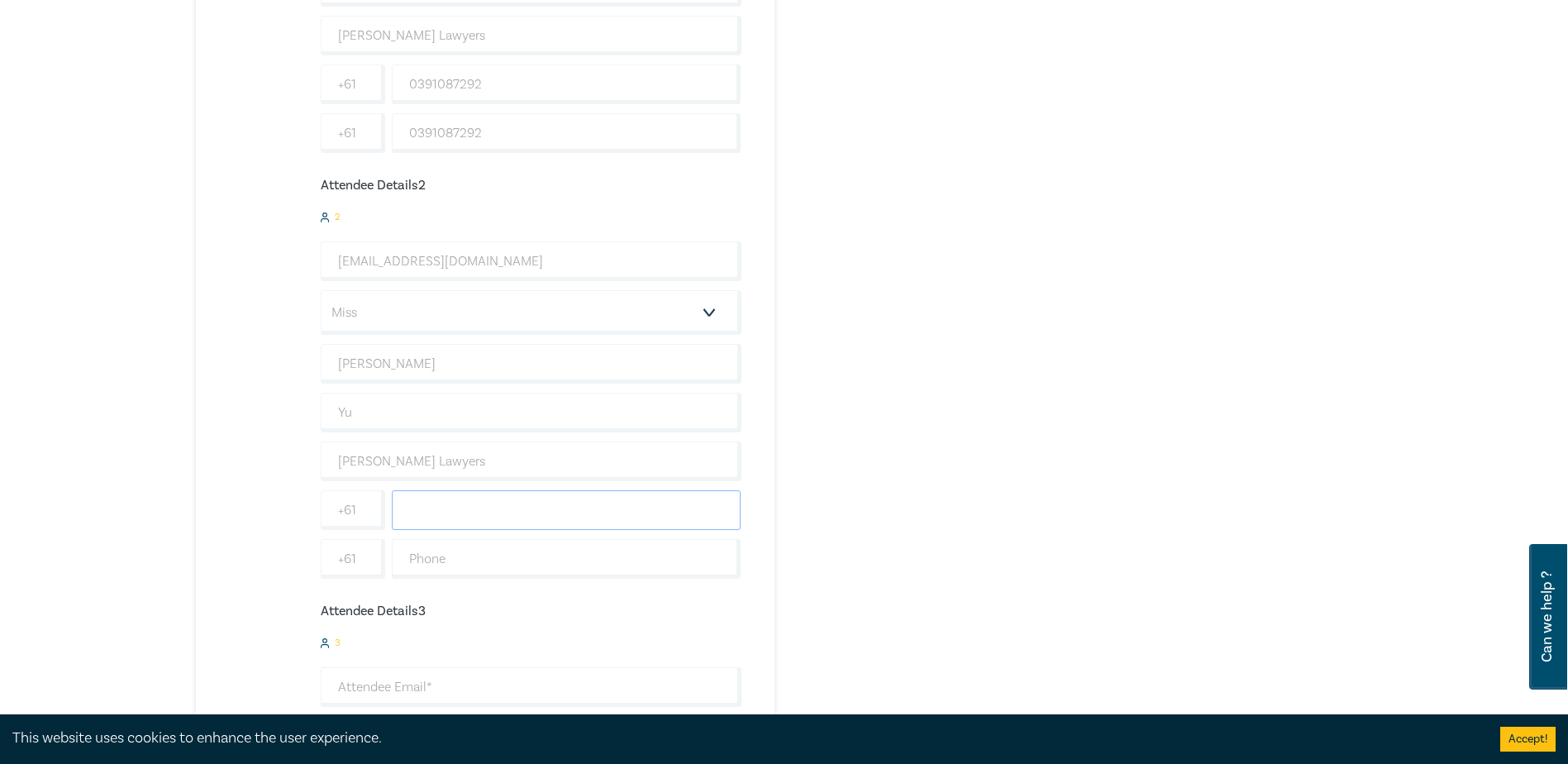
drag, startPoint x: 436, startPoint y: 518, endPoint x: 436, endPoint y: 508, distance: 10.0
click at [436, 517] on input "text" at bounding box center [567, 511] width 350 height 40
click at [435, 504] on input "0391087322" at bounding box center [567, 511] width 350 height 40
type input "0391087322"
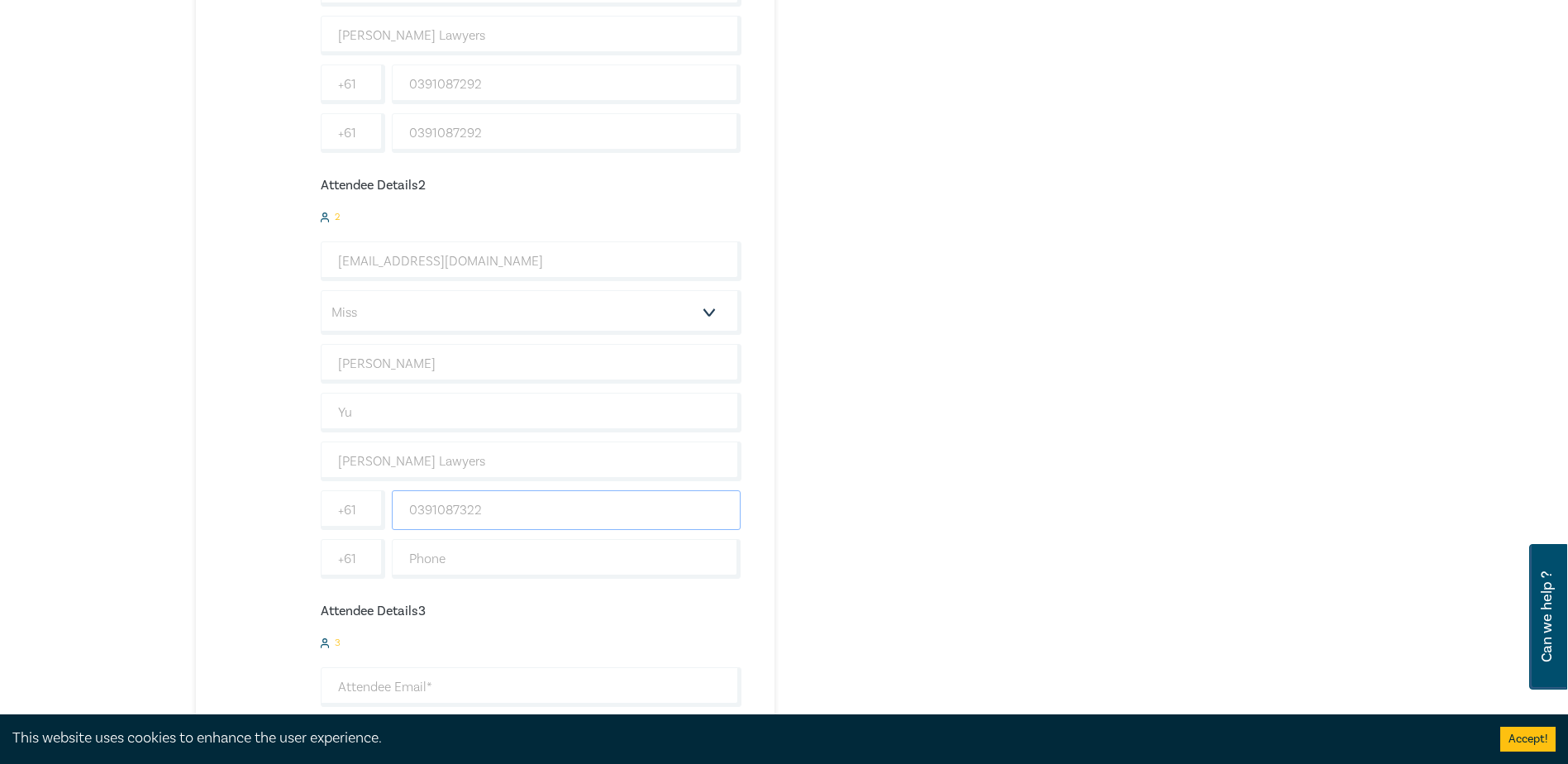
click at [435, 503] on input "0391087322" at bounding box center [567, 511] width 350 height 40
click at [500, 511] on input "0391087322" at bounding box center [567, 511] width 350 height 40
drag, startPoint x: 500, startPoint y: 511, endPoint x: 362, endPoint y: 509, distance: 138.0
click at [362, 509] on div "+61 0391087322" at bounding box center [531, 511] width 427 height 40
click at [415, 557] on input "text" at bounding box center [567, 559] width 350 height 40
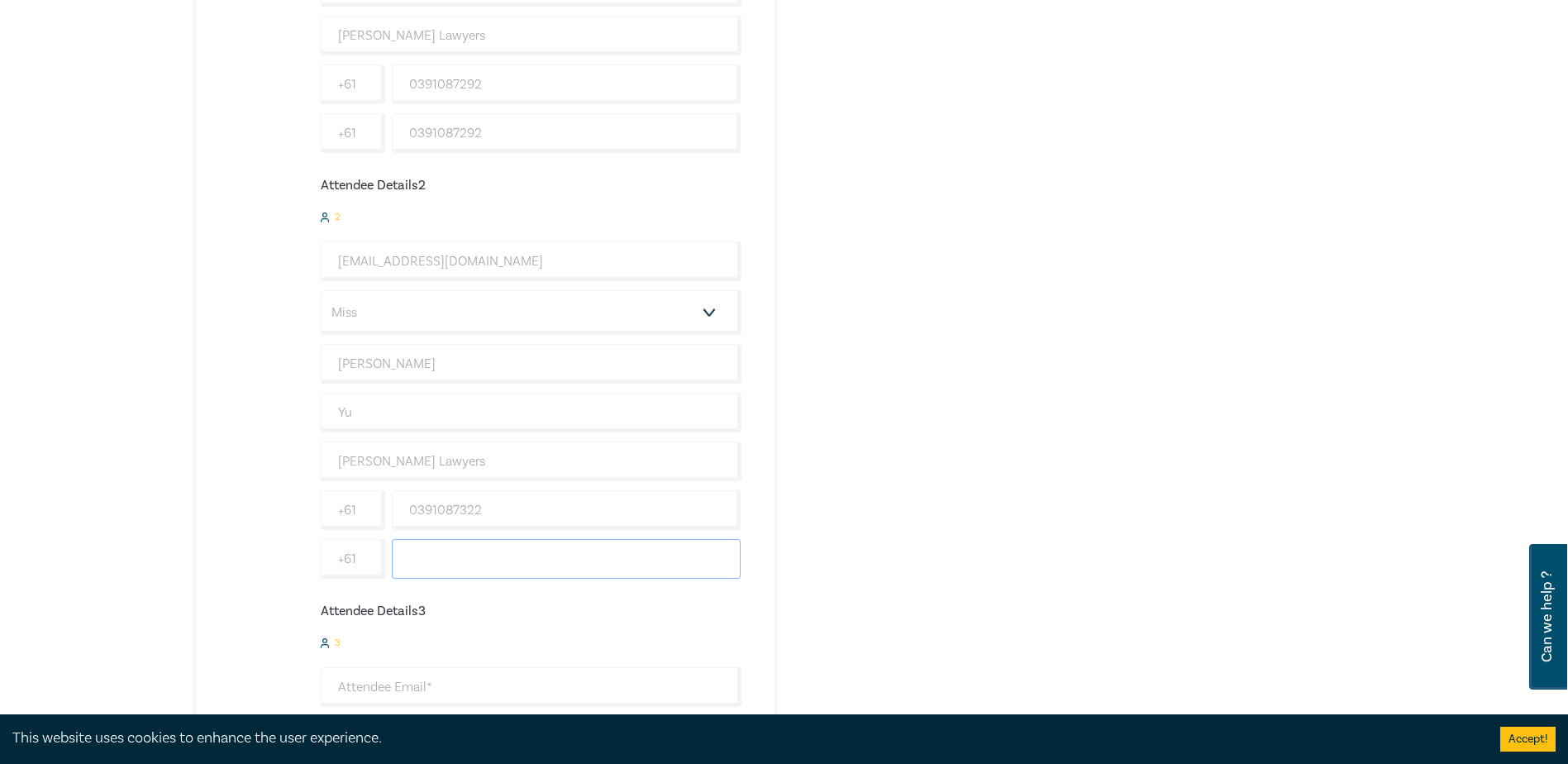
paste input "0391087322"
type input "0391087322"
click at [1030, 503] on div "Order Legal Professional Privilege – Risks, Waiver & Consequences (Attendance: …" at bounding box center [1183, 555] width 399 height 2077
click at [414, 518] on input "email" at bounding box center [531, 521] width 421 height 40
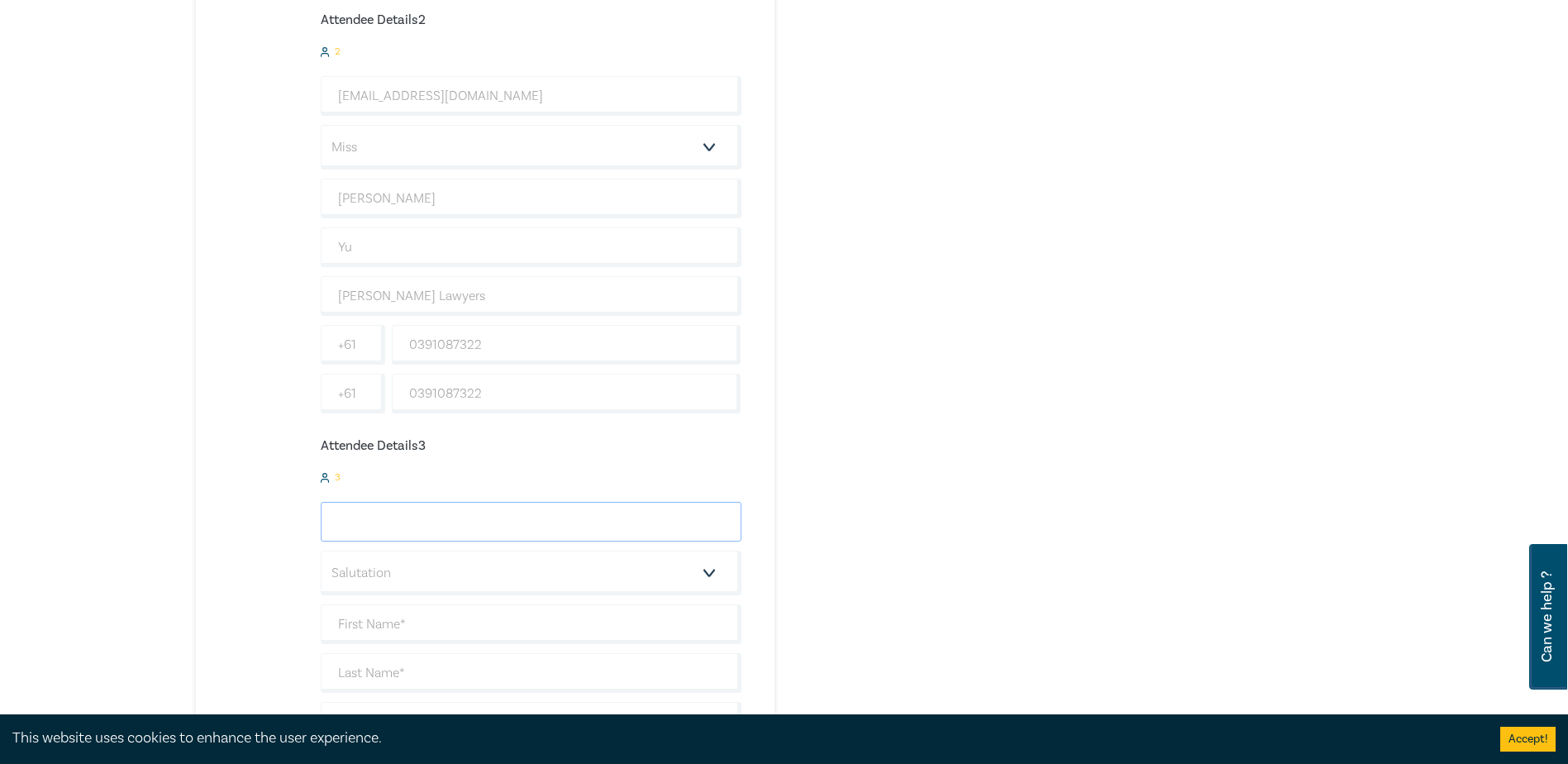
click at [414, 518] on input "email" at bounding box center [531, 521] width 421 height 40
type input "TRussell@hoyledasilva.com.au"
type input "Tayla"
type input "Russell"
type input "Hoyle Da Silva Lawyers"
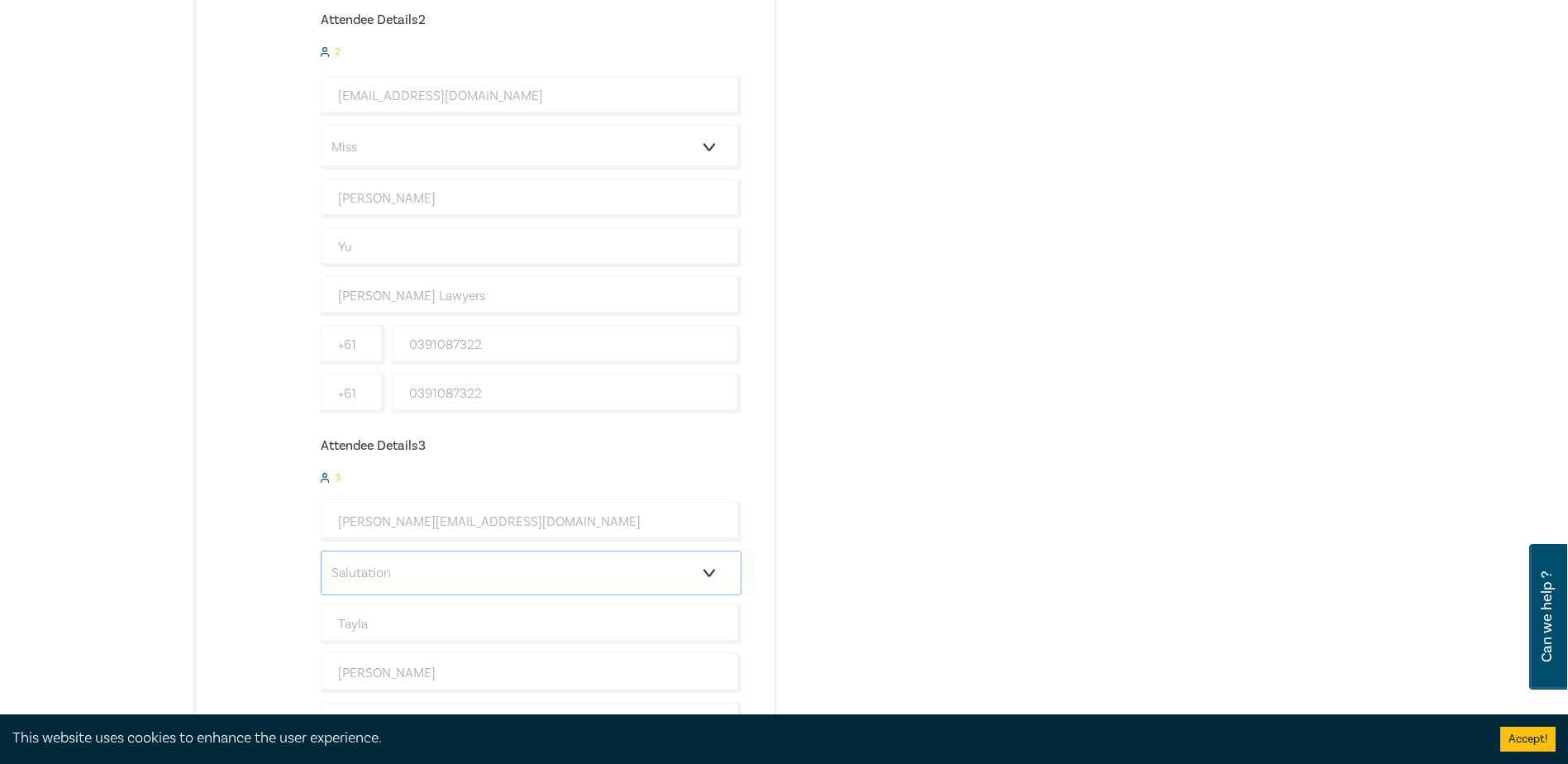
click at [352, 570] on select "Salutation Mr. Mrs. Ms. Miss Dr. Prof. Other" at bounding box center [531, 574] width 421 height 45
select select "Miss"
click at [321, 551] on select "Salutation Mr. Mrs. Ms. Miss Dr. Prof. Other" at bounding box center [531, 574] width 421 height 45
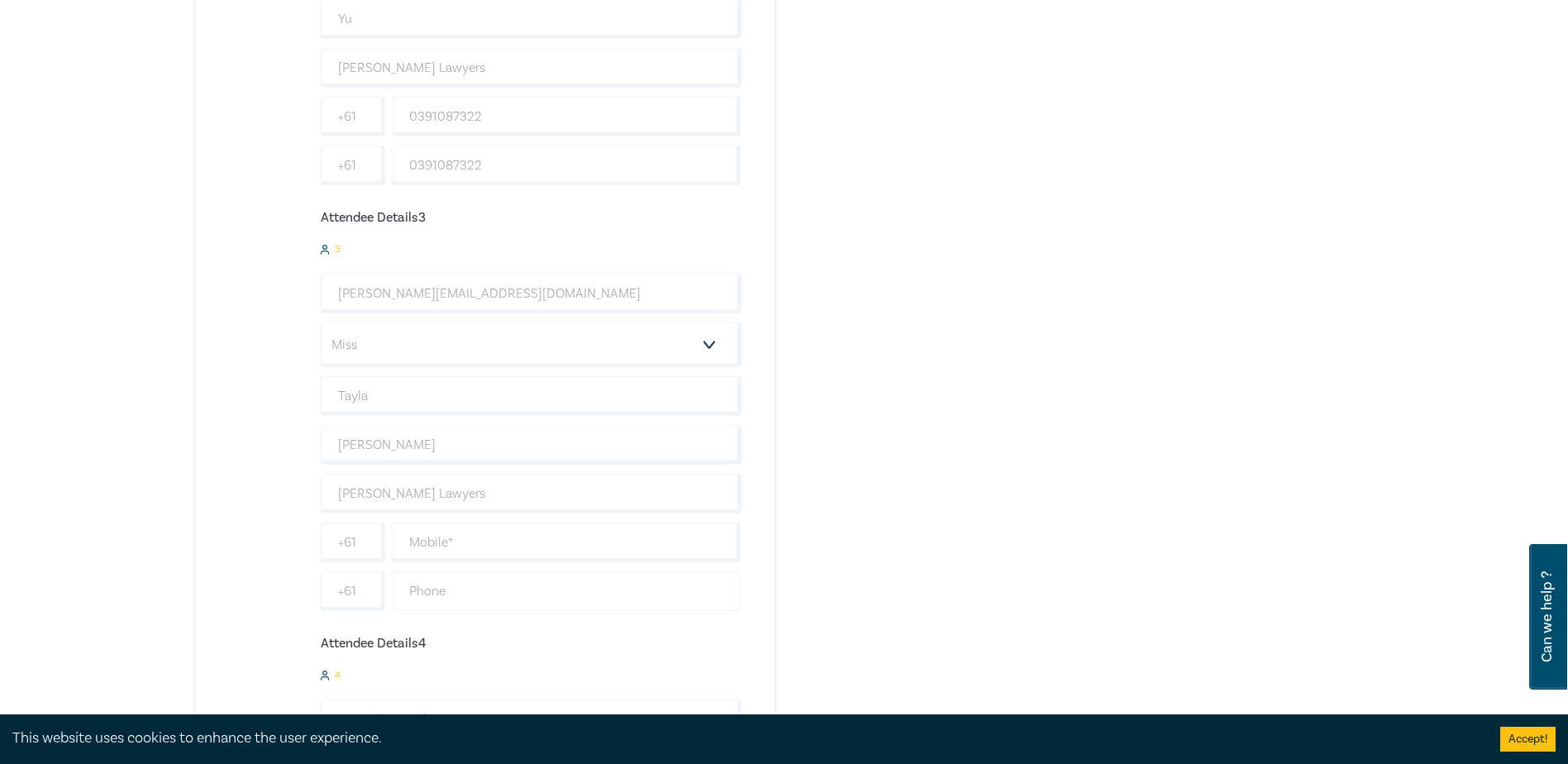
scroll to position [1075, 0]
click at [452, 534] on input "text" at bounding box center [567, 522] width 350 height 40
type input "0391087328"
drag, startPoint x: 487, startPoint y: 526, endPoint x: 307, endPoint y: 531, distance: 180.1
click at [307, 531] on div "Legal Professional Privilege – Risks, Waiver & Consequences 4 $ 490.00 Attendee…" at bounding box center [468, 133] width 546 height 1844
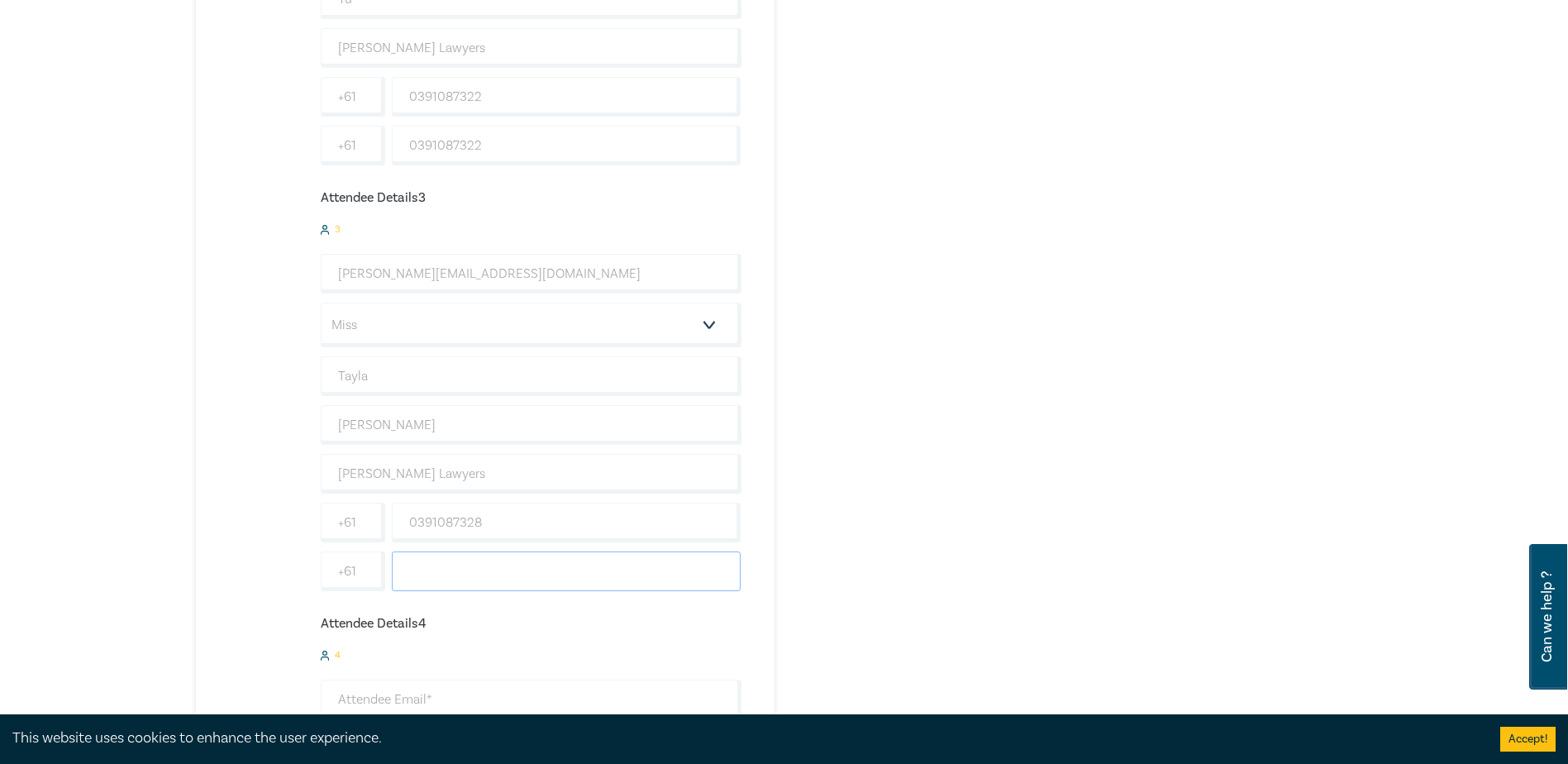
click at [432, 575] on input "text" at bounding box center [567, 571] width 350 height 40
paste input "0391087328"
type input "0391087328"
click at [973, 521] on div "Legal Professional Privilege – Risks, Waiver & Consequences 4 $ 490.00 Attendee…" at bounding box center [584, 133] width 778 height 1844
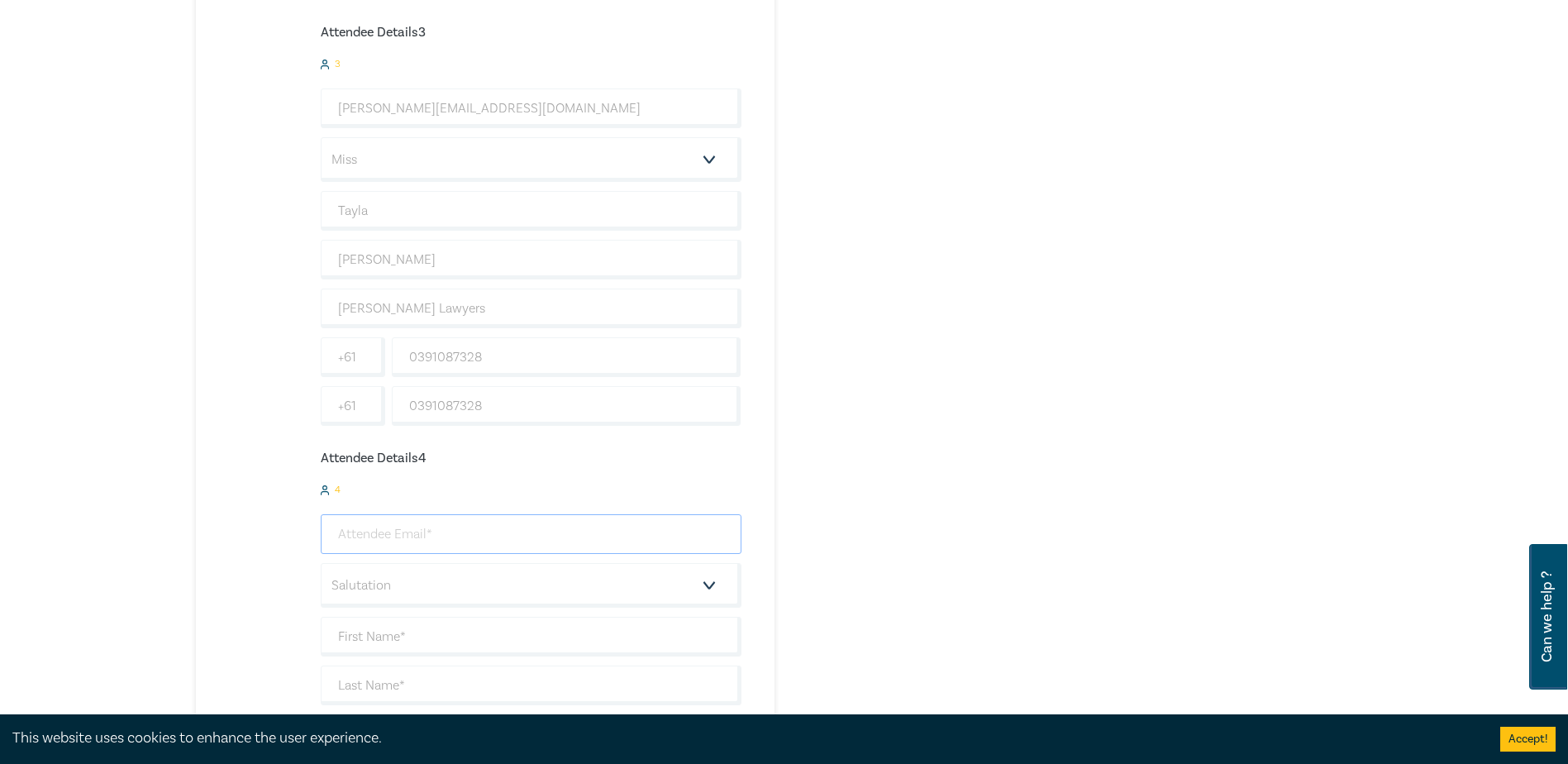
click at [408, 542] on input "email" at bounding box center [531, 534] width 421 height 40
type input "jshields@hoyledasilva.com.au"
type input "Jade"
type input "Shields"
type input "Hoyle Da Silva Lawyers"
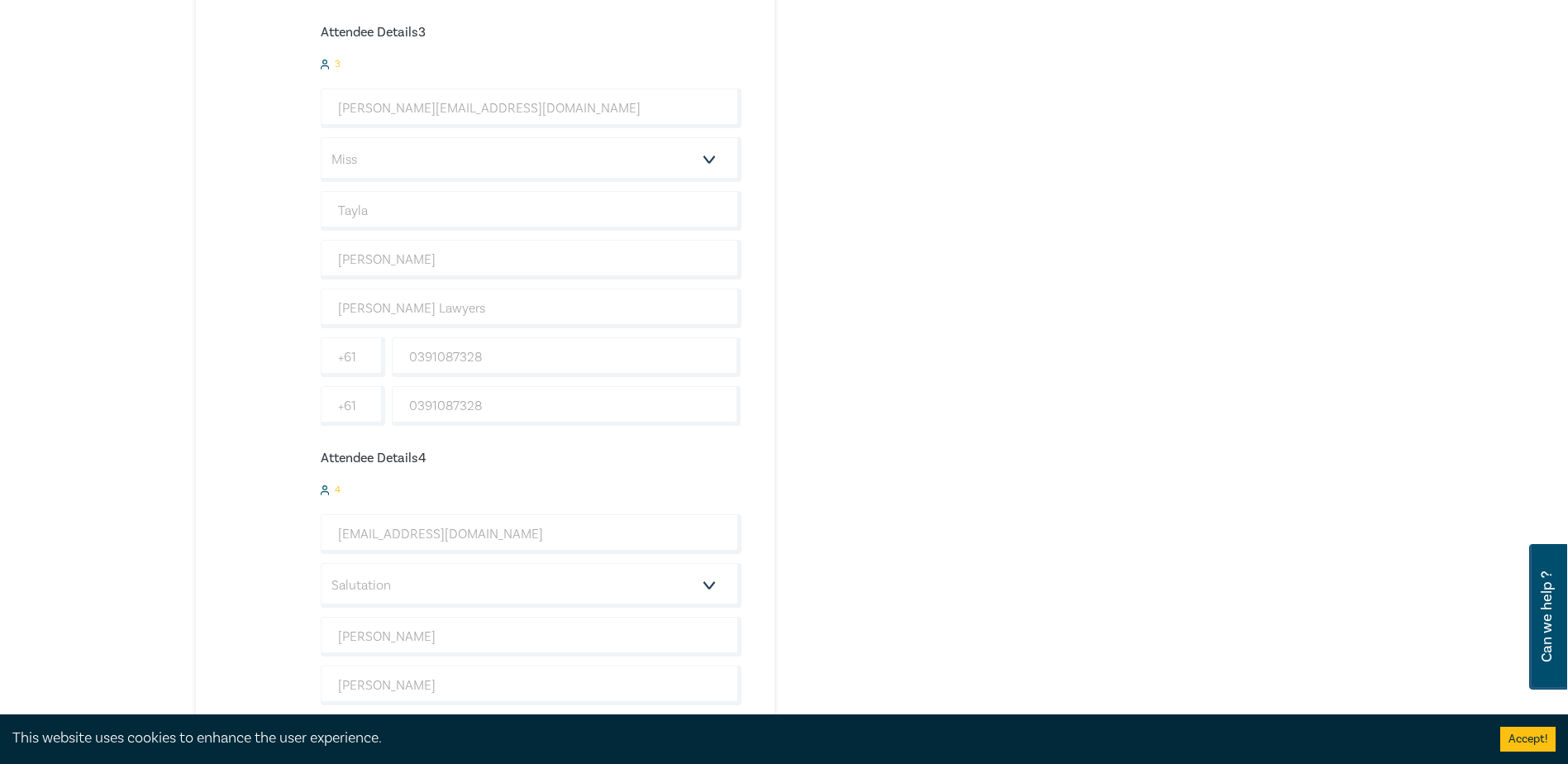
click at [413, 422] on select "Salutation Mr. Mrs. Ms. Miss Dr. Prof. Other" at bounding box center [531, 420] width 421 height 45
select select "Miss"
click at [321, 398] on select "Salutation Mr. Mrs. Ms. Miss Dr. Prof. Other" at bounding box center [531, 420] width 421 height 45
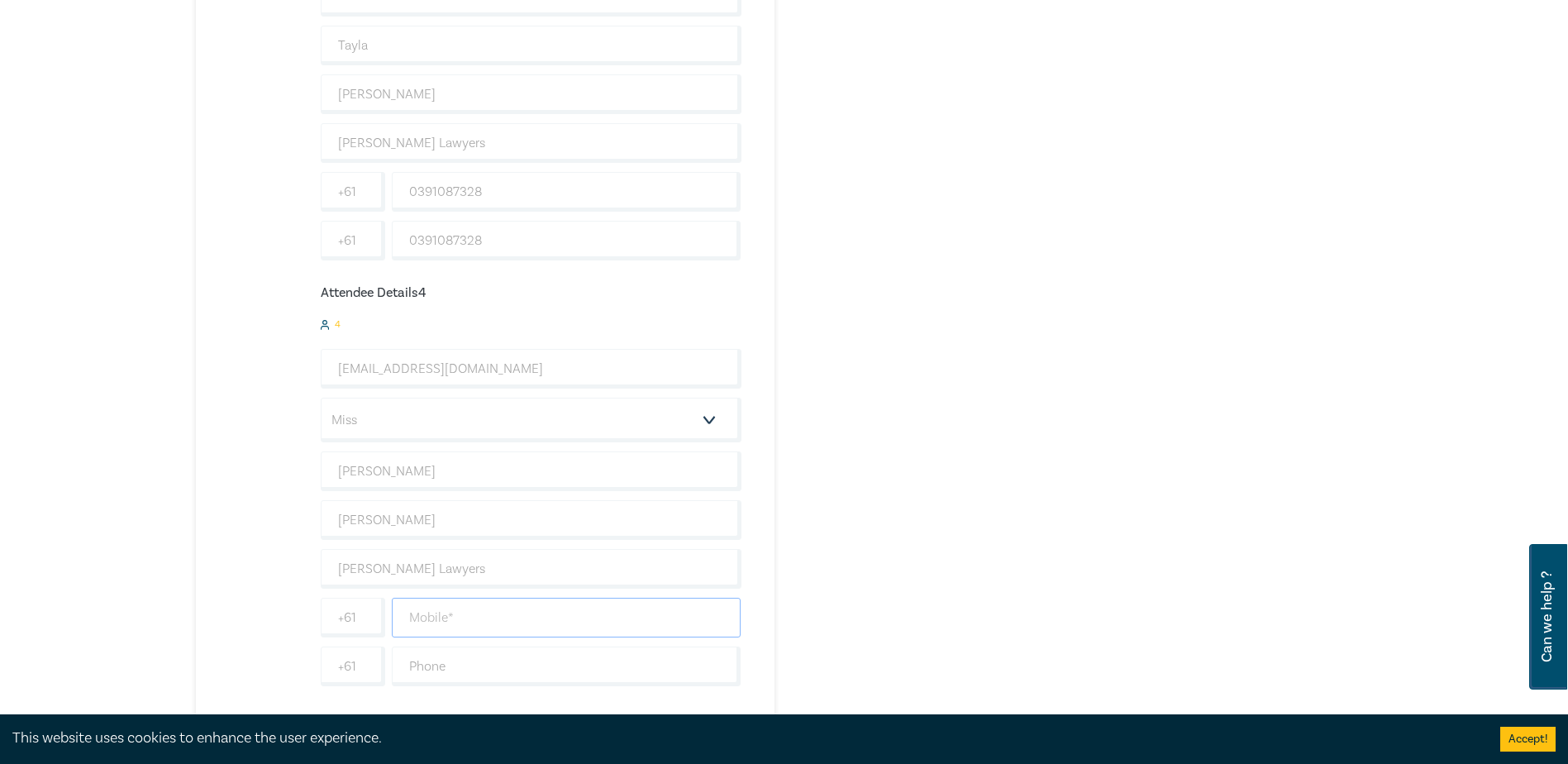
click at [470, 616] on input "text" at bounding box center [567, 618] width 350 height 40
click at [461, 621] on input "text" at bounding box center [567, 618] width 350 height 40
type input "0383734083"
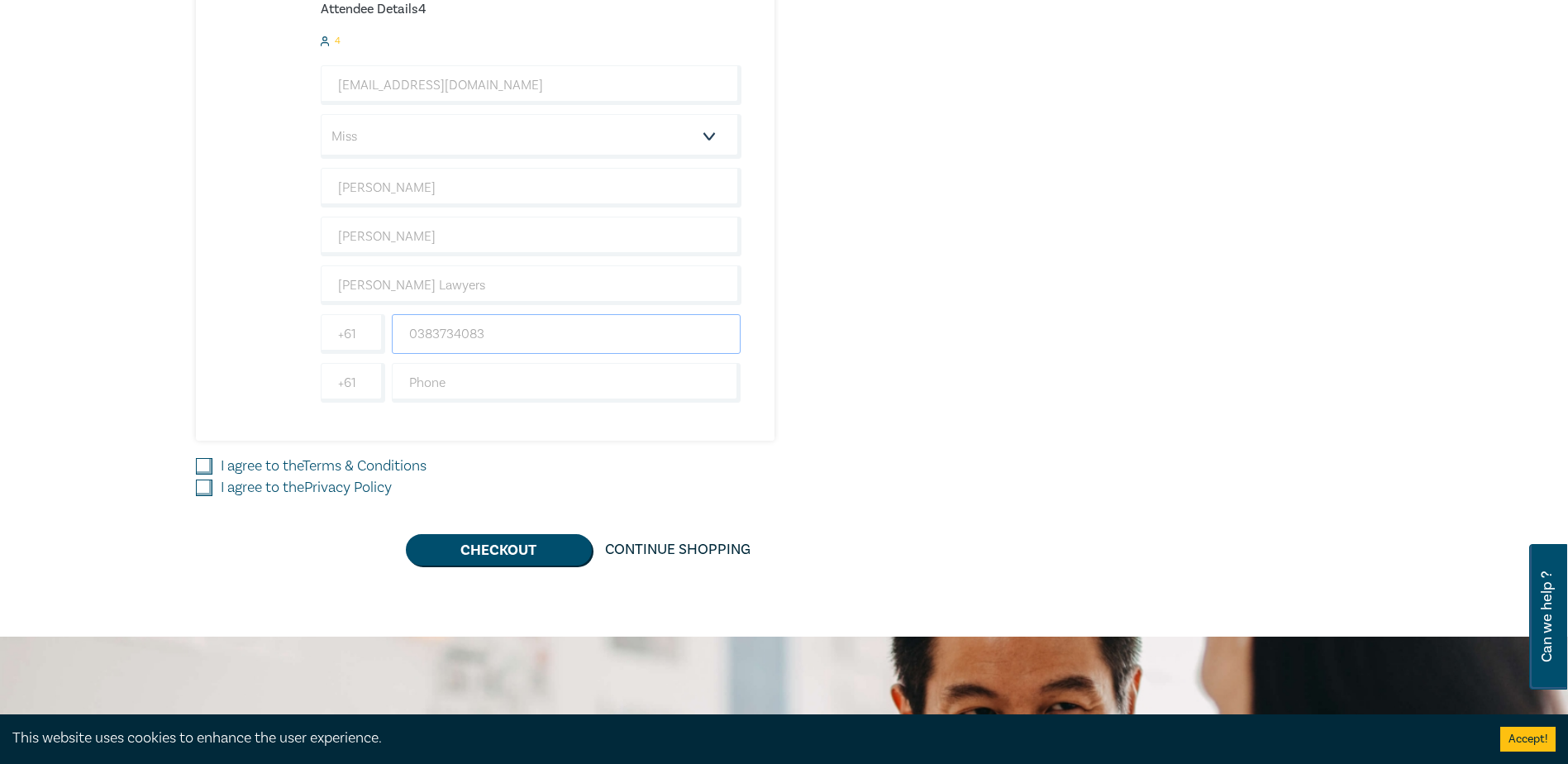
scroll to position [1736, 0]
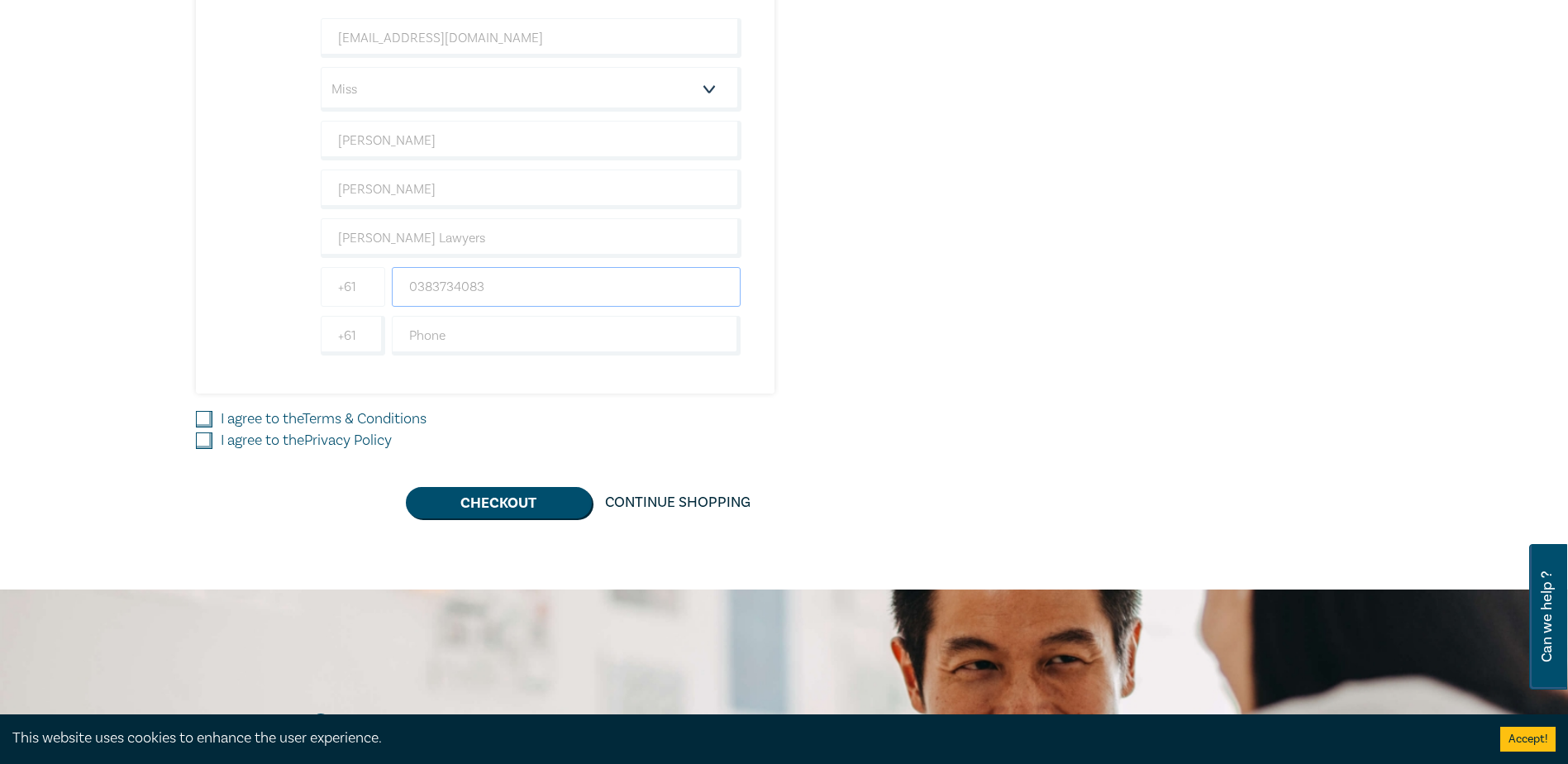
drag, startPoint x: 531, startPoint y: 274, endPoint x: 334, endPoint y: 293, distance: 197.9
click at [334, 293] on div "+61 0383734083" at bounding box center [531, 287] width 427 height 40
click at [694, 337] on input "text" at bounding box center [567, 336] width 350 height 40
paste input "0383734083"
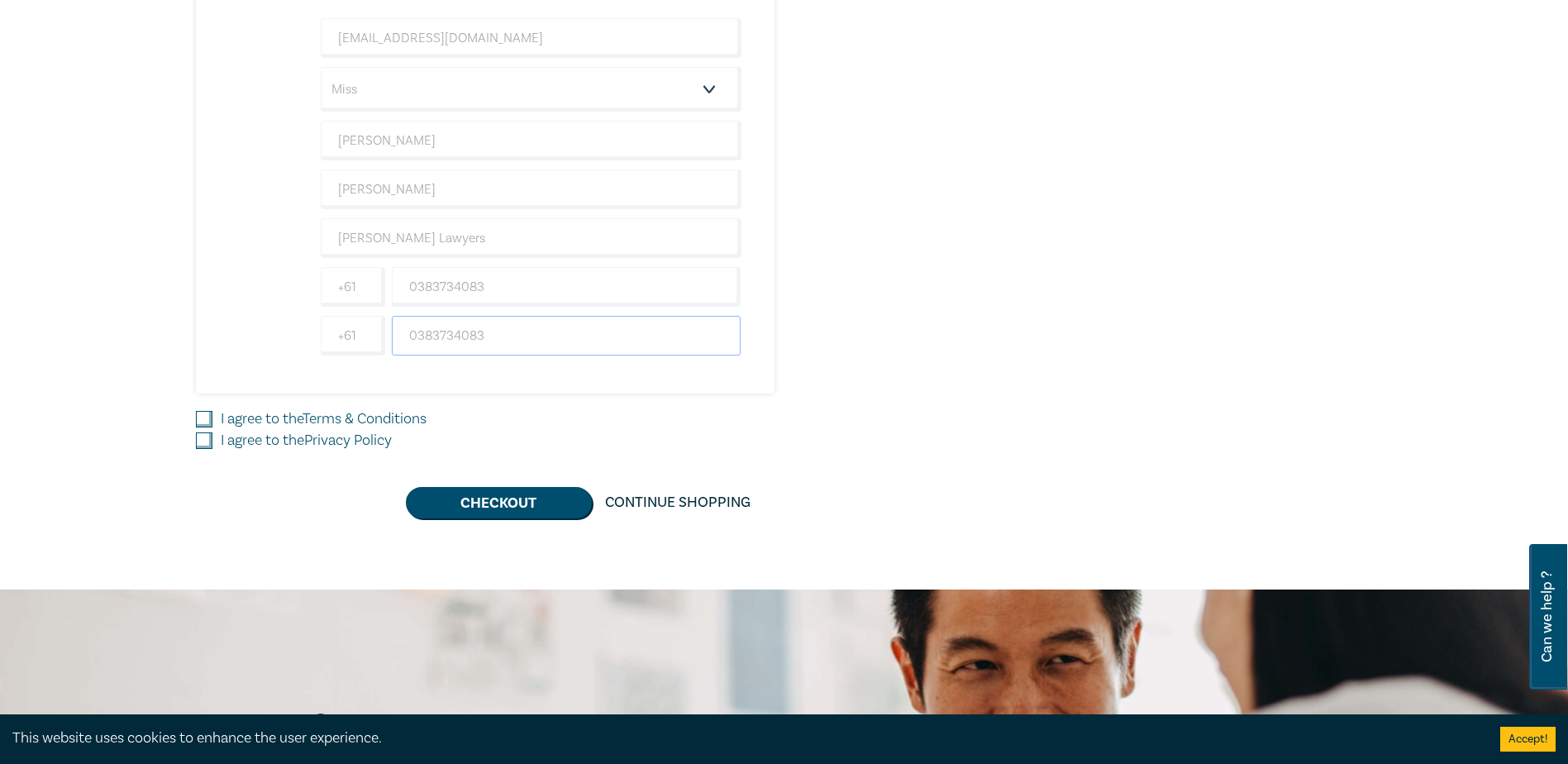
type input "0383734083"
click at [210, 414] on input "I agree to the Terms & Conditions" at bounding box center [204, 419] width 16 height 16
checkbox input "true"
click at [206, 440] on input "I agree to the Privacy Policy" at bounding box center [204, 440] width 16 height 16
checkbox input "true"
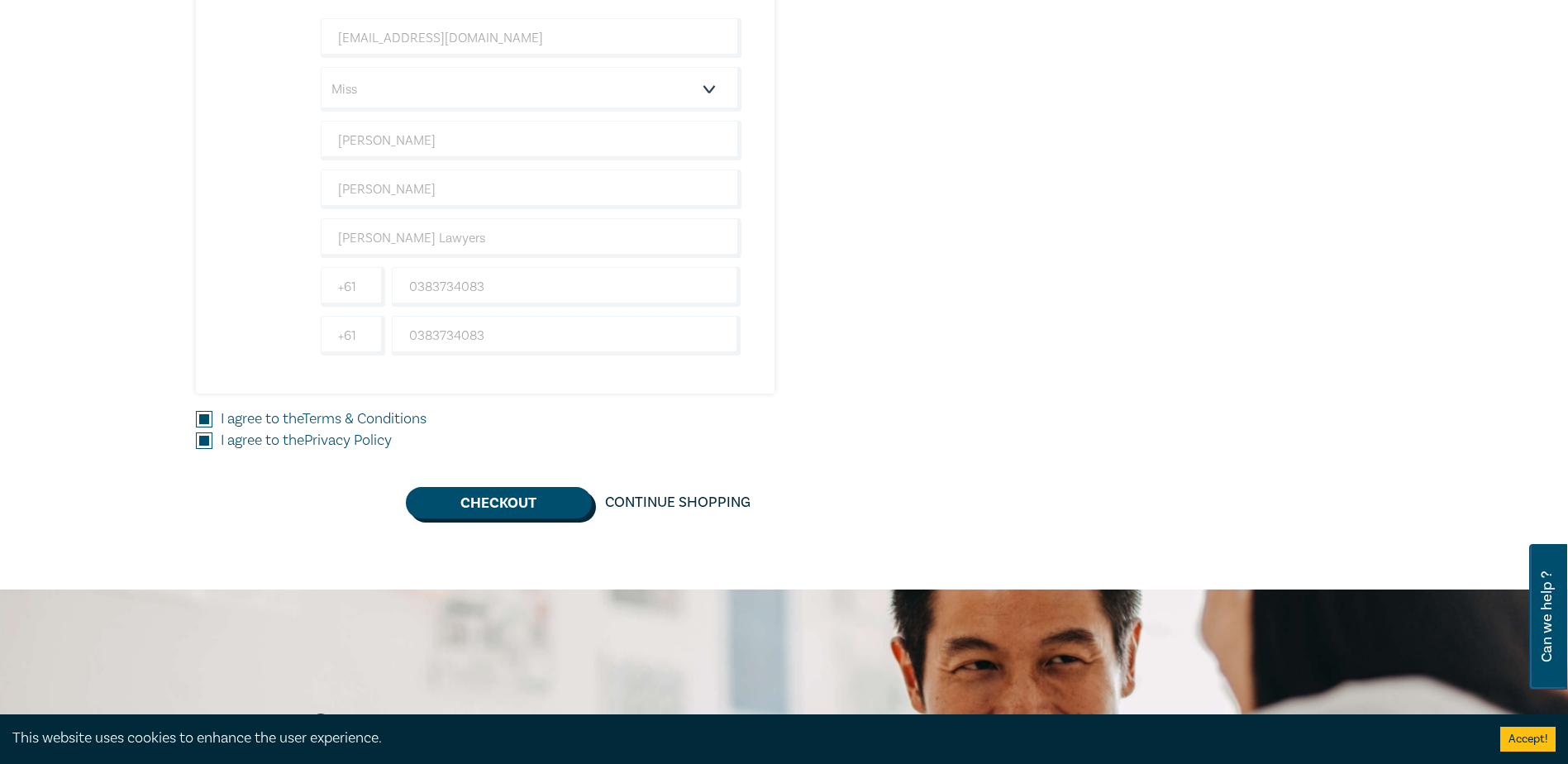
drag, startPoint x: 517, startPoint y: 507, endPoint x: 687, endPoint y: 469, distance: 174.2
click at [518, 506] on button "Checkout" at bounding box center [499, 502] width 186 height 32
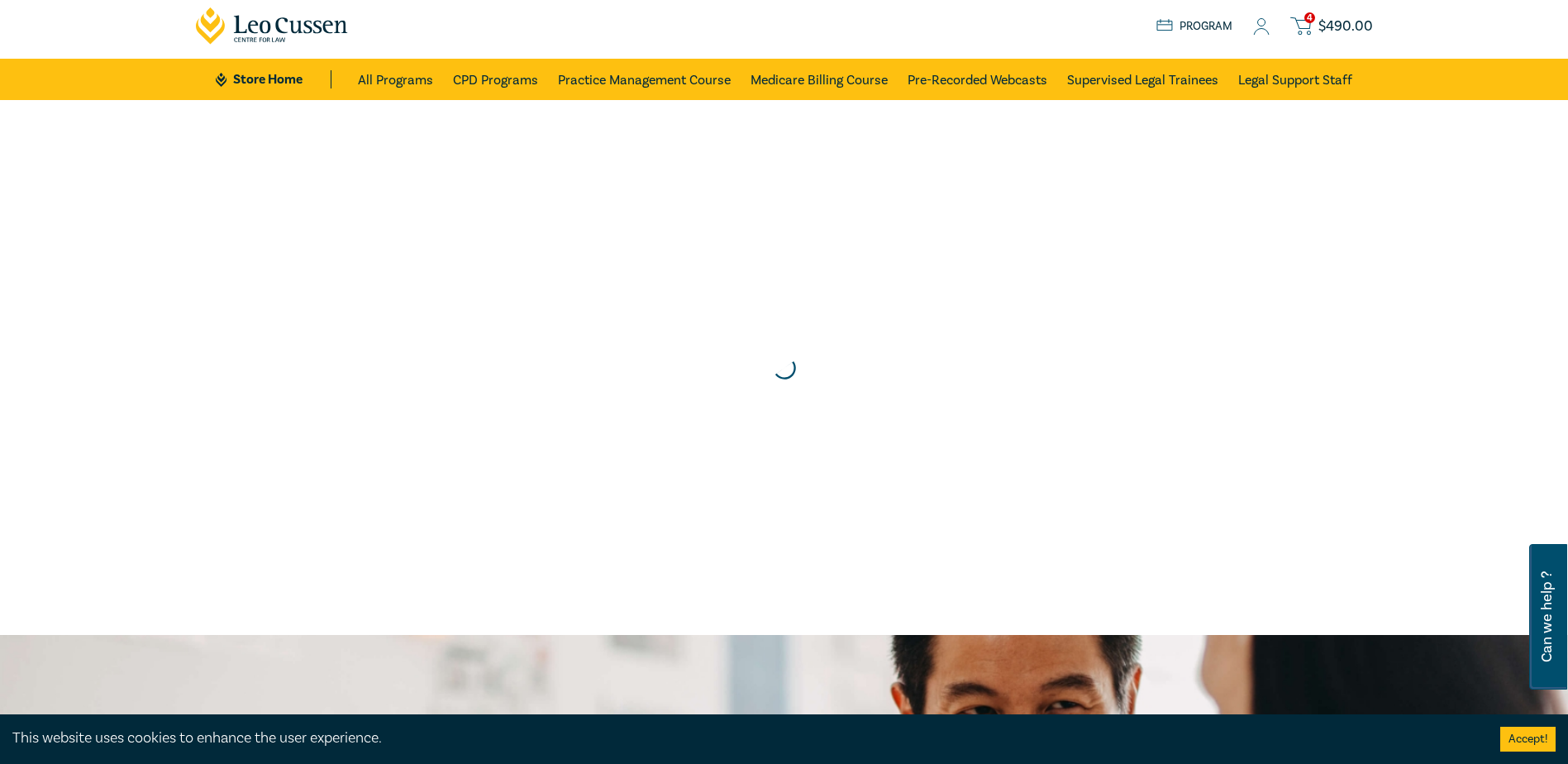
scroll to position [0, 0]
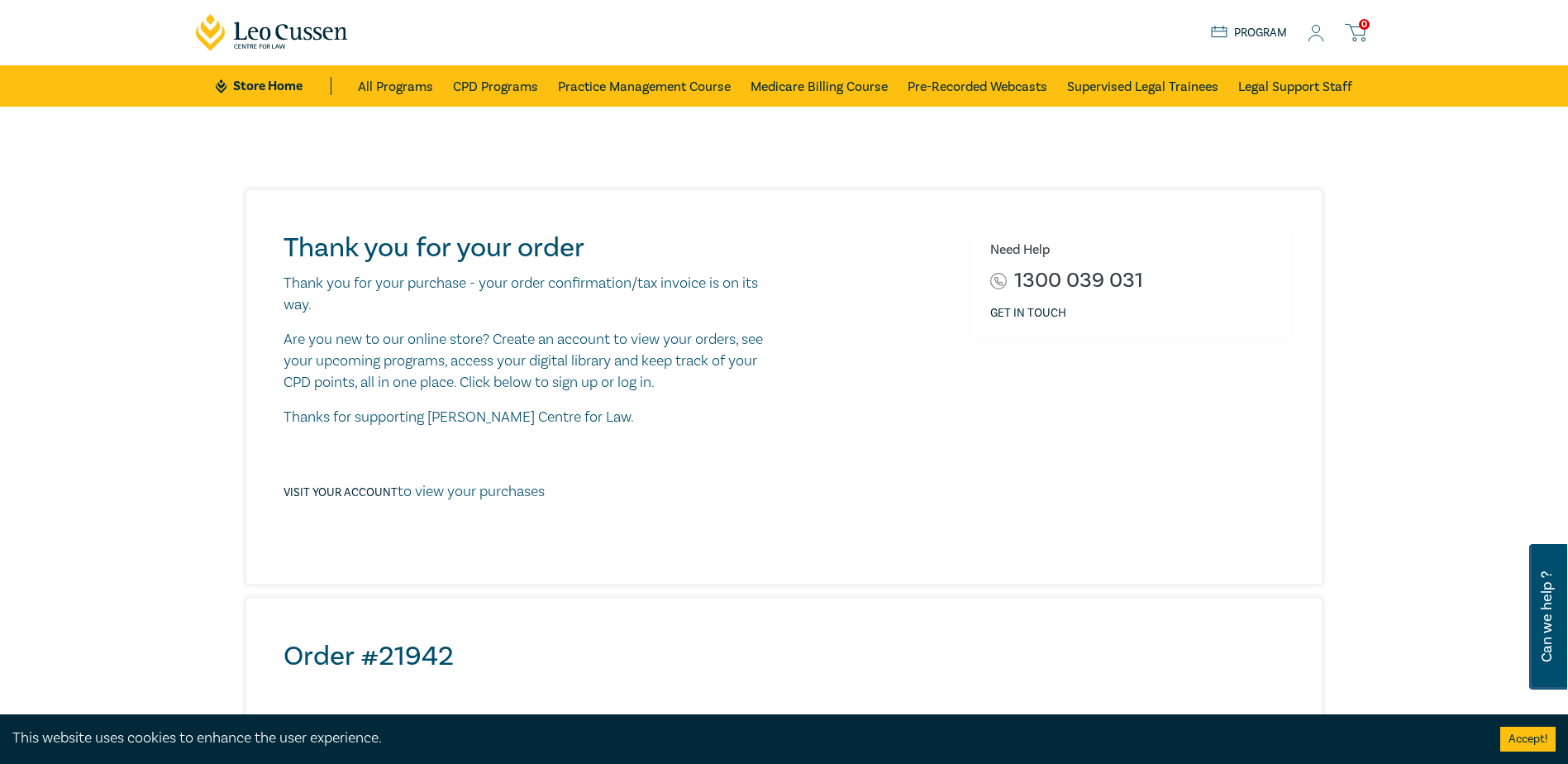
click at [1312, 35] on icon at bounding box center [1316, 33] width 16 height 17
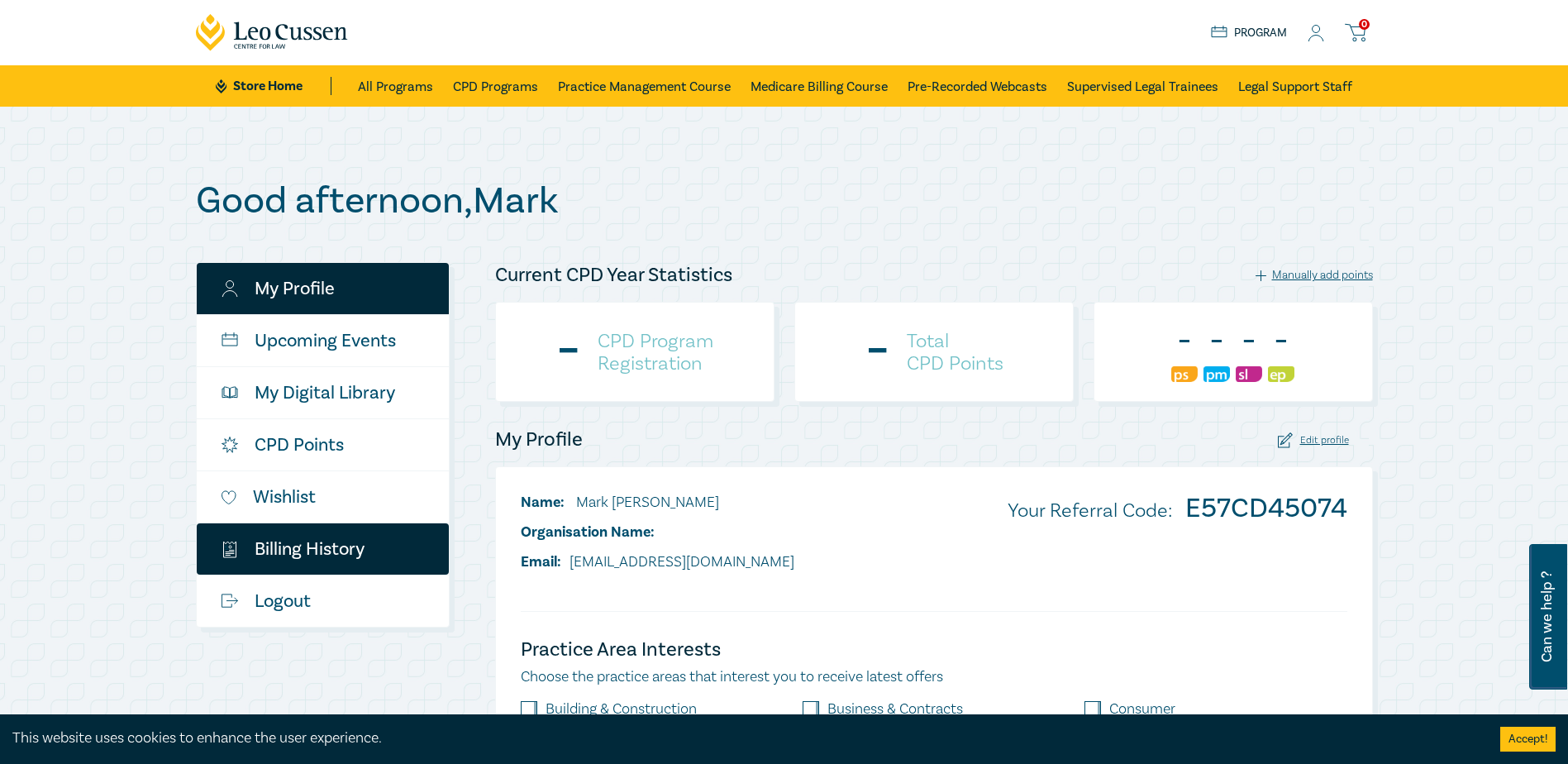
click at [318, 557] on link "$ Billing History" at bounding box center [323, 548] width 252 height 51
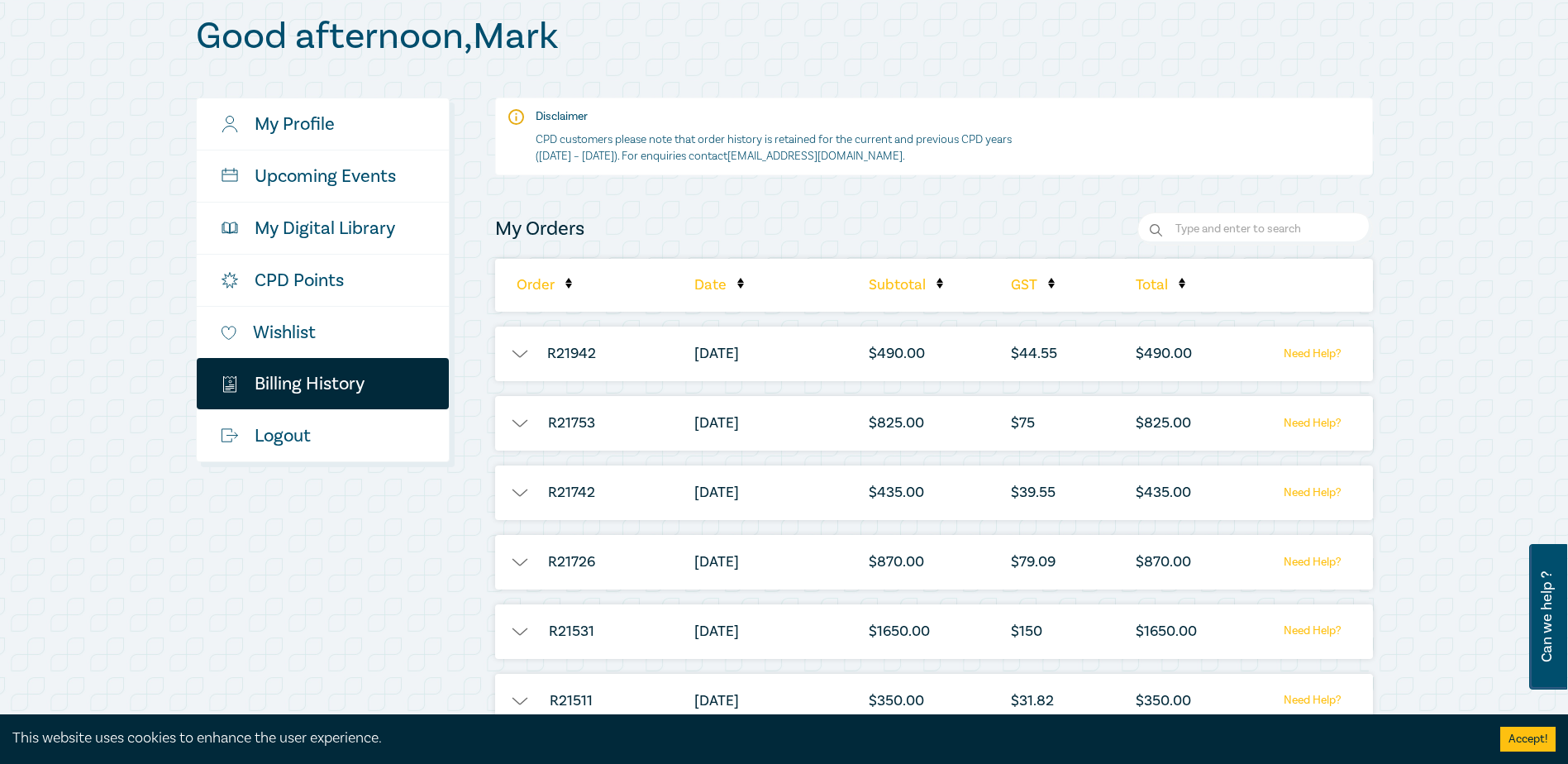
scroll to position [165, 0]
click at [517, 357] on button "button" at bounding box center [519, 353] width 50 height 16
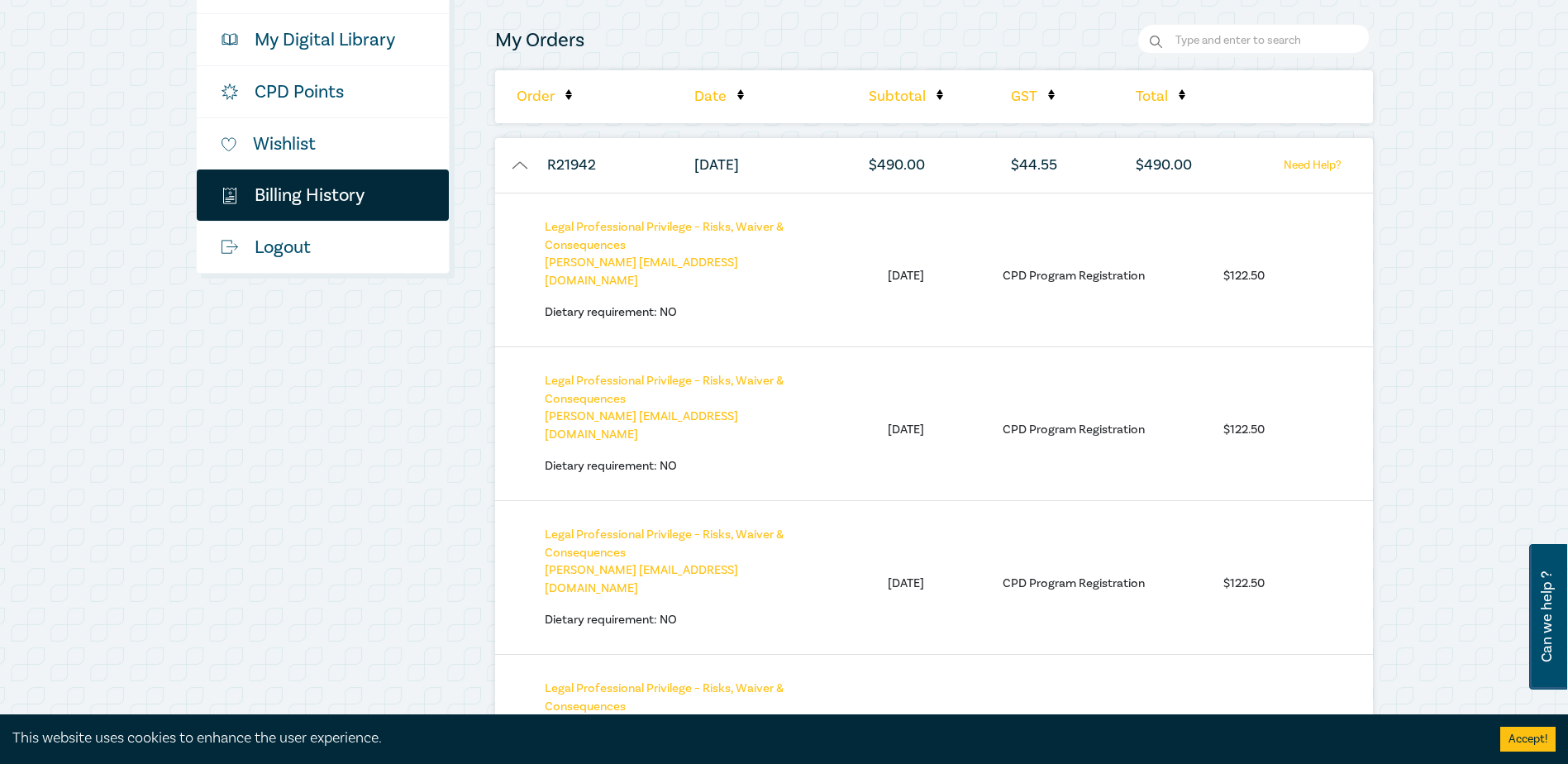
scroll to position [331, 0]
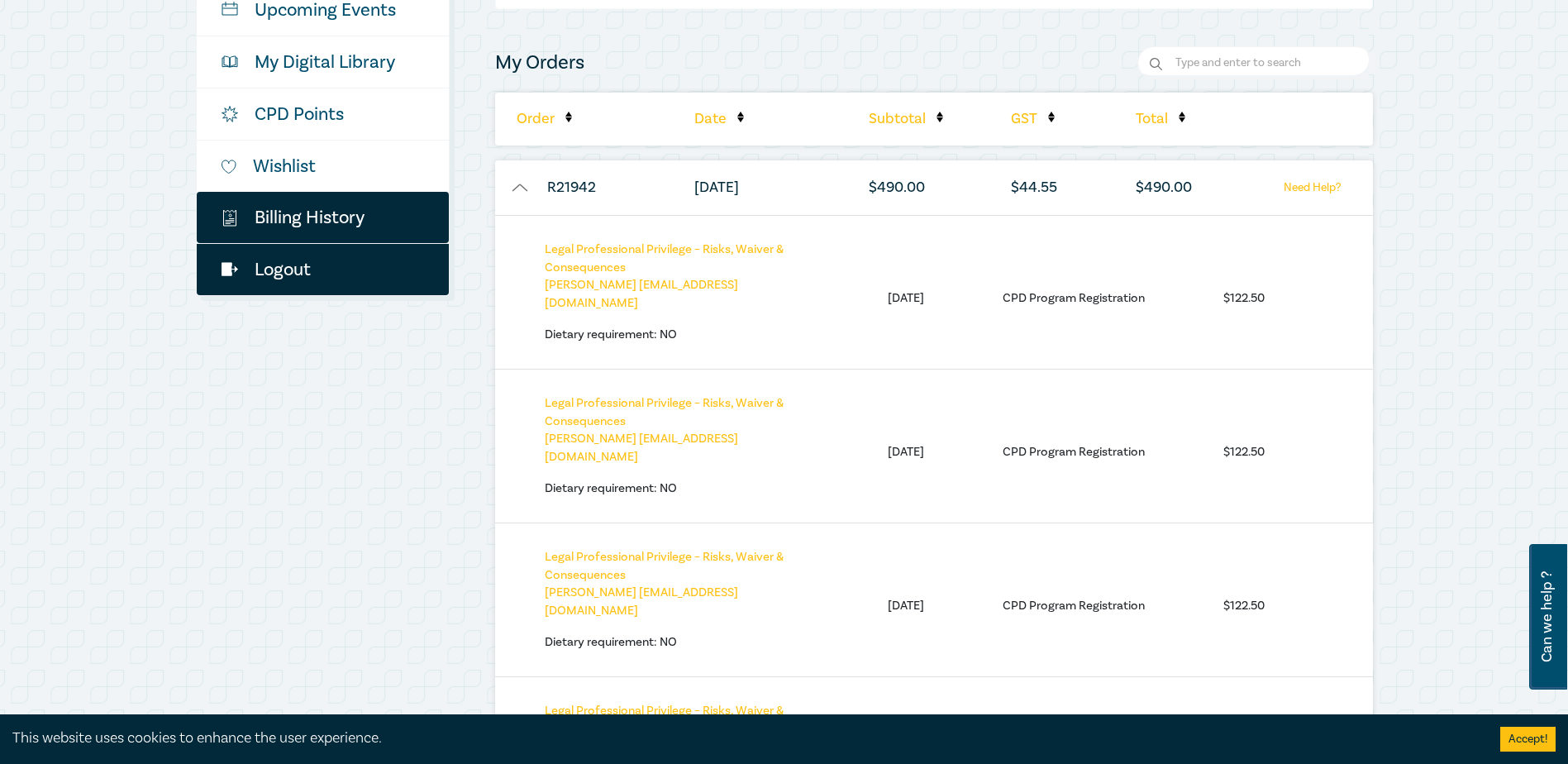
click at [302, 272] on link "Logout" at bounding box center [323, 269] width 252 height 51
